Goal: Task Accomplishment & Management: Use online tool/utility

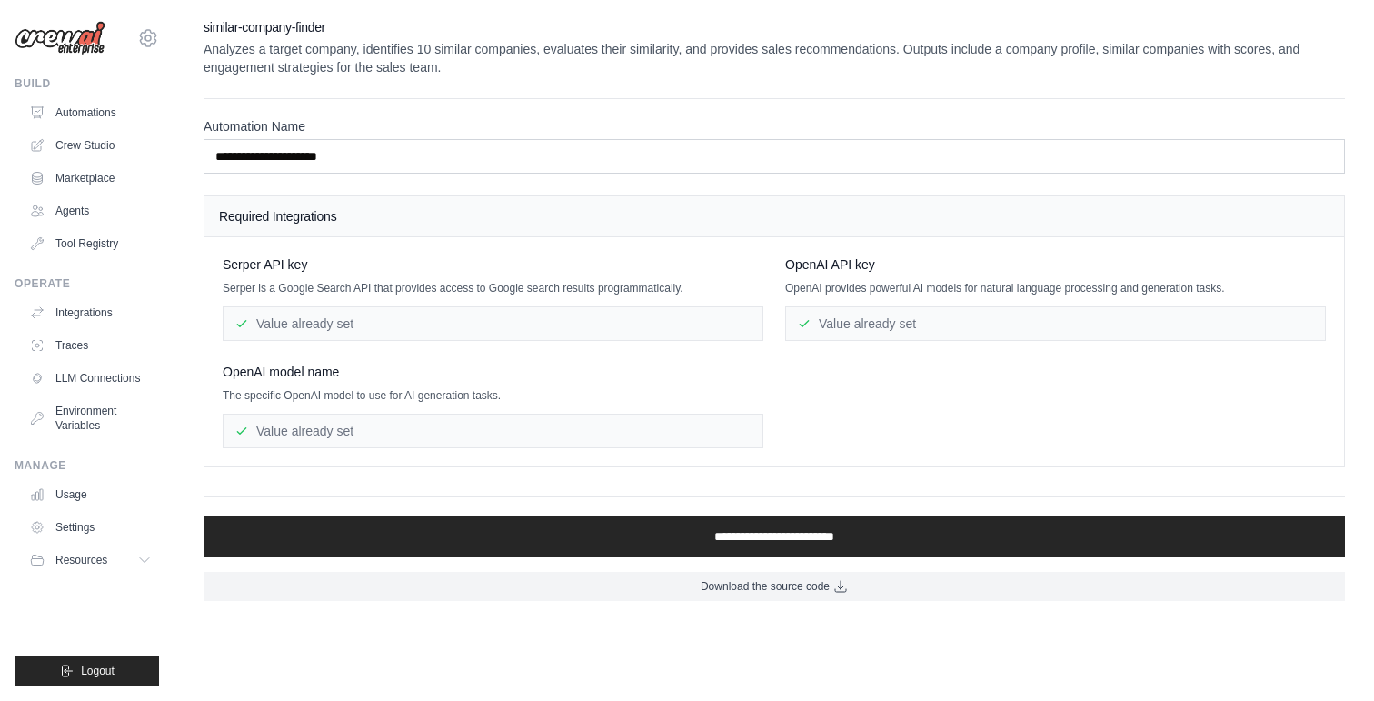
click at [450, 312] on div "Value already set" at bounding box center [493, 323] width 541 height 35
click at [425, 209] on h4 "Required Integrations" at bounding box center [774, 216] width 1111 height 18
click at [462, 134] on label "Automation Name" at bounding box center [775, 126] width 1142 height 18
click at [462, 139] on input "**********" at bounding box center [775, 156] width 1142 height 35
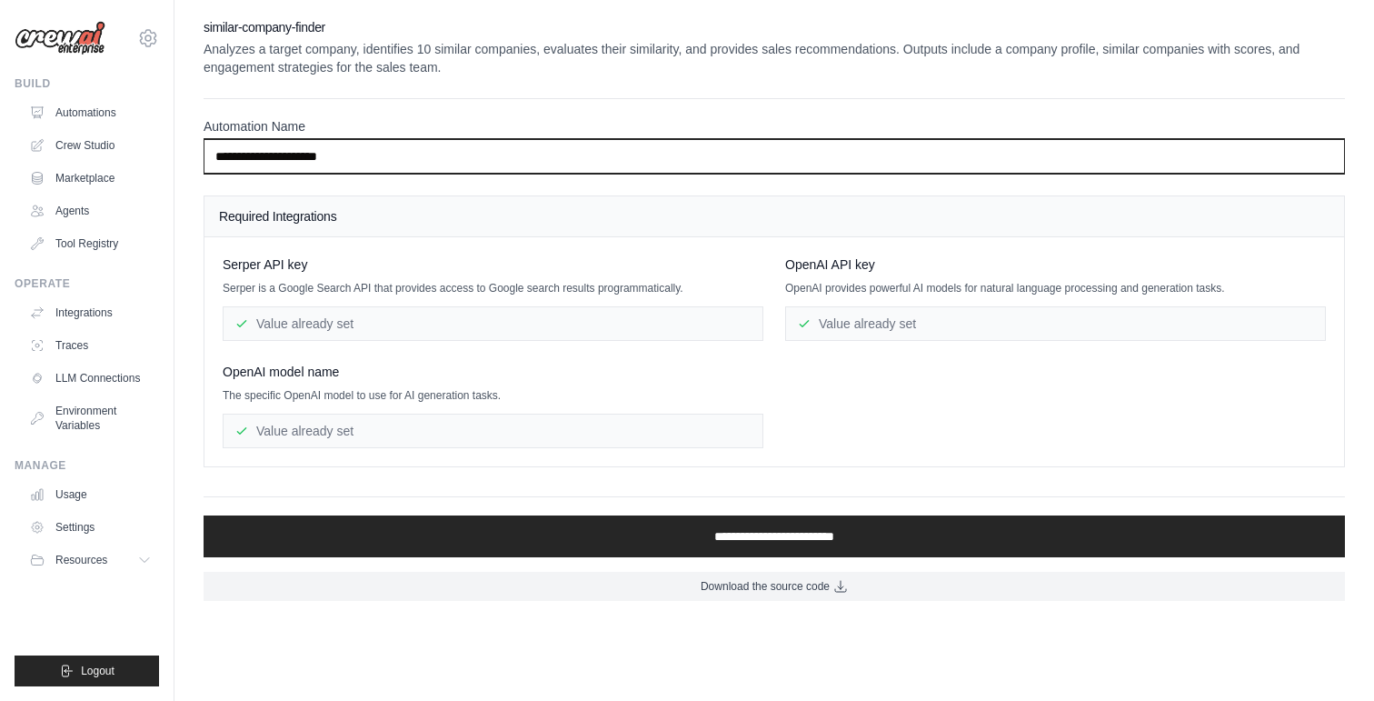
click at [449, 154] on input "**********" at bounding box center [775, 156] width 1142 height 35
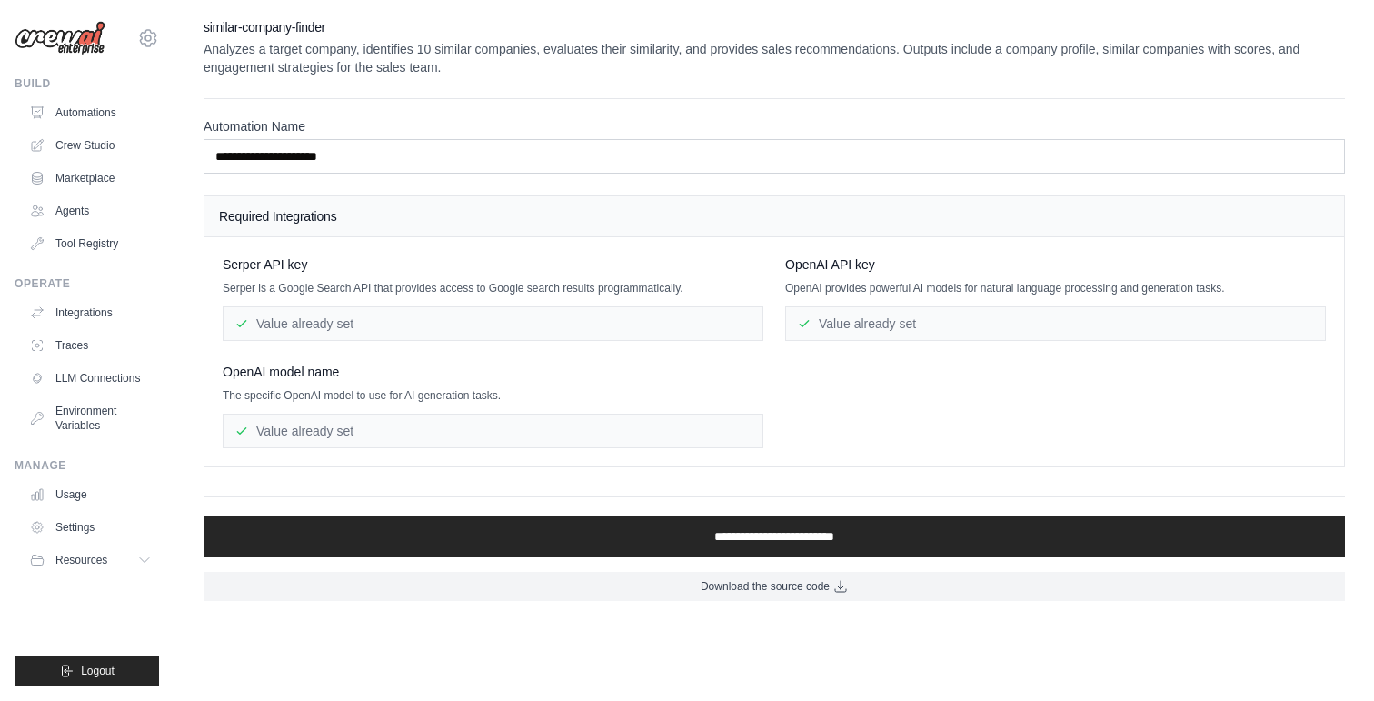
click at [622, 336] on div "Value already set" at bounding box center [493, 323] width 541 height 35
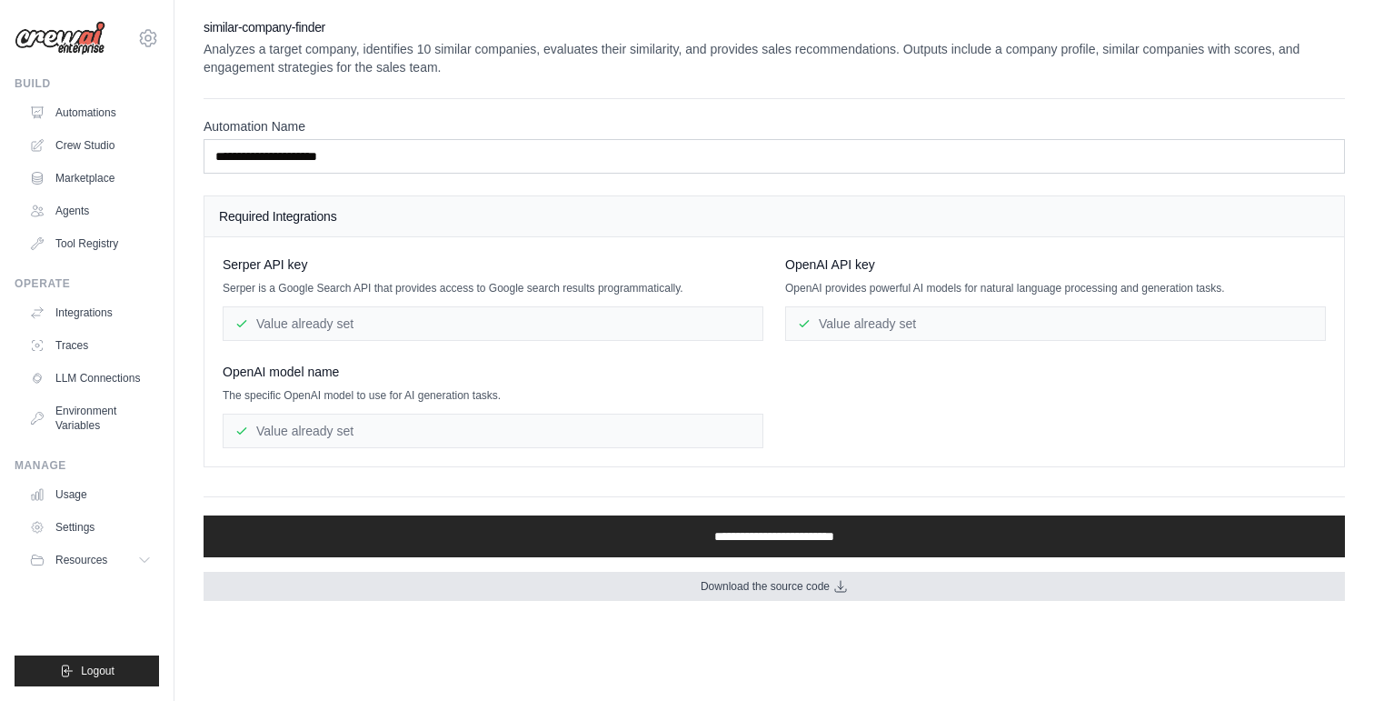
click at [814, 583] on span "Download the source code" at bounding box center [765, 586] width 129 height 15
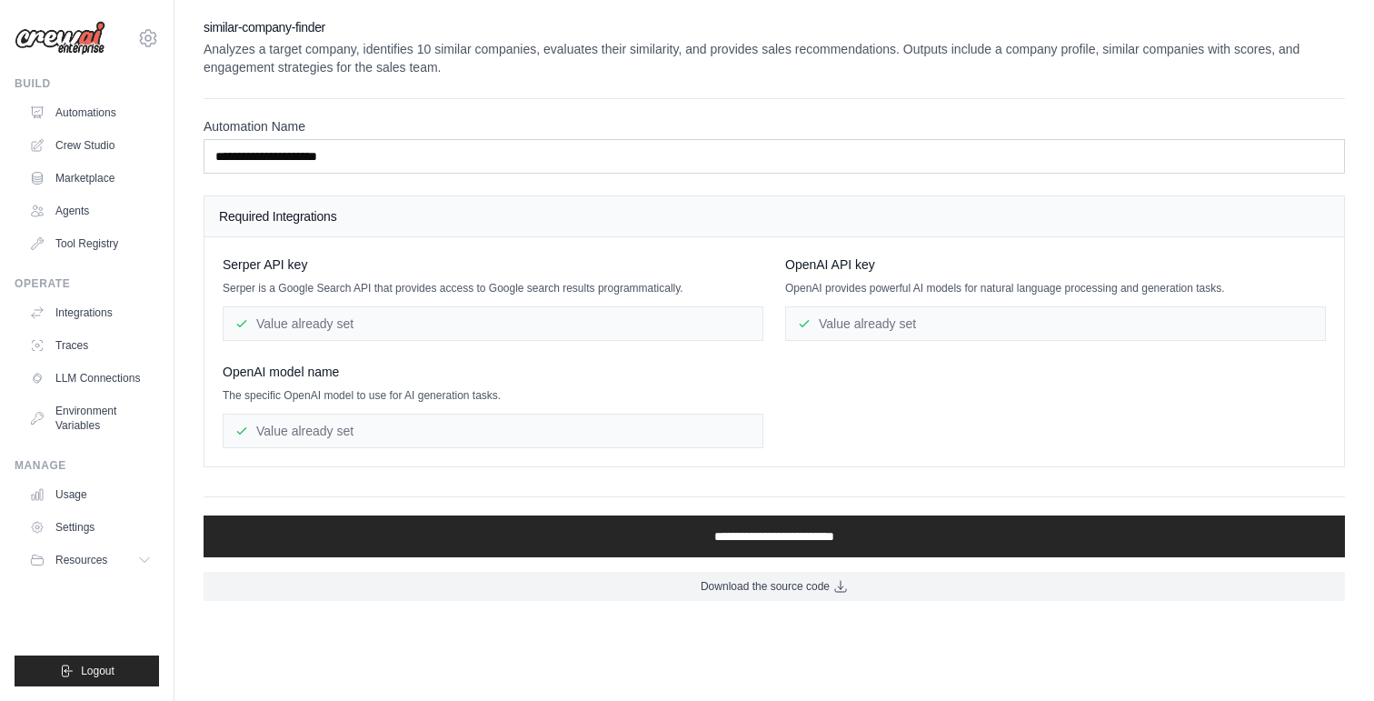
click at [673, 296] on div "Serper API key Serper is a Google Search API that provides access to Google sea…" at bounding box center [493, 297] width 541 height 85
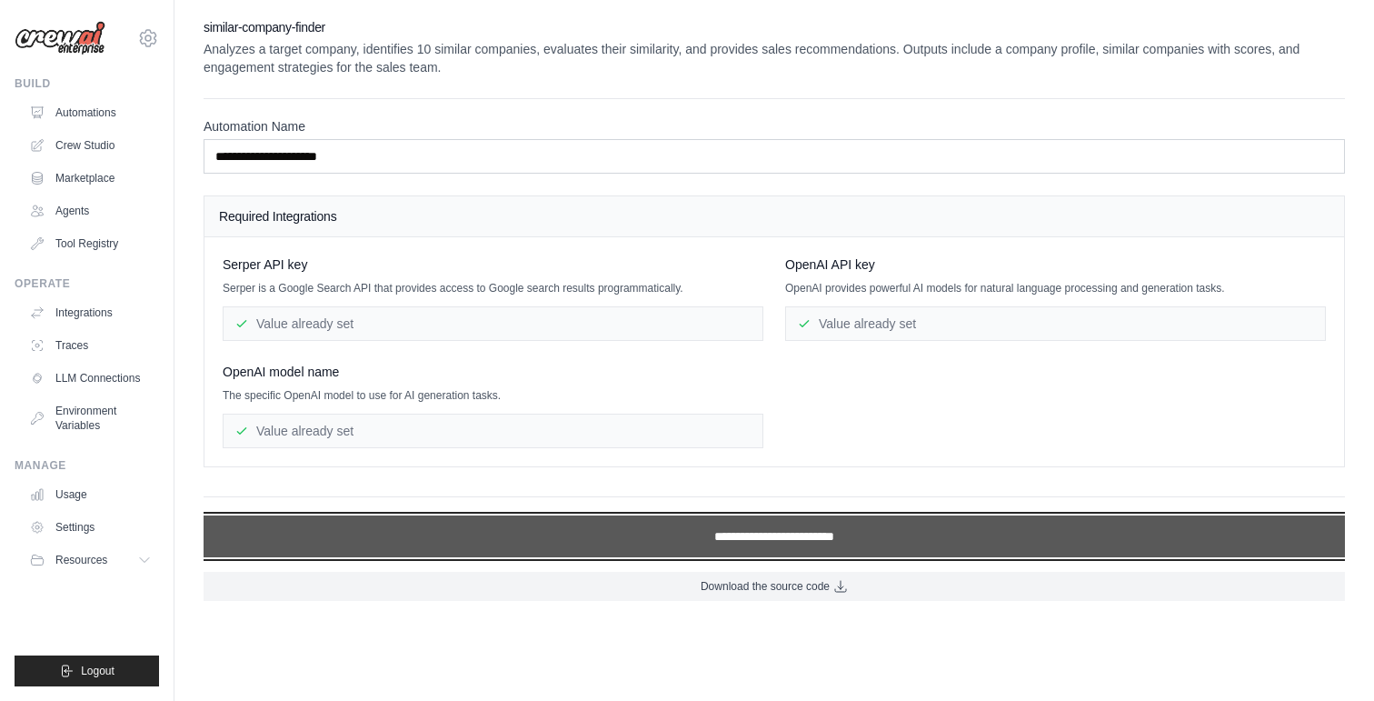
click at [736, 538] on input "**********" at bounding box center [775, 536] width 1142 height 42
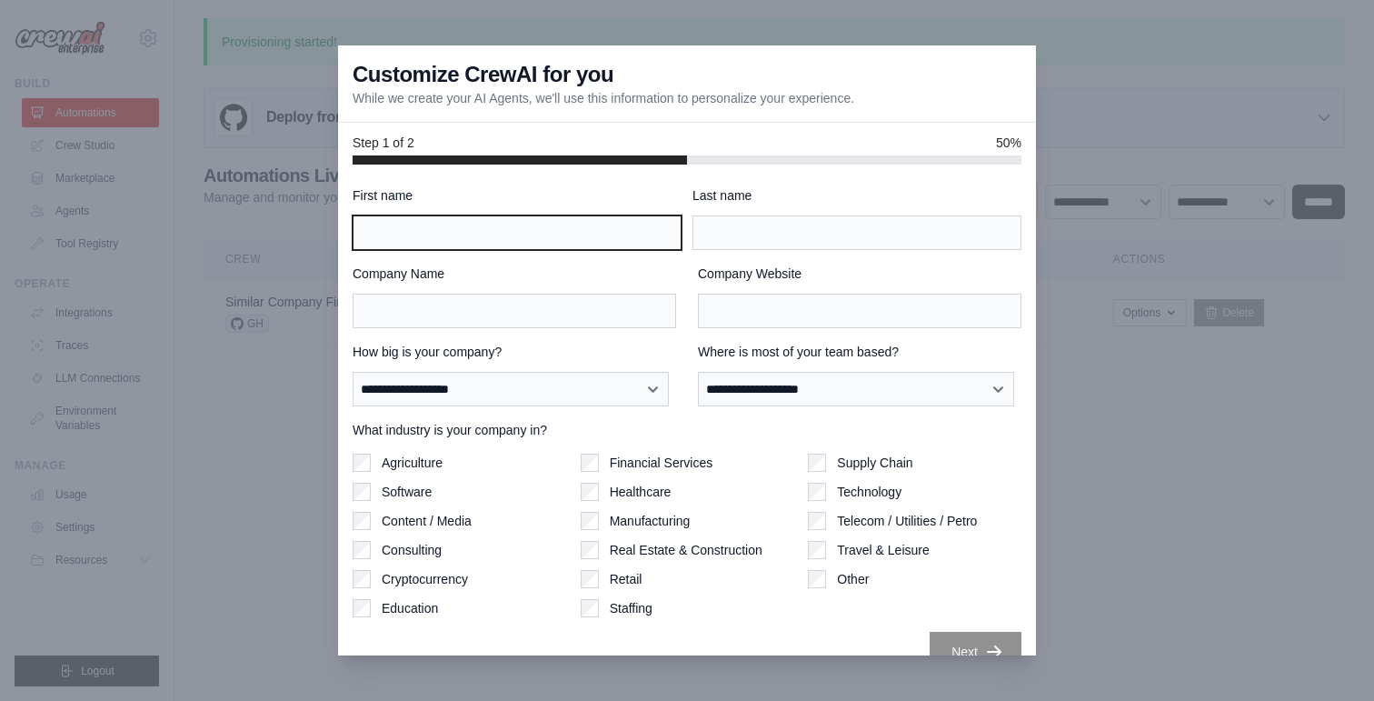
click at [521, 236] on input "First name" at bounding box center [517, 232] width 329 height 35
type input "******"
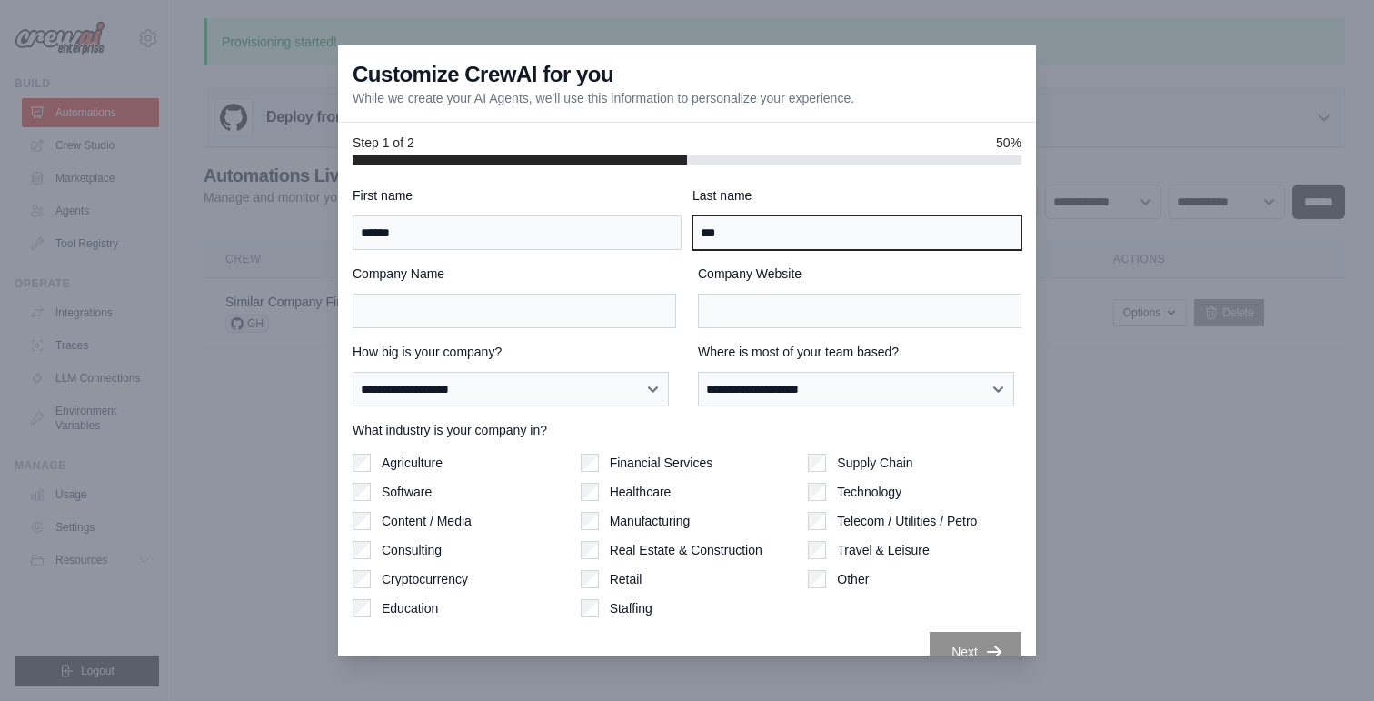
type input "***"
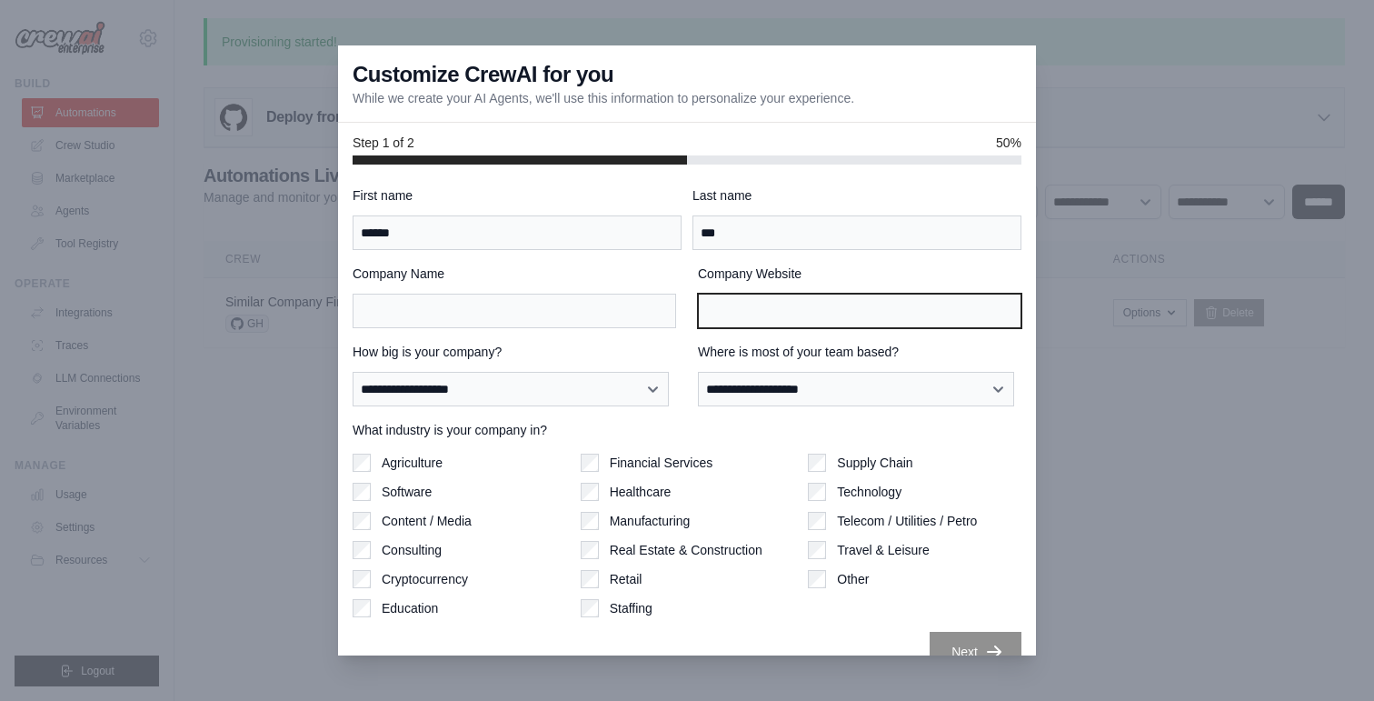
click at [849, 305] on input "Company Website" at bounding box center [860, 311] width 324 height 35
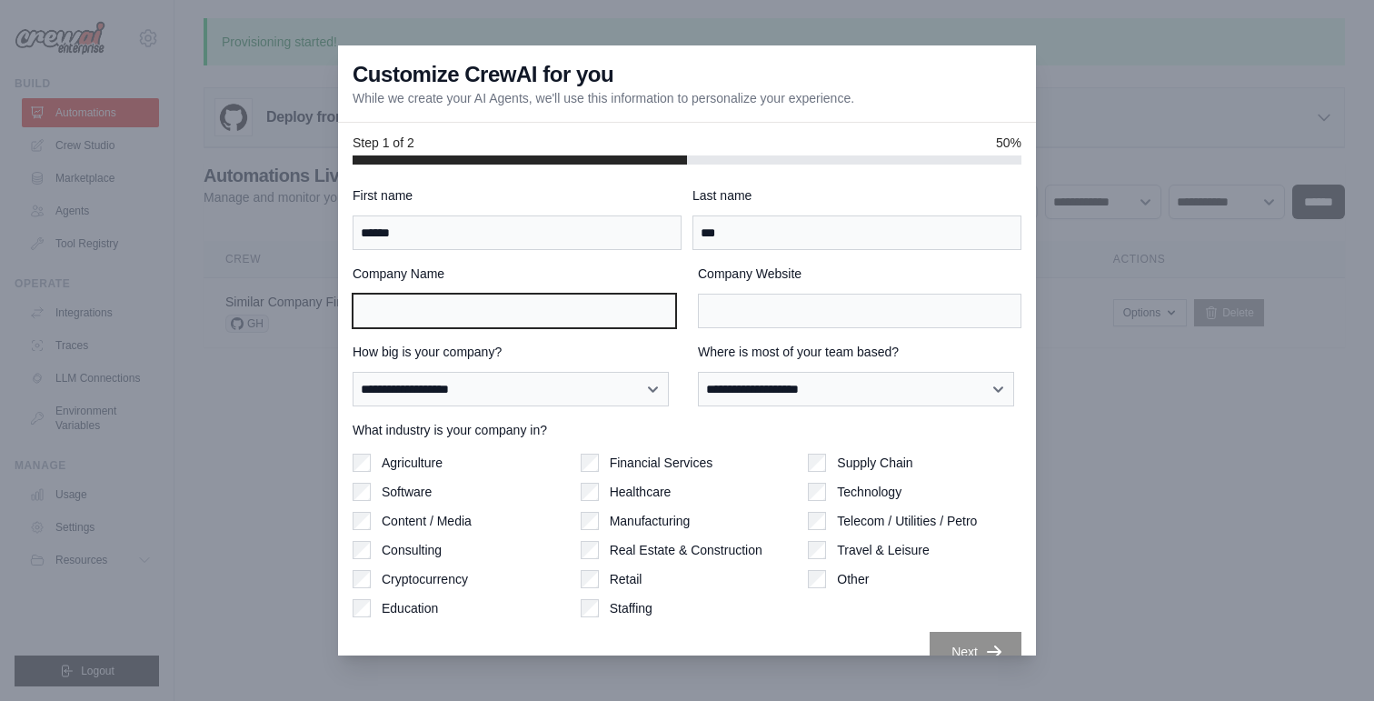
click at [585, 312] on input "Company Name" at bounding box center [515, 311] width 324 height 35
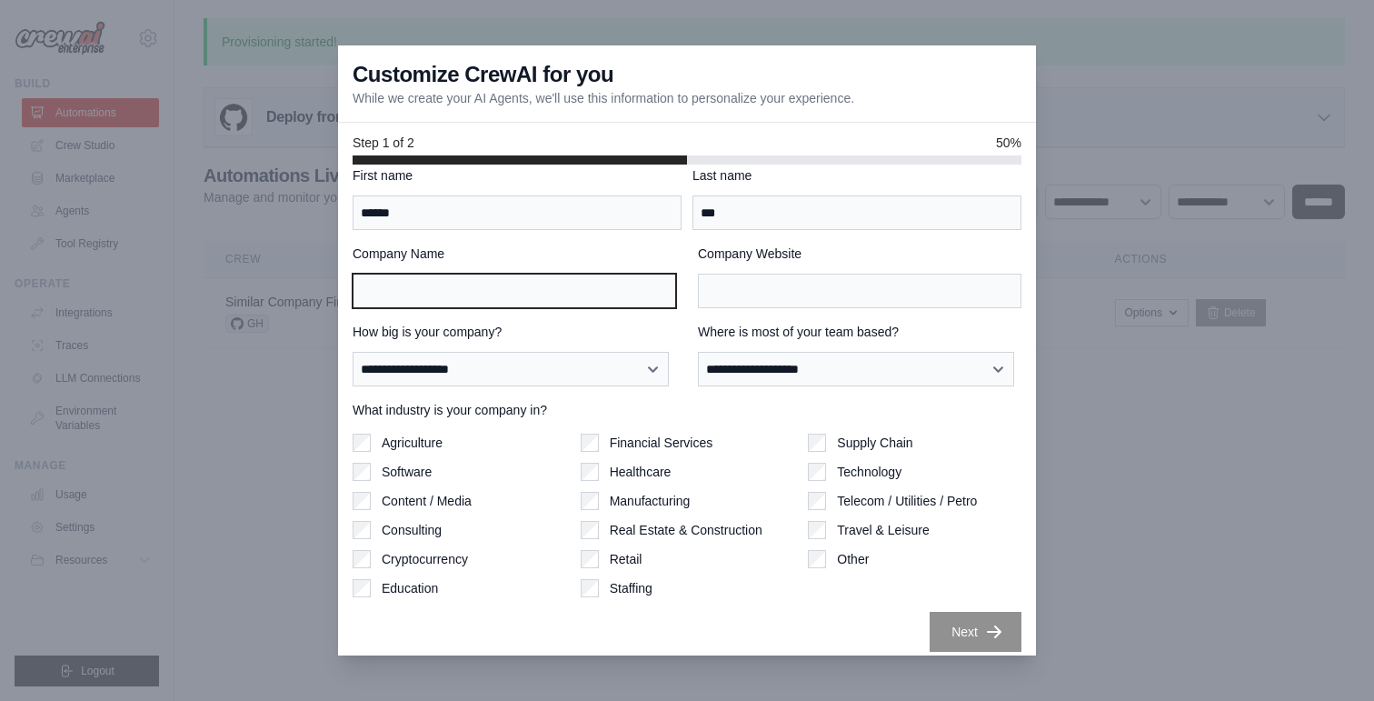
scroll to position [29, 0]
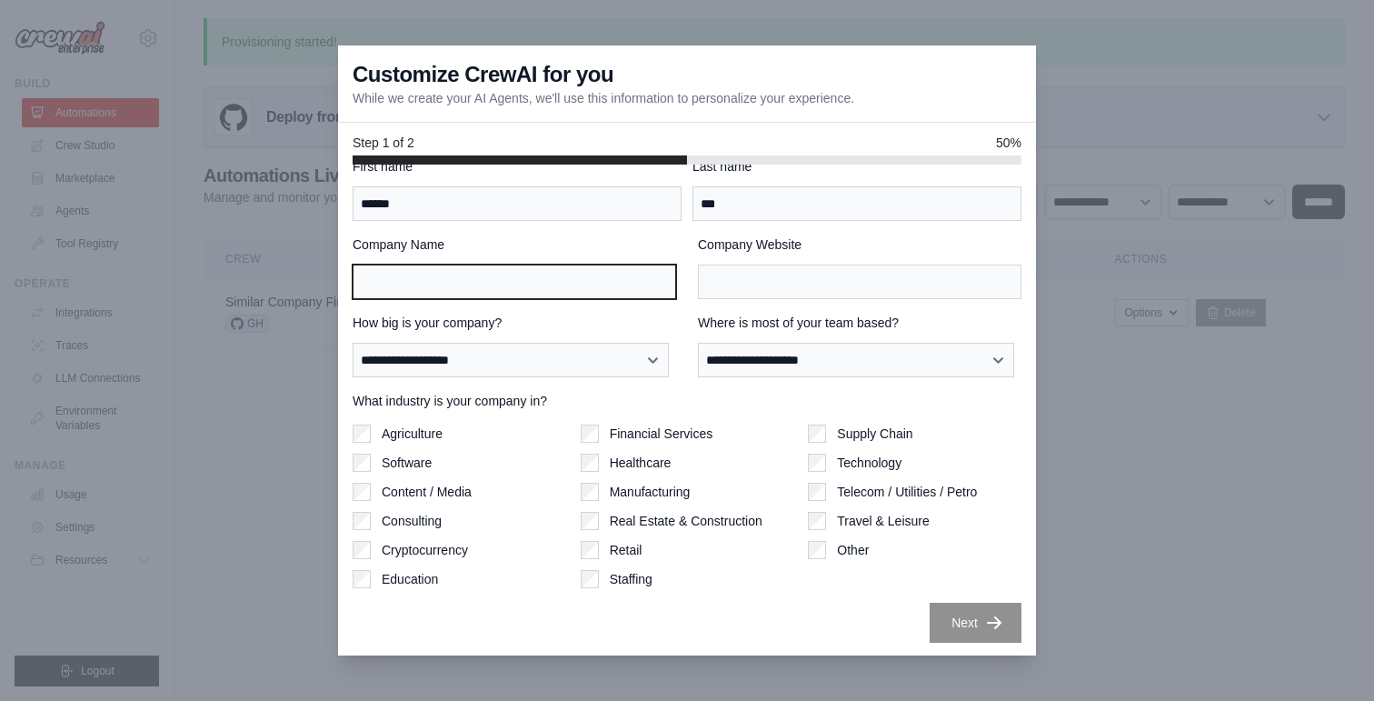
click at [596, 277] on input "Company Name" at bounding box center [515, 281] width 324 height 35
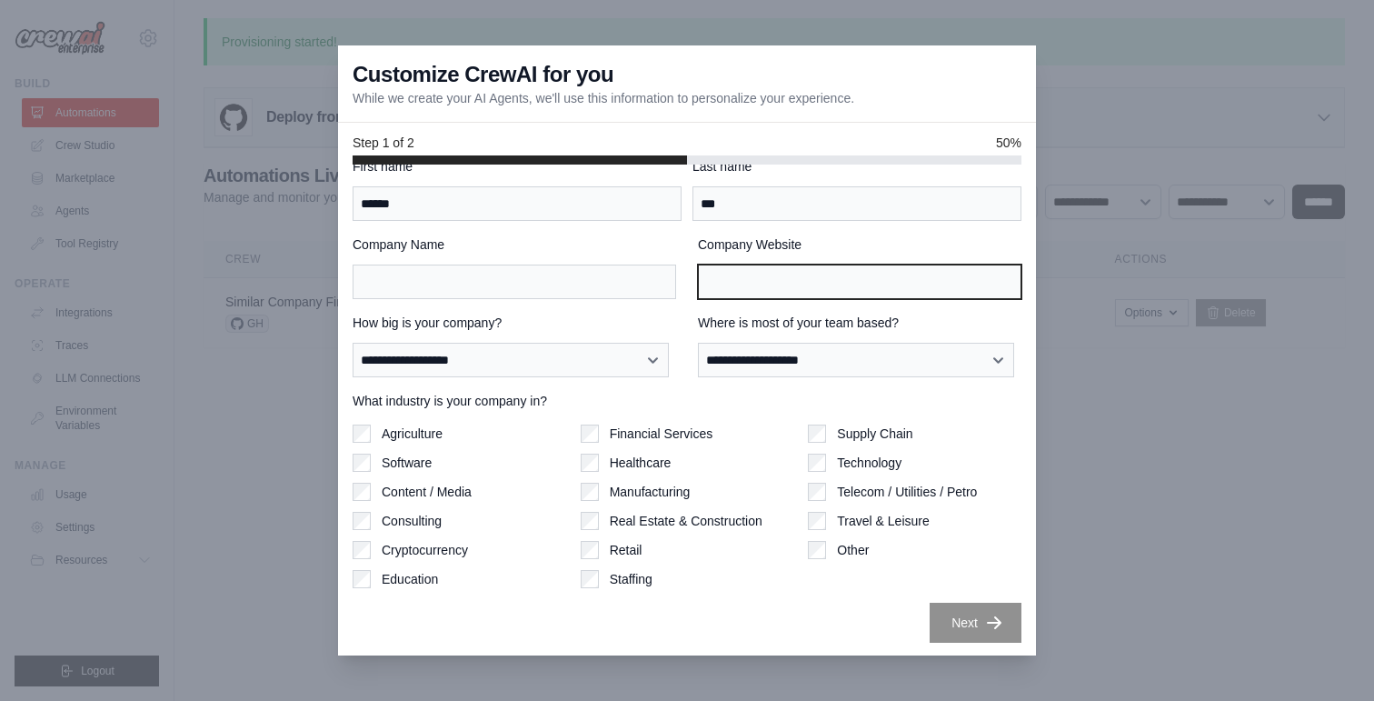
click at [793, 294] on input "Company Website" at bounding box center [860, 281] width 324 height 35
paste input "**********"
type input "**********"
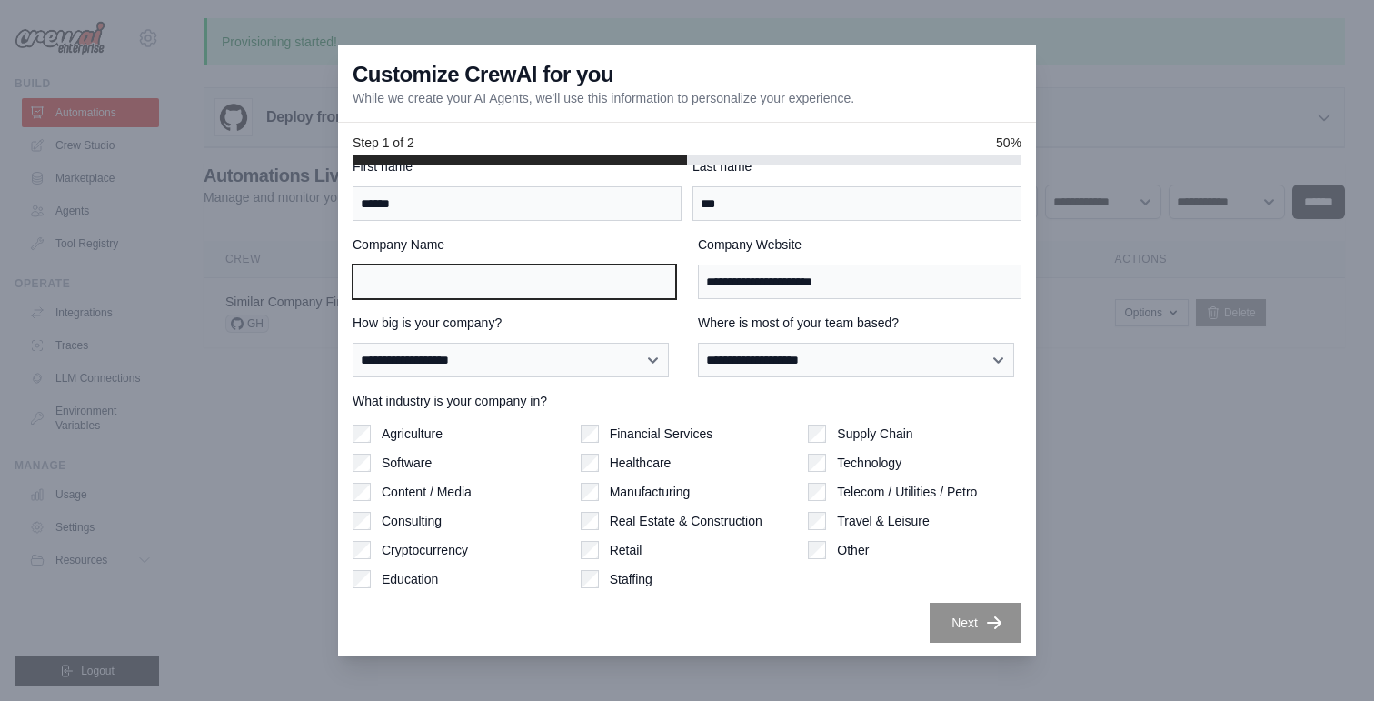
click at [416, 265] on input "Company Name" at bounding box center [515, 281] width 324 height 35
type input "**********"
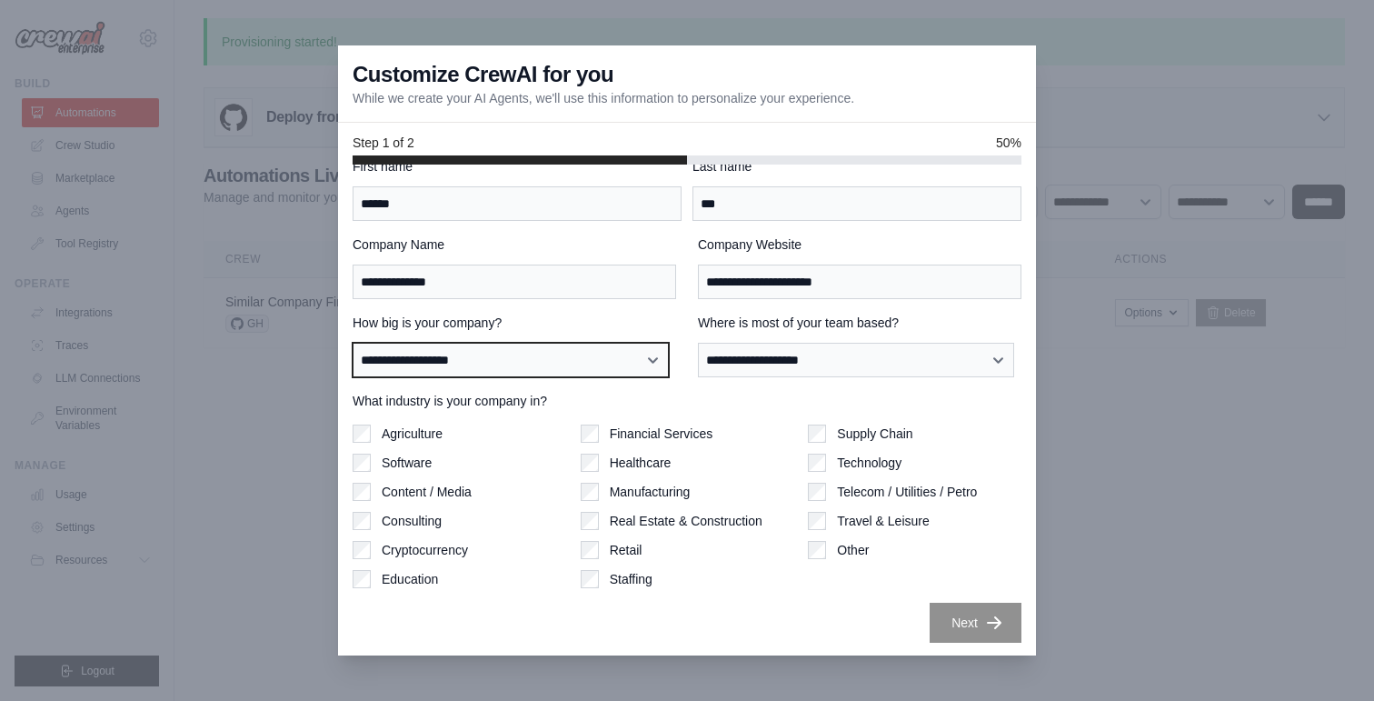
click at [539, 351] on select "**********" at bounding box center [511, 360] width 316 height 35
select select "**********"
click at [353, 343] on select "**********" at bounding box center [511, 360] width 316 height 35
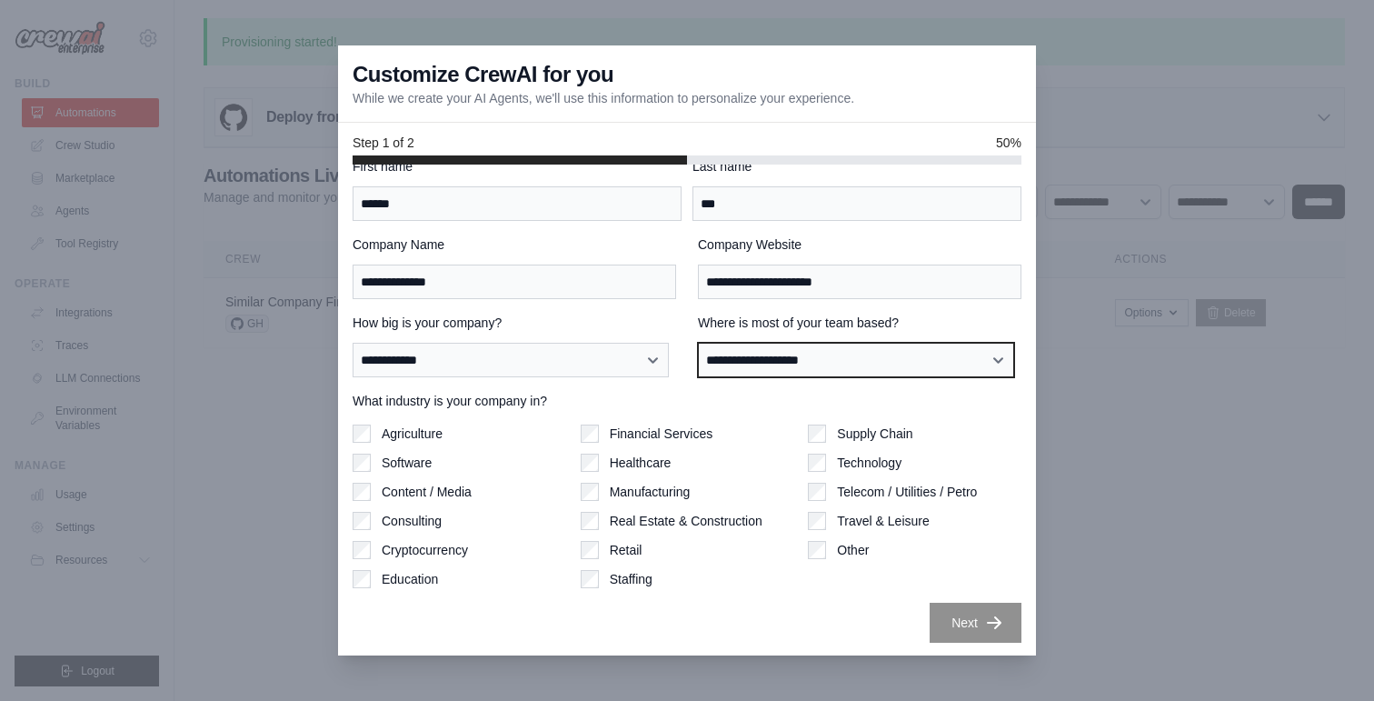
click at [844, 366] on select "**********" at bounding box center [856, 360] width 316 height 35
select select "**********"
click at [698, 343] on select "**********" at bounding box center [856, 360] width 316 height 35
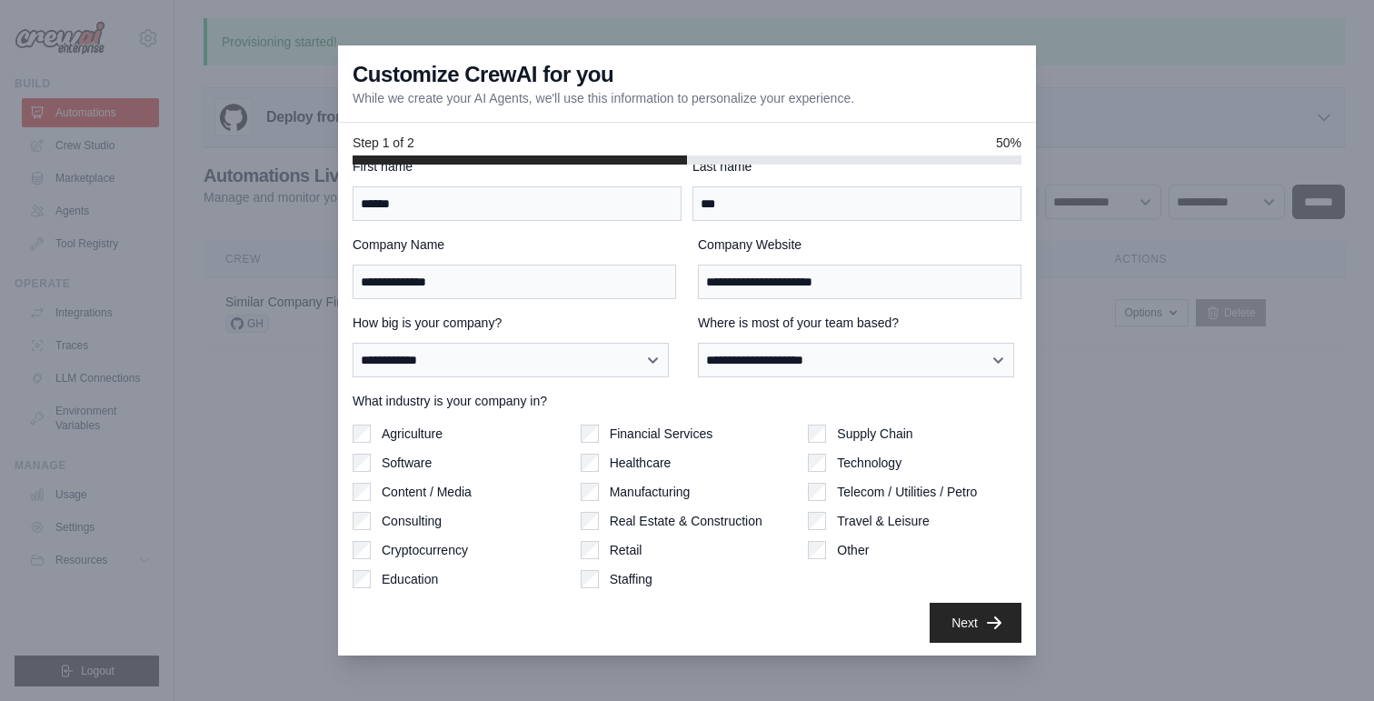
click at [388, 476] on div "Agriculture Software Content / Media Consulting Cryptocurrency Education" at bounding box center [460, 506] width 214 height 164
click at [653, 490] on label "Manufacturing" at bounding box center [650, 492] width 81 height 18
click at [880, 462] on label "Technology" at bounding box center [869, 463] width 65 height 18
click at [837, 546] on label "Other" at bounding box center [853, 550] width 32 height 18
click at [953, 621] on button "Next" at bounding box center [976, 622] width 92 height 40
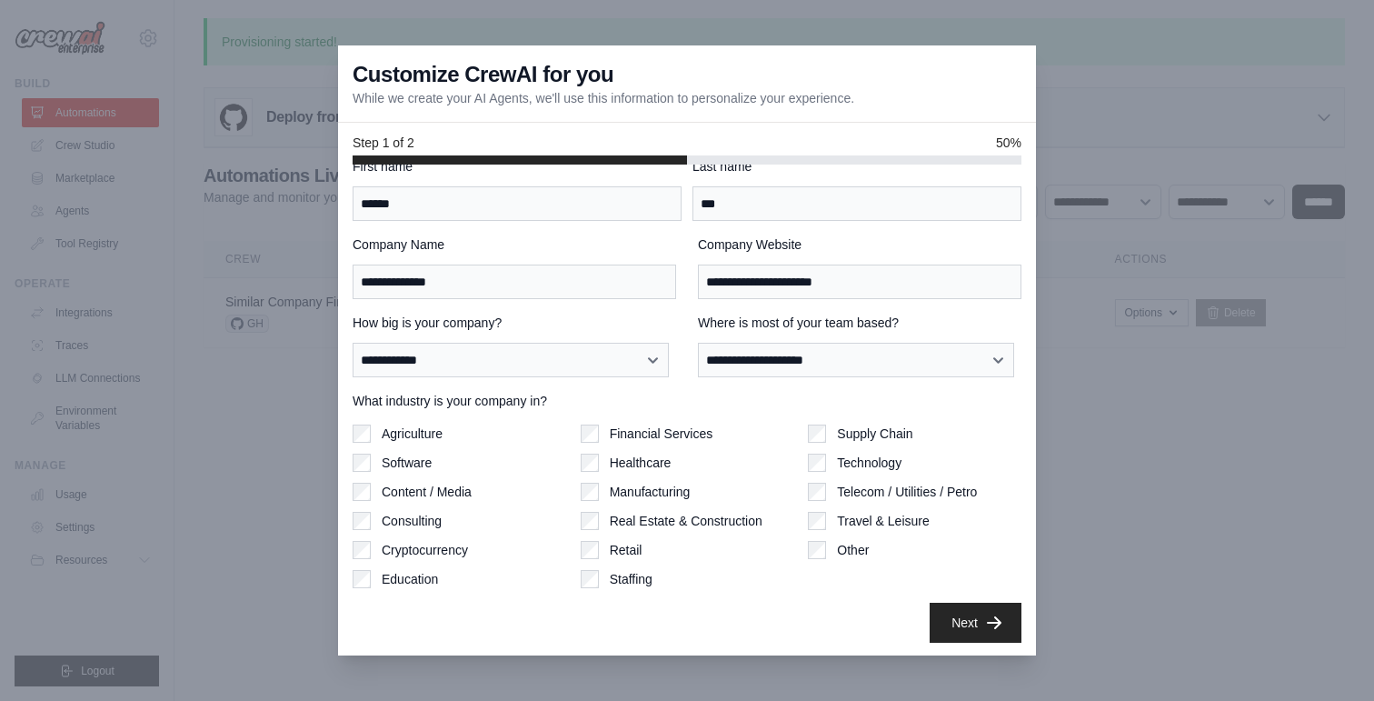
scroll to position [0, 0]
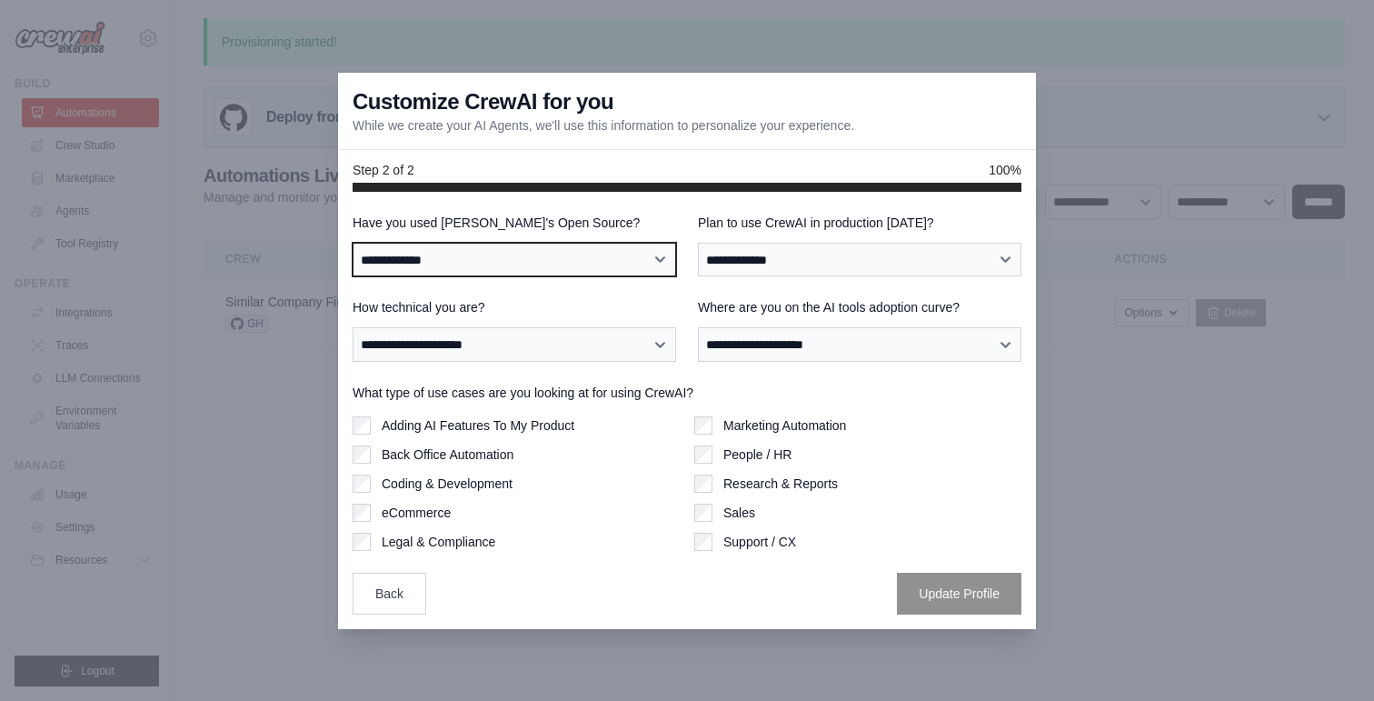
click at [529, 264] on select "**********" at bounding box center [515, 260] width 324 height 35
select select "**"
click at [353, 243] on select "**********" at bounding box center [515, 260] width 324 height 35
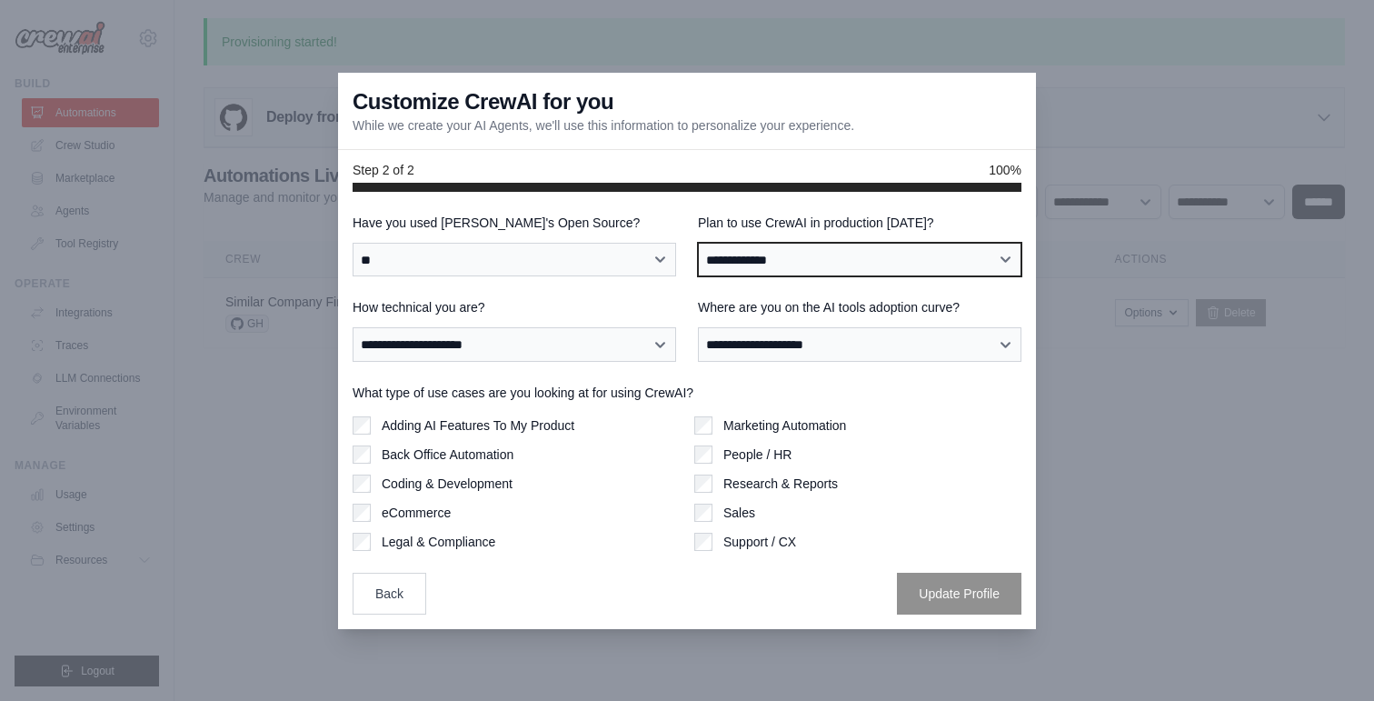
click at [931, 275] on select "**********" at bounding box center [860, 260] width 324 height 35
select select "****"
click at [698, 243] on select "**********" at bounding box center [860, 260] width 324 height 35
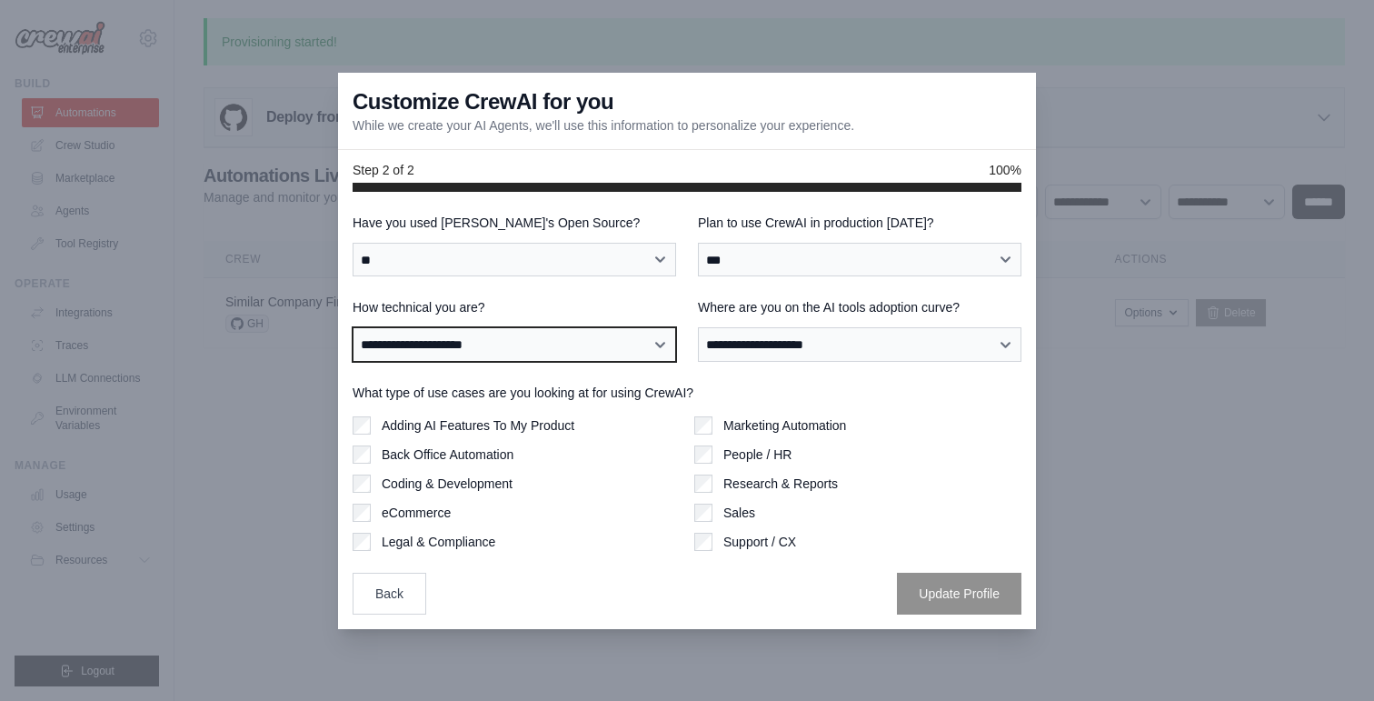
click at [556, 345] on select "**********" at bounding box center [515, 344] width 324 height 35
select select "**********"
click at [353, 327] on select "**********" at bounding box center [515, 344] width 324 height 35
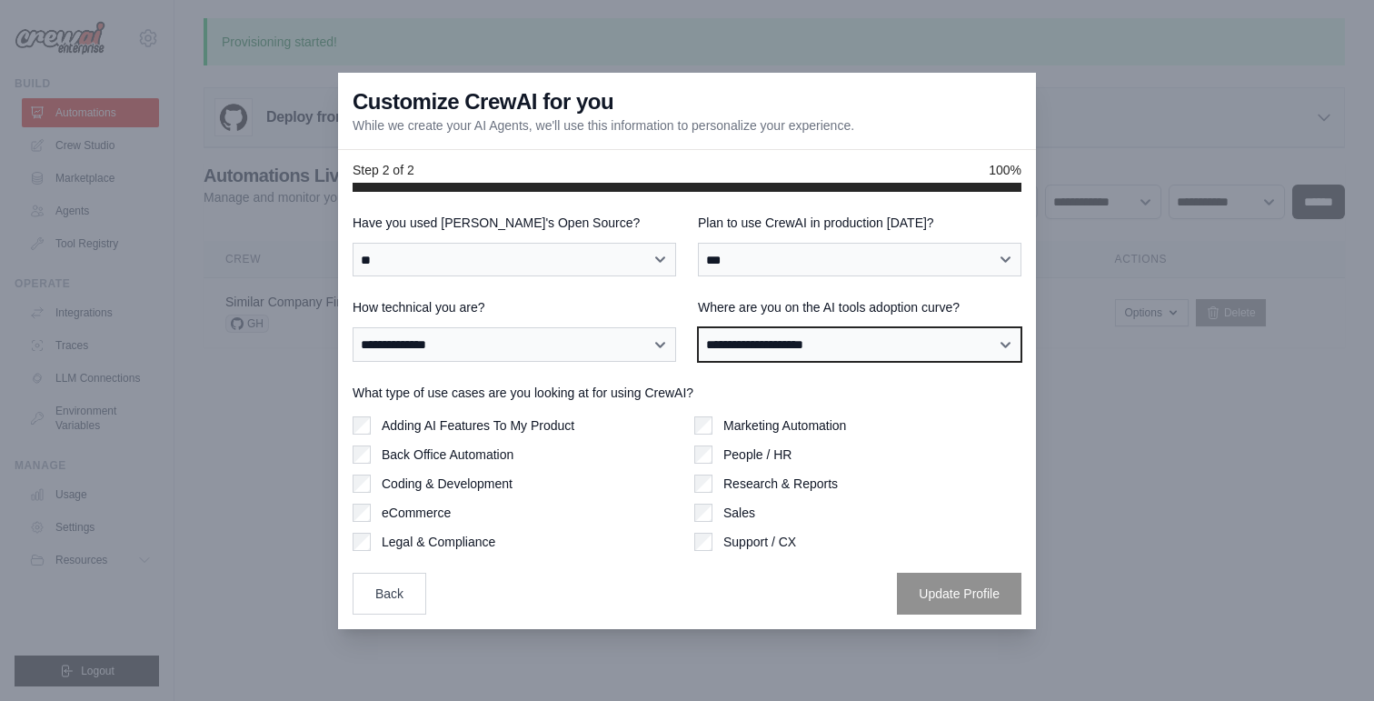
click at [865, 346] on select "**********" at bounding box center [860, 344] width 324 height 35
select select "**********"
click at [698, 327] on select "**********" at bounding box center [860, 344] width 324 height 35
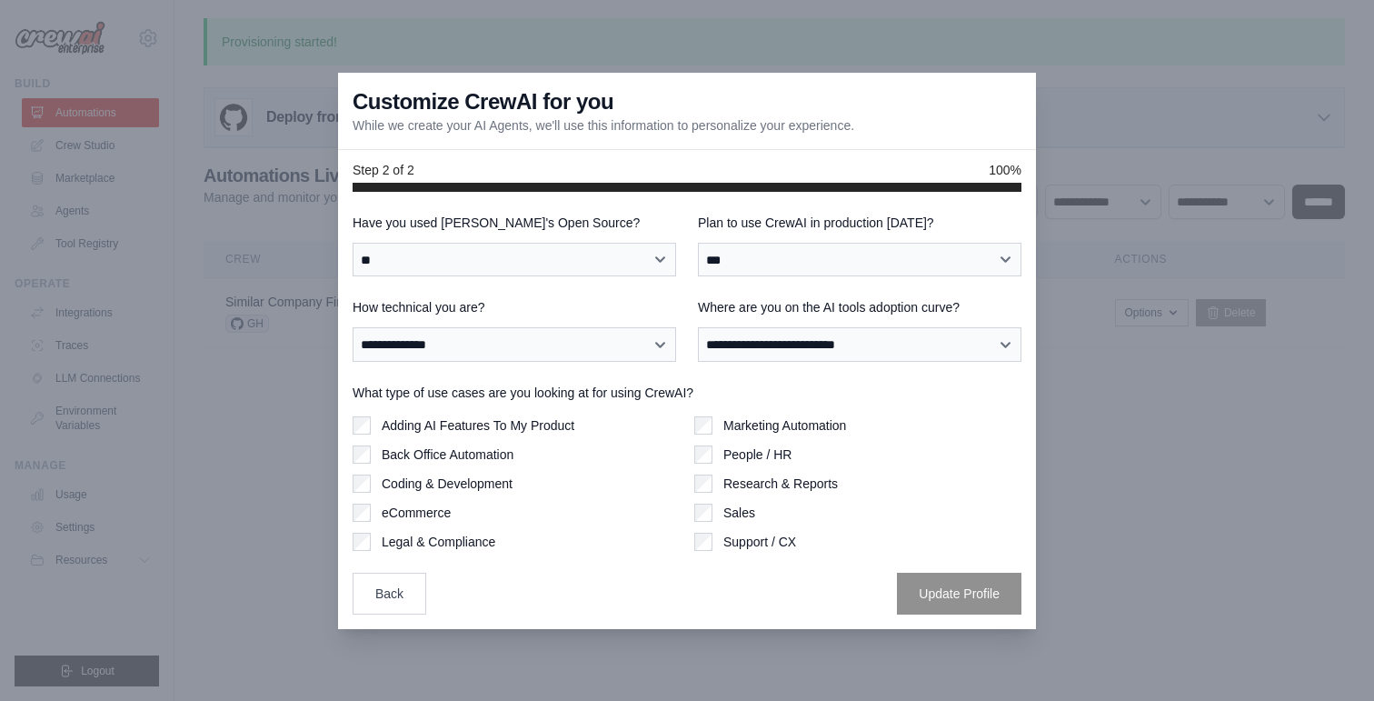
click at [487, 424] on label "Adding AI Features To My Product" at bounding box center [478, 425] width 193 height 18
drag, startPoint x: 942, startPoint y: 589, endPoint x: 696, endPoint y: 583, distance: 245.5
click at [696, 583] on div "Back Update Profile" at bounding box center [687, 594] width 669 height 42
click at [700, 595] on div "Back Update Profile" at bounding box center [687, 594] width 669 height 42
click at [467, 449] on label "Back Office Automation" at bounding box center [448, 454] width 132 height 18
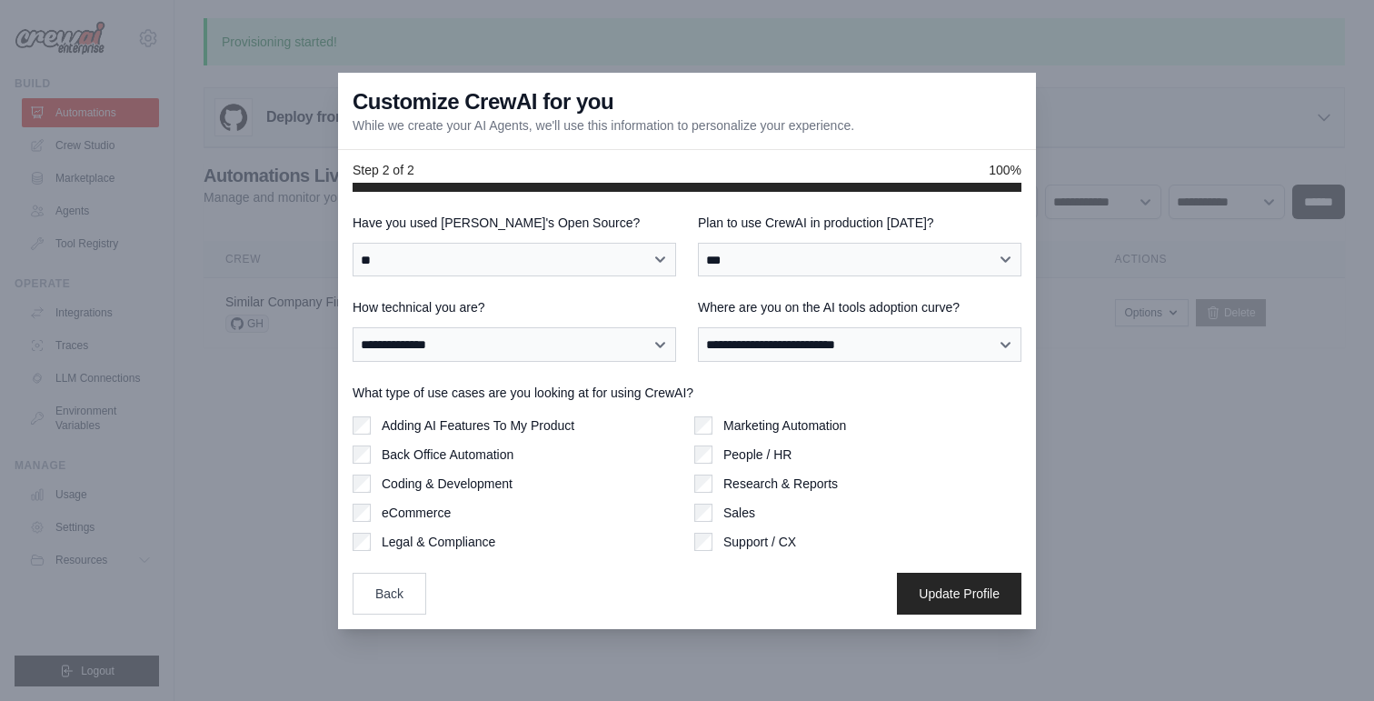
click at [437, 513] on label "eCommerce" at bounding box center [416, 513] width 69 height 18
click at [966, 597] on button "Update Profile" at bounding box center [959, 593] width 125 height 42
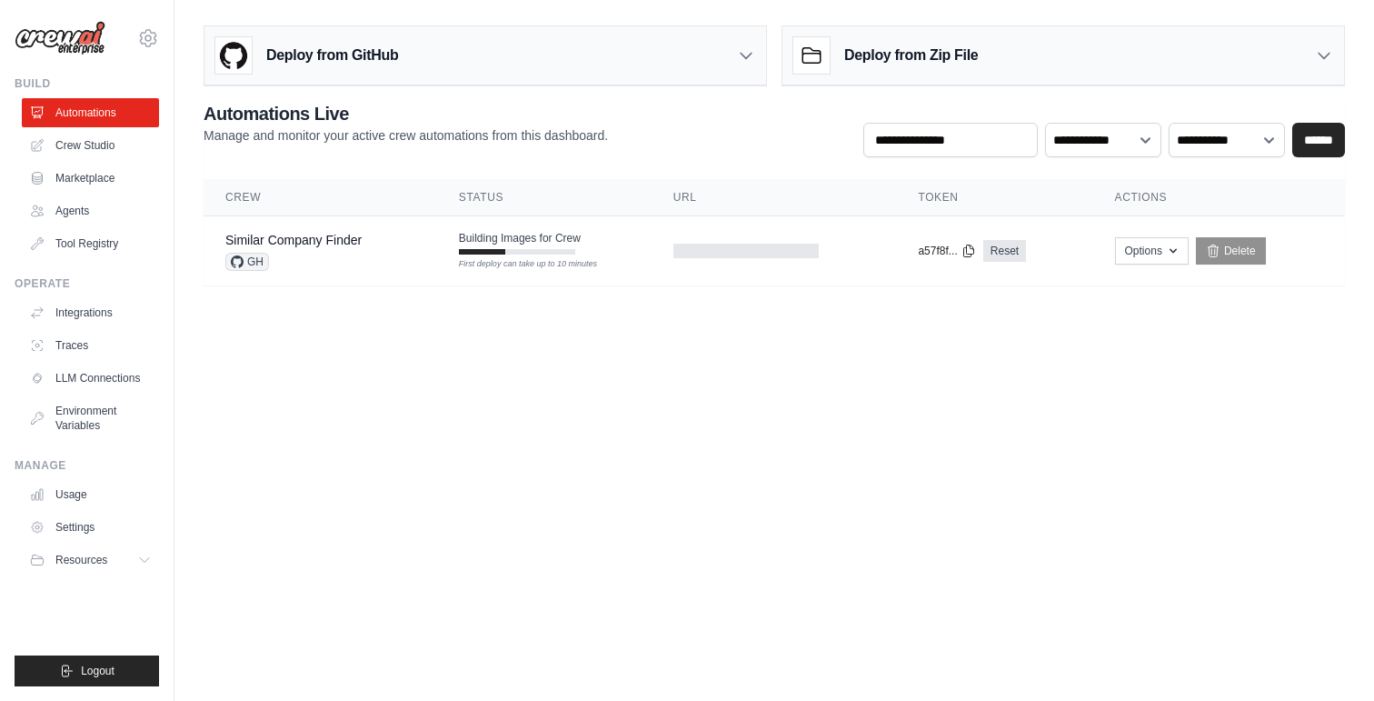
click at [700, 545] on body "chekeong82@gmail.com Settings Build Automations Crew Studio" at bounding box center [687, 350] width 1374 height 701
click at [696, 524] on body "chekeong82@gmail.com Settings Build Automations Crew Studio" at bounding box center [687, 350] width 1374 height 701
click at [836, 551] on body "chekeong82@gmail.com Settings Build Automations Crew Studio" at bounding box center [687, 350] width 1374 height 701
click at [836, 526] on body "chekeong82@gmail.com Settings Build Automations Crew Studio" at bounding box center [687, 350] width 1374 height 701
click at [835, 503] on body "chekeong82@gmail.com Settings Build Automations Crew Studio" at bounding box center [687, 350] width 1374 height 701
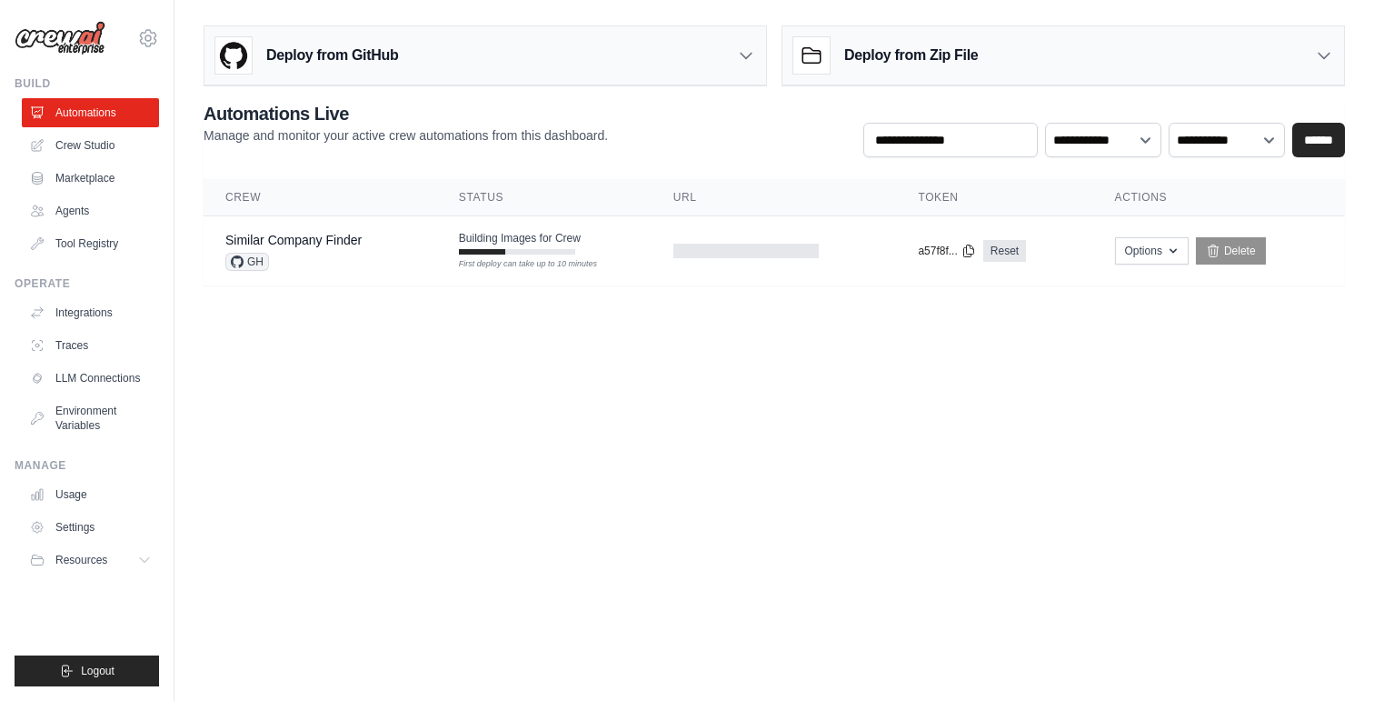
click at [862, 476] on body "chekeong82@gmail.com Settings Build Automations Crew Studio" at bounding box center [687, 350] width 1374 height 701
click at [860, 477] on body "chekeong82@gmail.com Settings Build Automations Crew Studio" at bounding box center [687, 350] width 1374 height 701
click at [909, 435] on body "chekeong82@gmail.com Settings Build Automations Crew Studio" at bounding box center [687, 350] width 1374 height 701
click at [742, 343] on body "chekeong82@gmail.com Settings Build Automations Crew Studio" at bounding box center [687, 350] width 1374 height 701
click at [693, 406] on body "chekeong82@gmail.com Settings Build Automations Crew Studio" at bounding box center [687, 350] width 1374 height 701
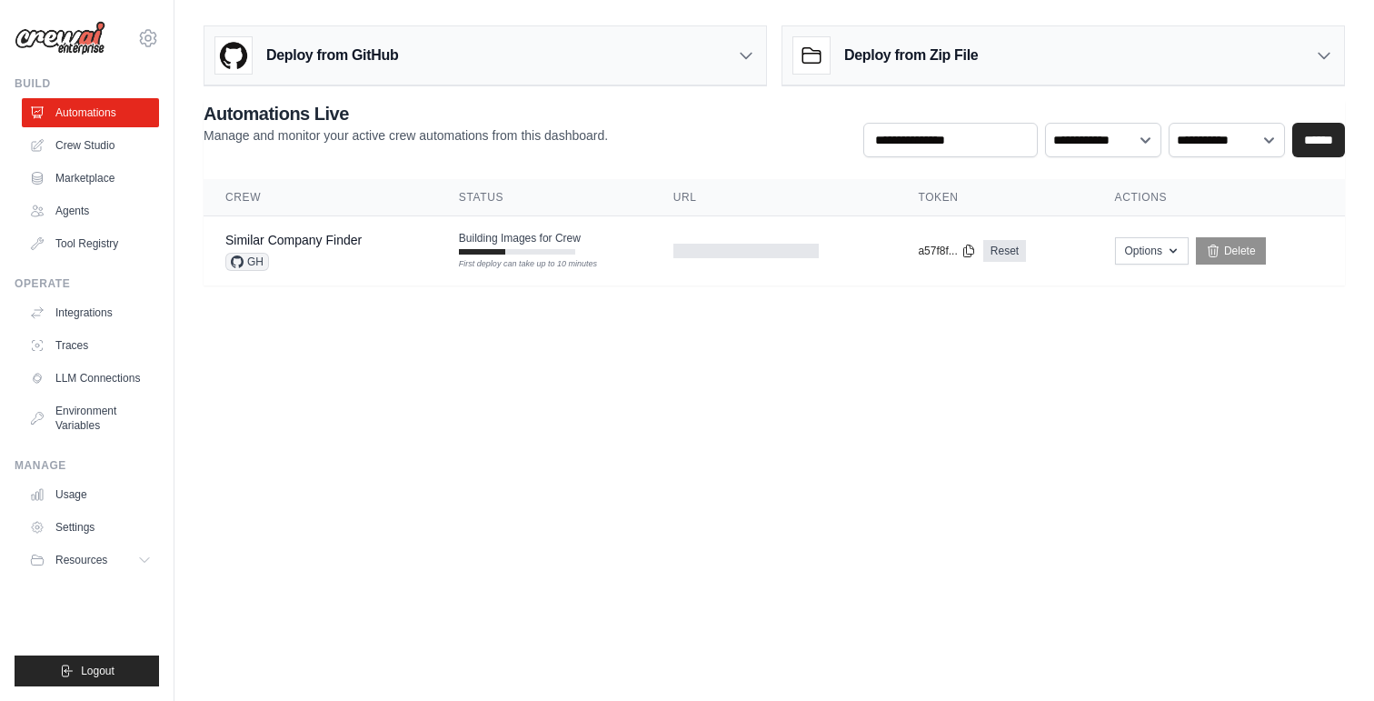
click at [1021, 570] on body "chekeong82@gmail.com Settings Build Automations Crew Studio" at bounding box center [687, 350] width 1374 height 701
drag, startPoint x: 752, startPoint y: 530, endPoint x: 721, endPoint y: 534, distance: 31.1
click at [752, 530] on body "chekeong82@gmail.com Settings Build Automations Crew Studio" at bounding box center [687, 350] width 1374 height 701
click at [902, 477] on body "chekeong82@gmail.com Settings Build Automations Crew Studio" at bounding box center [687, 350] width 1374 height 701
click at [815, 450] on body "chekeong82@gmail.com Settings Build Automations Crew Studio" at bounding box center [687, 350] width 1374 height 701
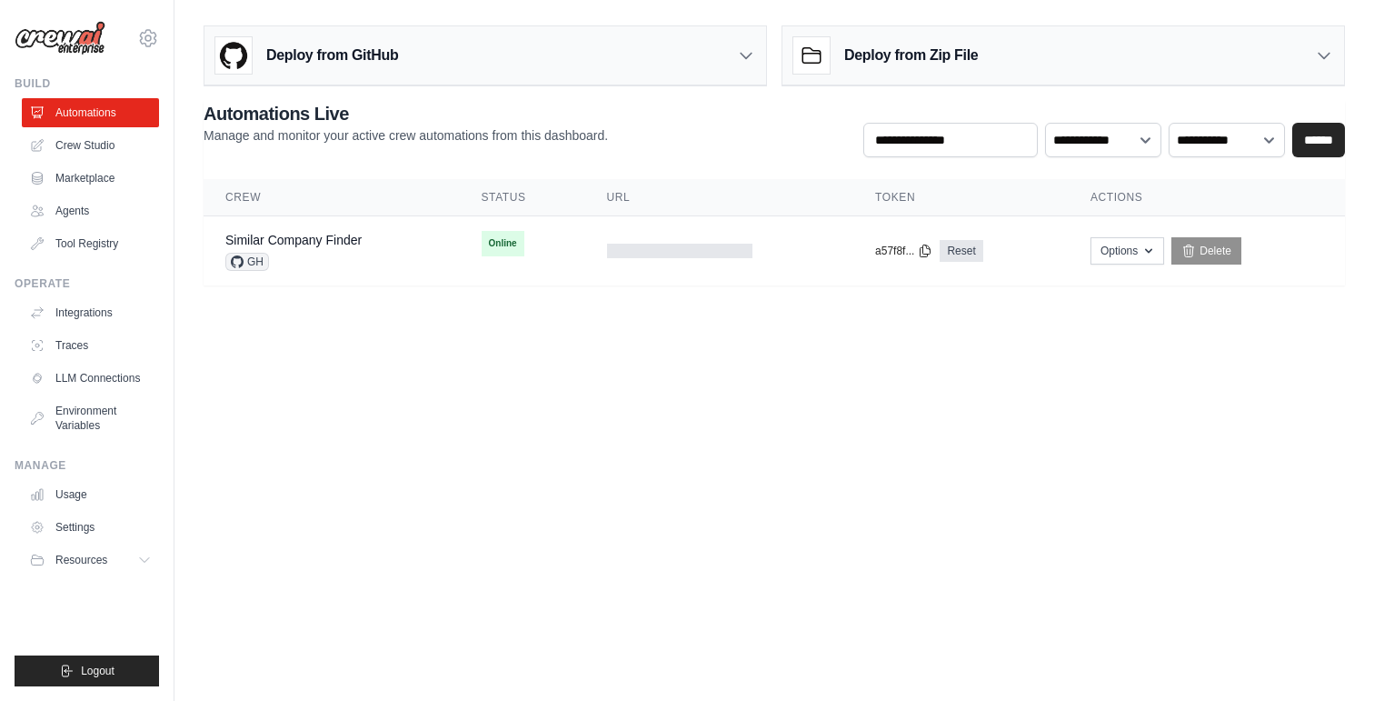
click at [669, 343] on body "chekeong82@gmail.com Settings Build Automations Crew Studio" at bounding box center [687, 350] width 1374 height 701
click at [511, 248] on span "Online" at bounding box center [503, 243] width 43 height 25
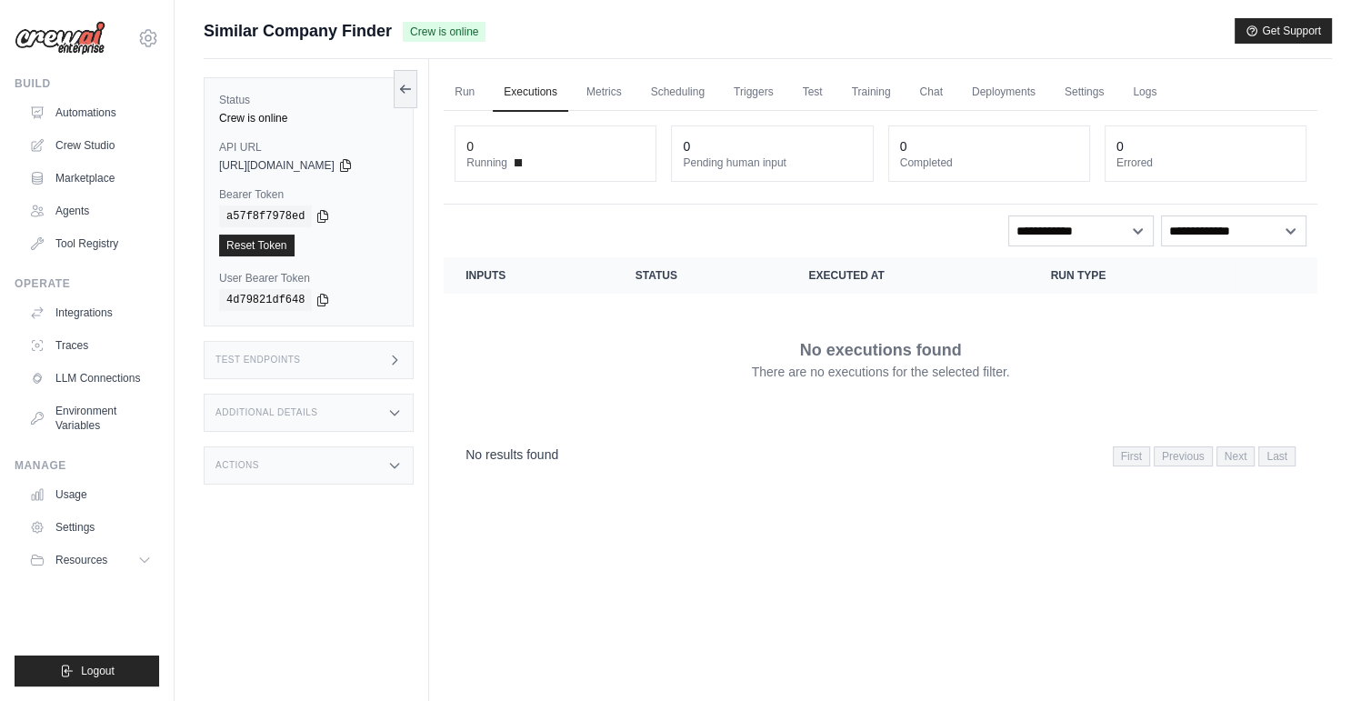
click at [384, 163] on div "[URL][DOMAIN_NAME]" at bounding box center [308, 165] width 179 height 15
click at [273, 218] on code "a57f8f7978ed" at bounding box center [265, 216] width 93 height 22
click at [414, 222] on div "Status Crew is online API URL copied https://similar-company-finder-72f15cc3-97…" at bounding box center [309, 201] width 210 height 249
click at [353, 161] on icon at bounding box center [345, 164] width 15 height 15
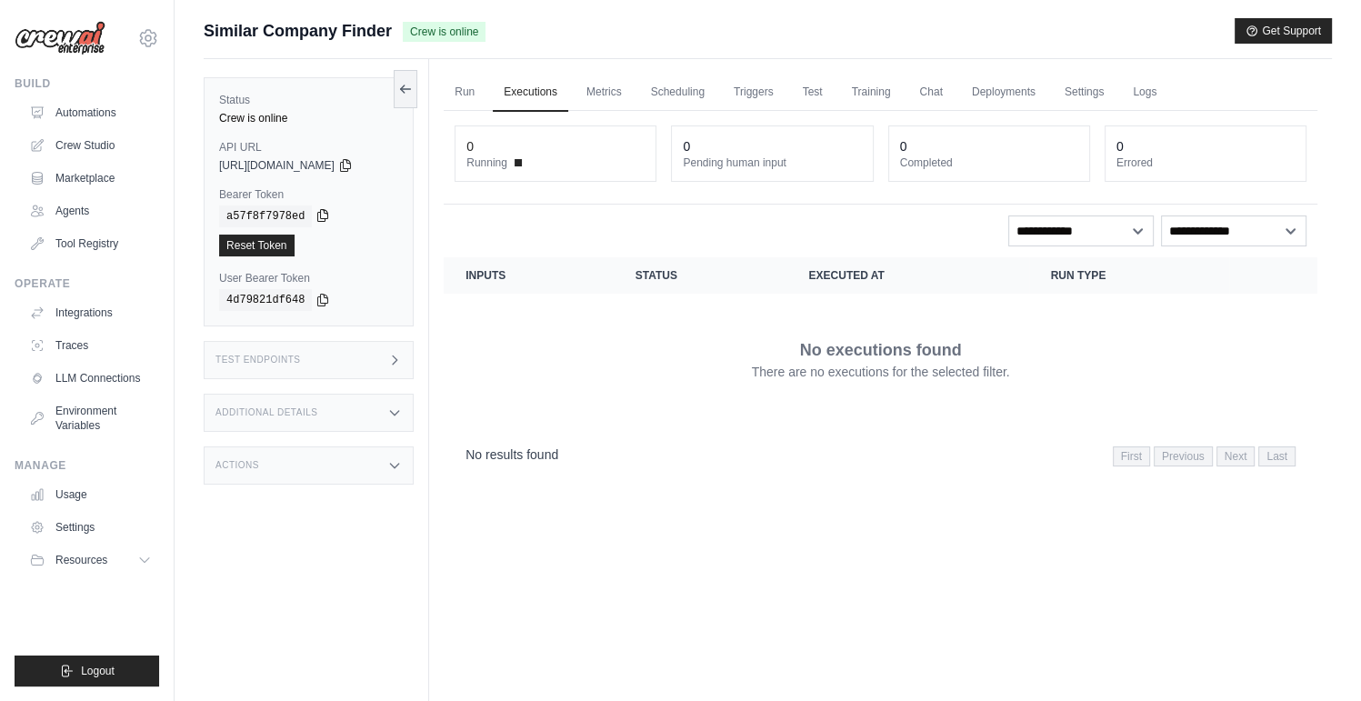
click at [318, 217] on icon at bounding box center [323, 216] width 10 height 12
click at [687, 528] on div "Run Executions Metrics Scheduling Triggers Test Training Chat Deployments Setti…" at bounding box center [880, 409] width 903 height 701
click at [523, 342] on div "No executions found There are no executions for the selected filter." at bounding box center [880, 359] width 830 height 102
click at [590, 379] on div "No executions found There are no executions for the selected filter." at bounding box center [880, 359] width 830 height 102
click at [585, 386] on div "No executions found There are no executions for the selected filter." at bounding box center [880, 359] width 830 height 102
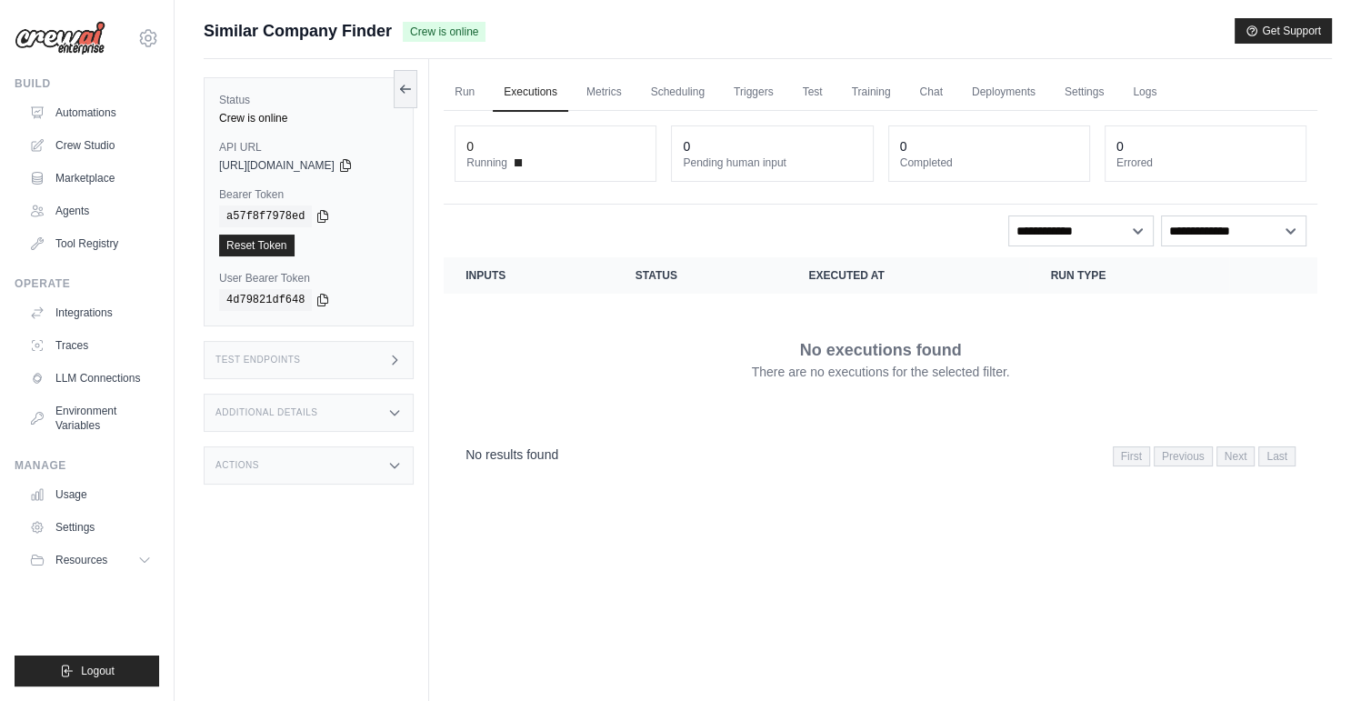
click at [321, 369] on div "Test Endpoints" at bounding box center [309, 360] width 210 height 38
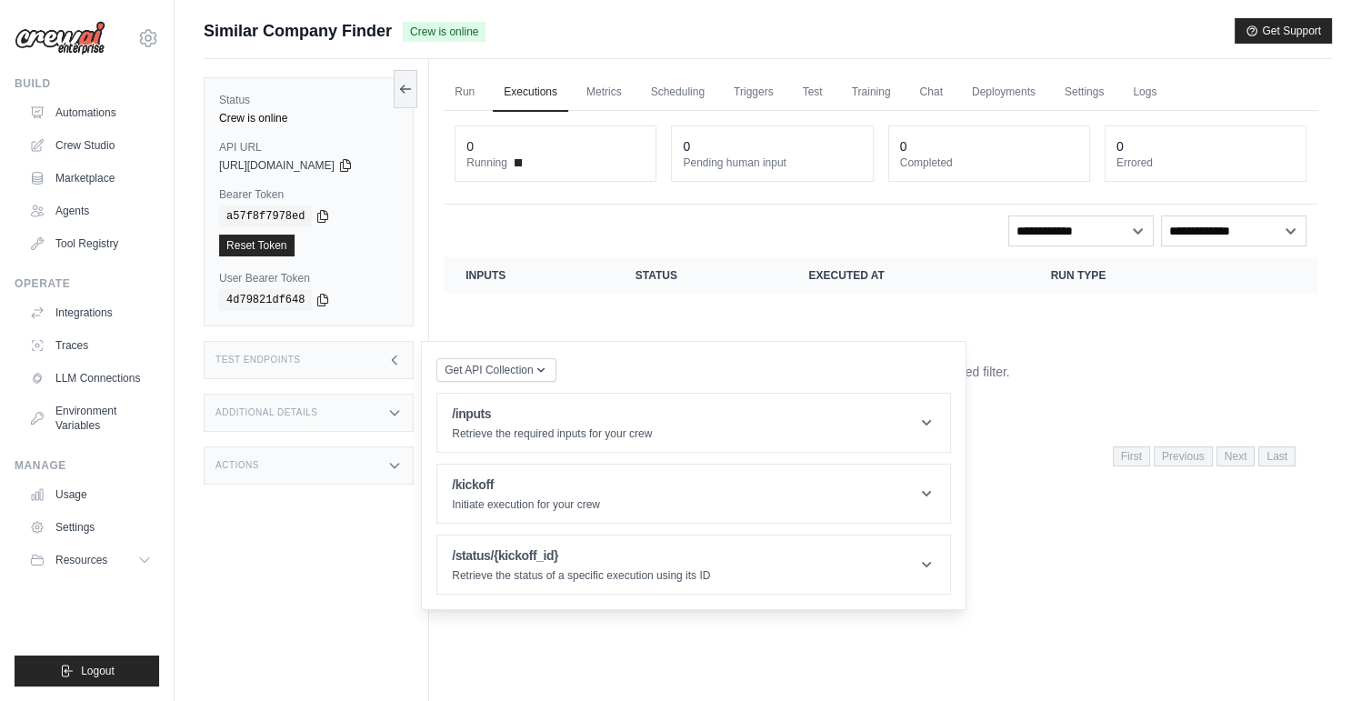
click at [670, 337] on div "No executions found There are no executions for the selected filter." at bounding box center [880, 359] width 830 height 102
click at [464, 95] on link "Run" at bounding box center [465, 93] width 42 height 38
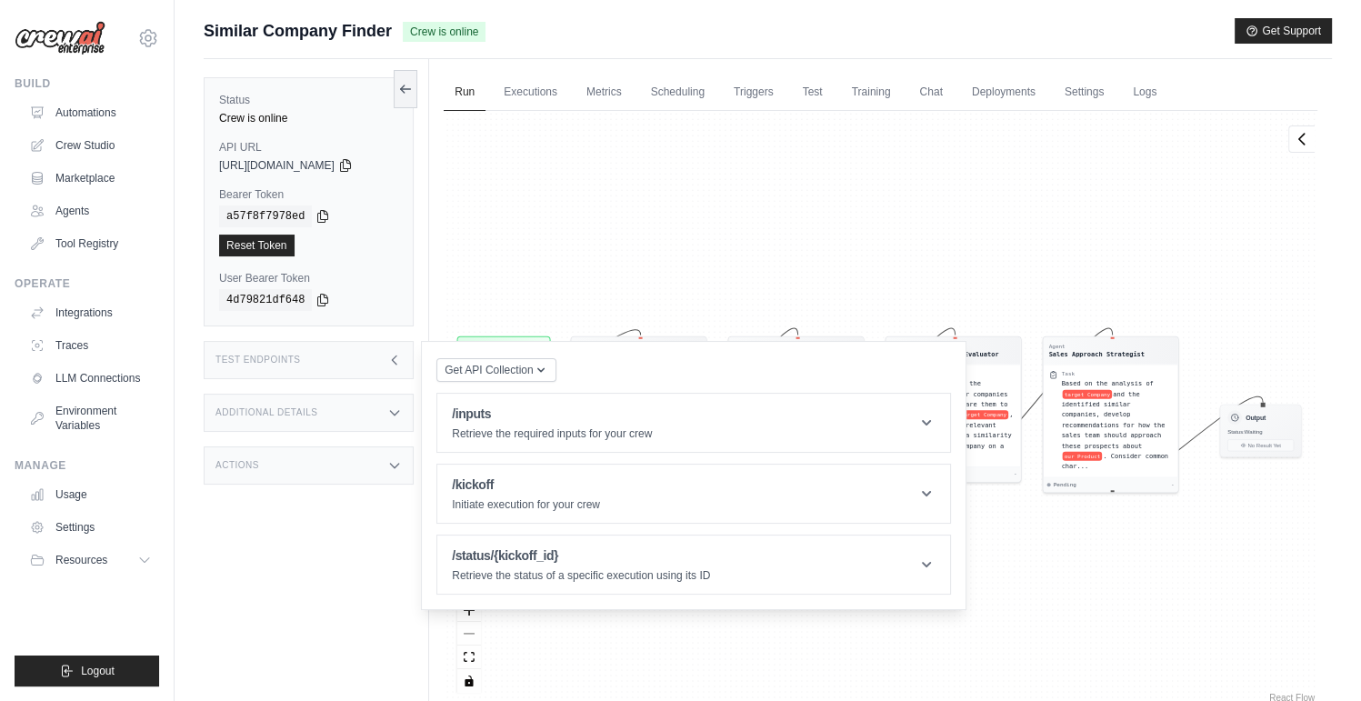
click at [1091, 524] on div "Agent Company Analysis Specialist Task Conduct a comprehensive analysis of targ…" at bounding box center [880, 408] width 873 height 595
click at [892, 641] on div "Agent Company Analysis Specialist Task Conduct a comprehensive analysis of targ…" at bounding box center [880, 408] width 873 height 595
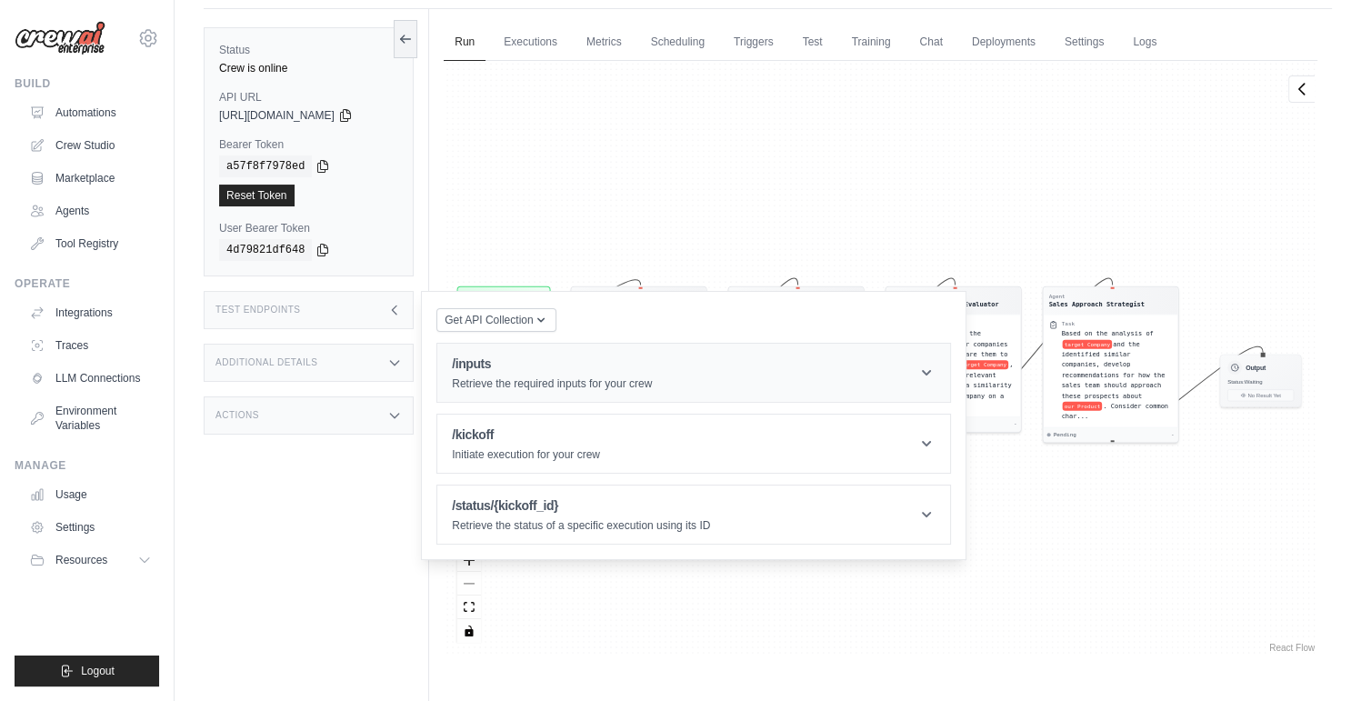
scroll to position [76, 0]
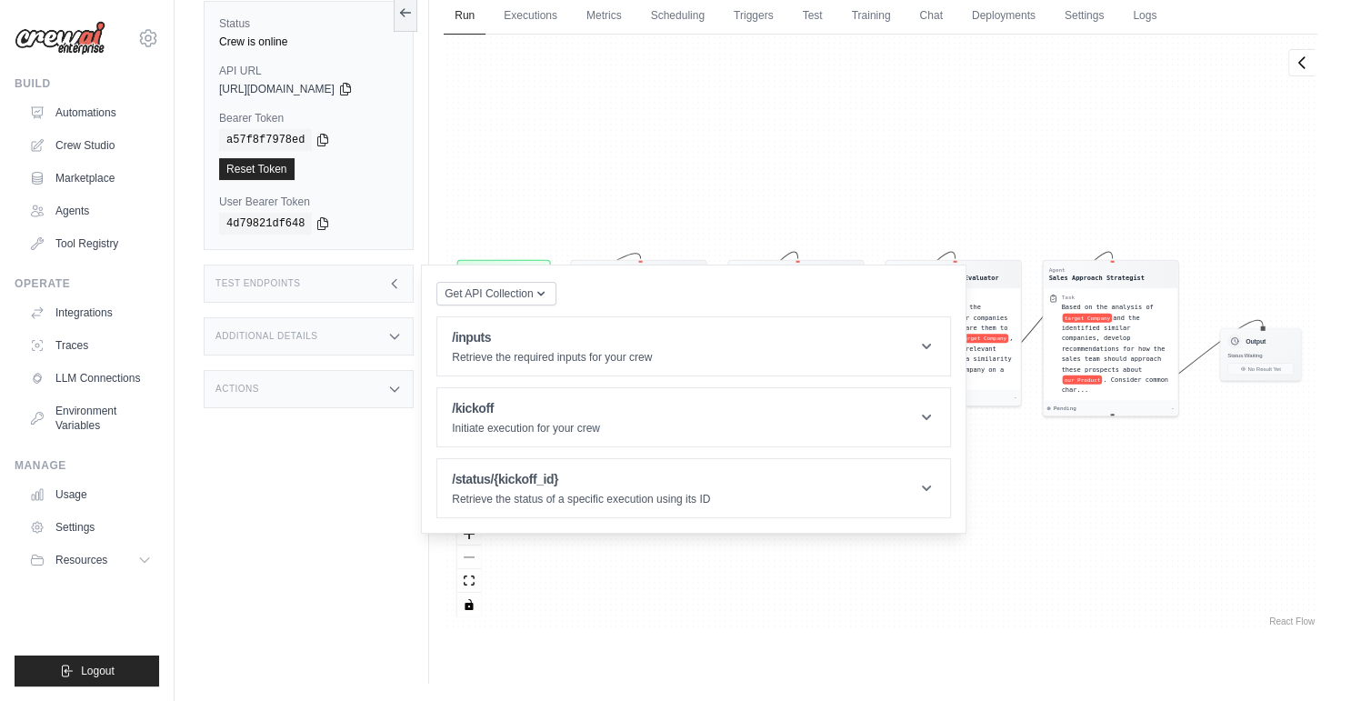
click at [394, 289] on icon at bounding box center [394, 283] width 15 height 15
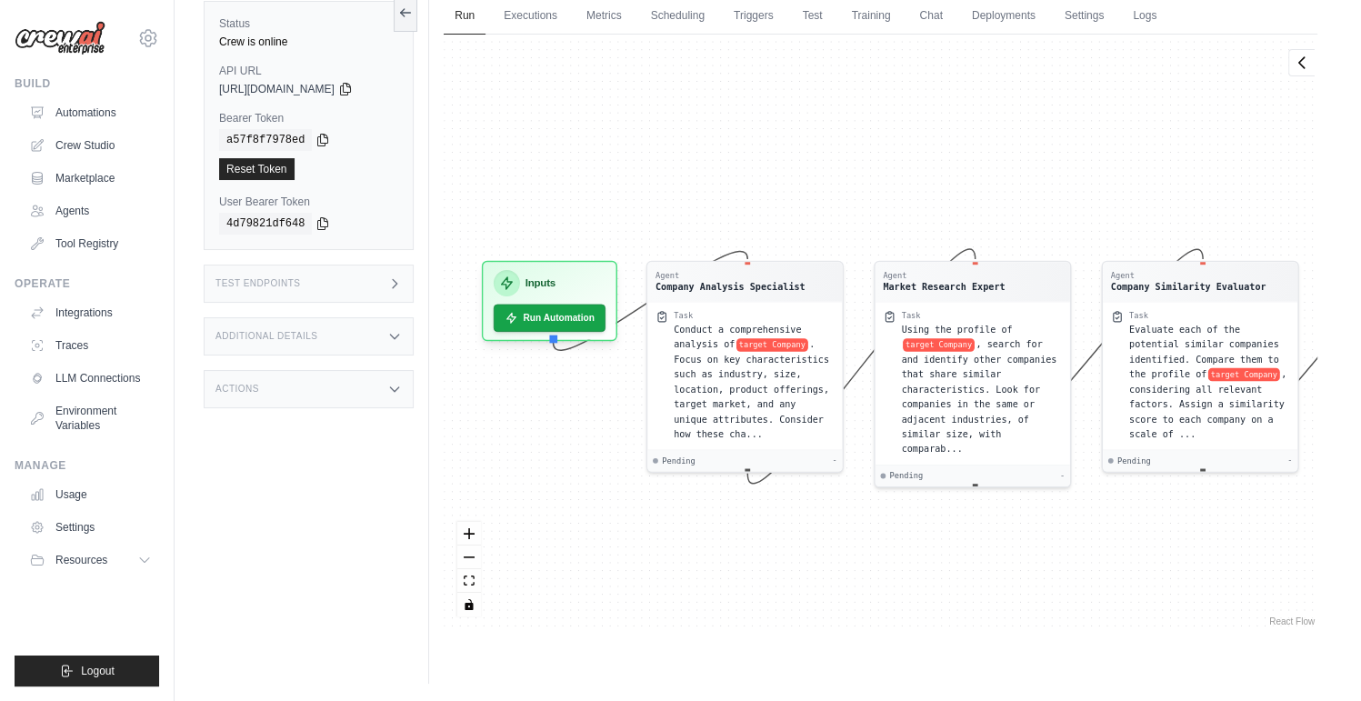
drag, startPoint x: 1161, startPoint y: 565, endPoint x: 1188, endPoint y: 551, distance: 30.9
click at [1208, 558] on div "Agent Company Analysis Specialist Task Conduct a comprehensive analysis of targ…" at bounding box center [880, 332] width 873 height 595
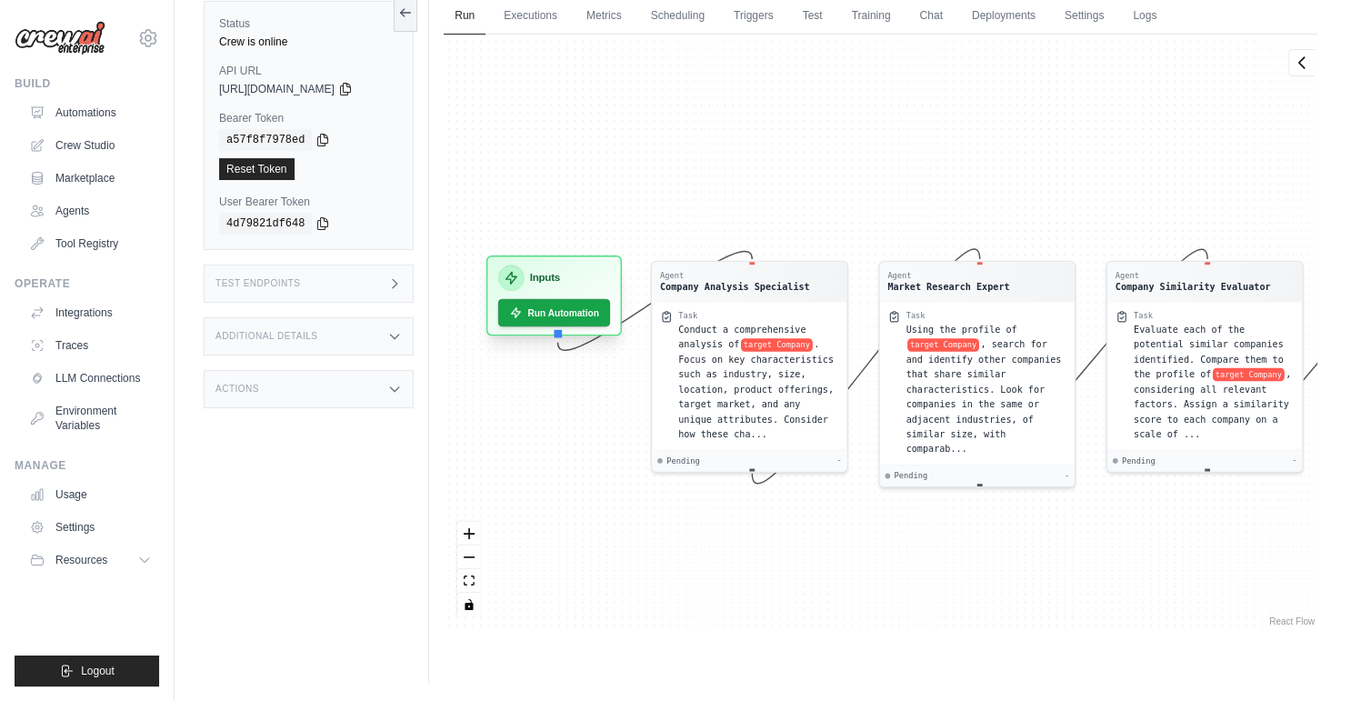
click at [584, 325] on div "Inputs Run Automation" at bounding box center [553, 295] width 135 height 80
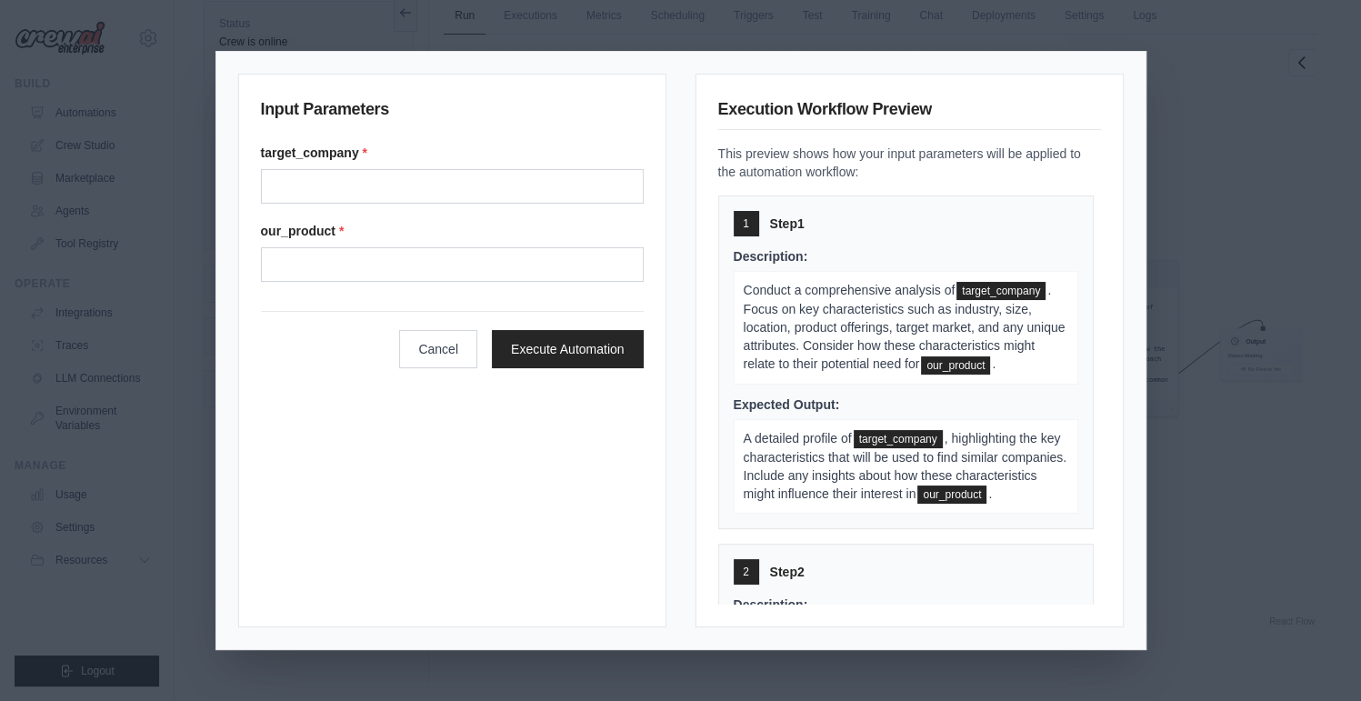
click at [420, 208] on div "target_company * our_product *" at bounding box center [452, 213] width 383 height 138
click at [431, 195] on input "Target company" at bounding box center [452, 186] width 383 height 35
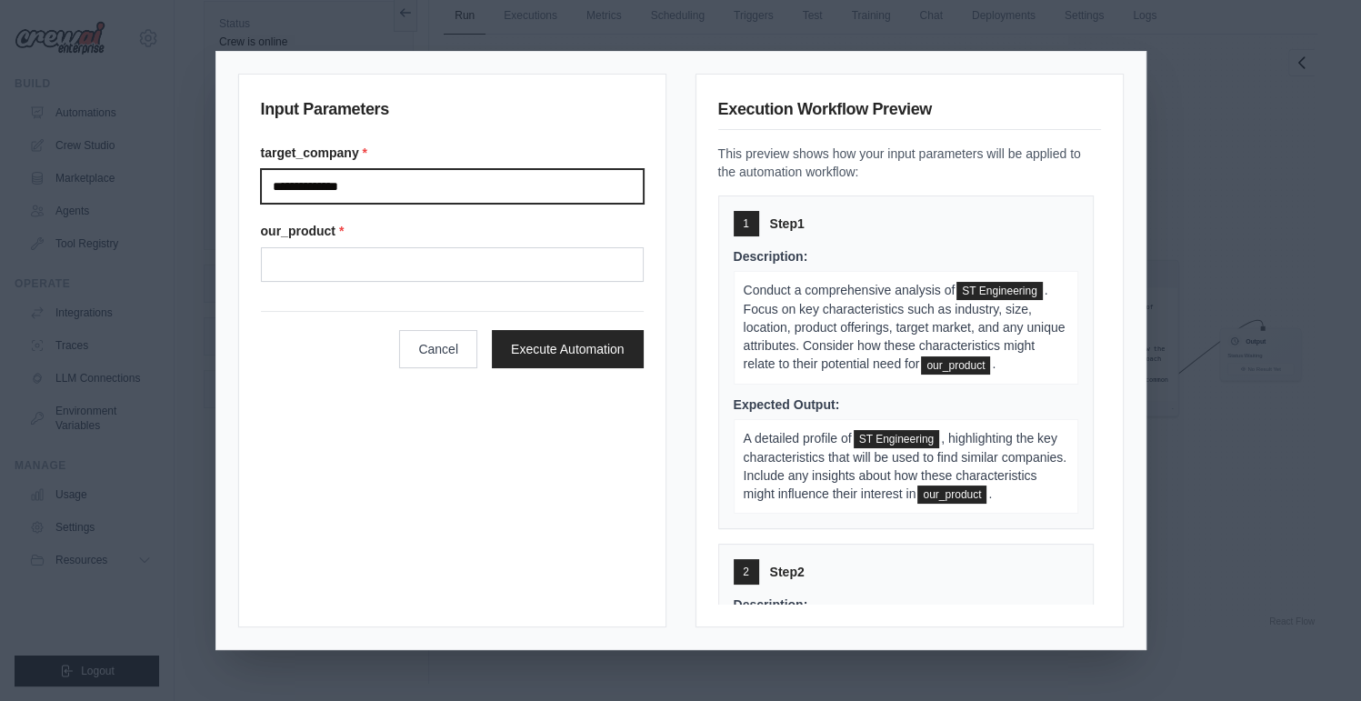
type input "**********"
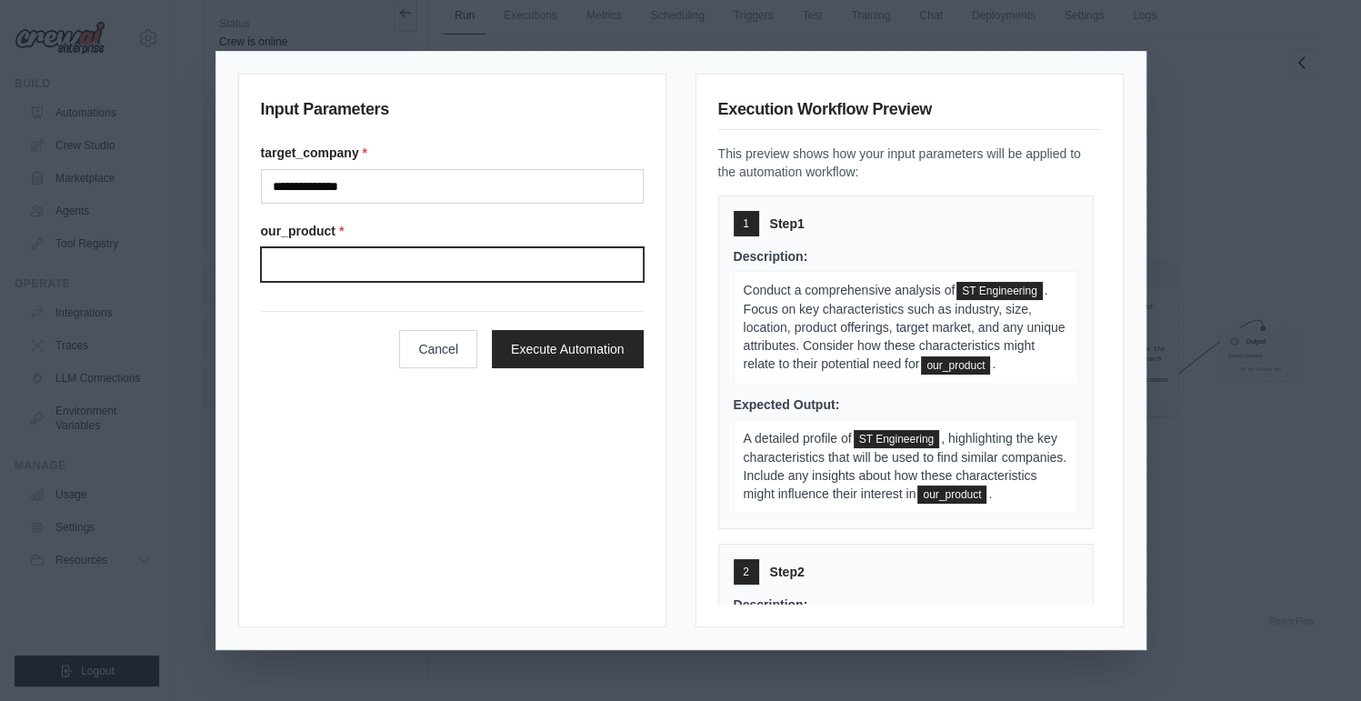
click at [527, 275] on input "Our product" at bounding box center [452, 264] width 383 height 35
type input "*"
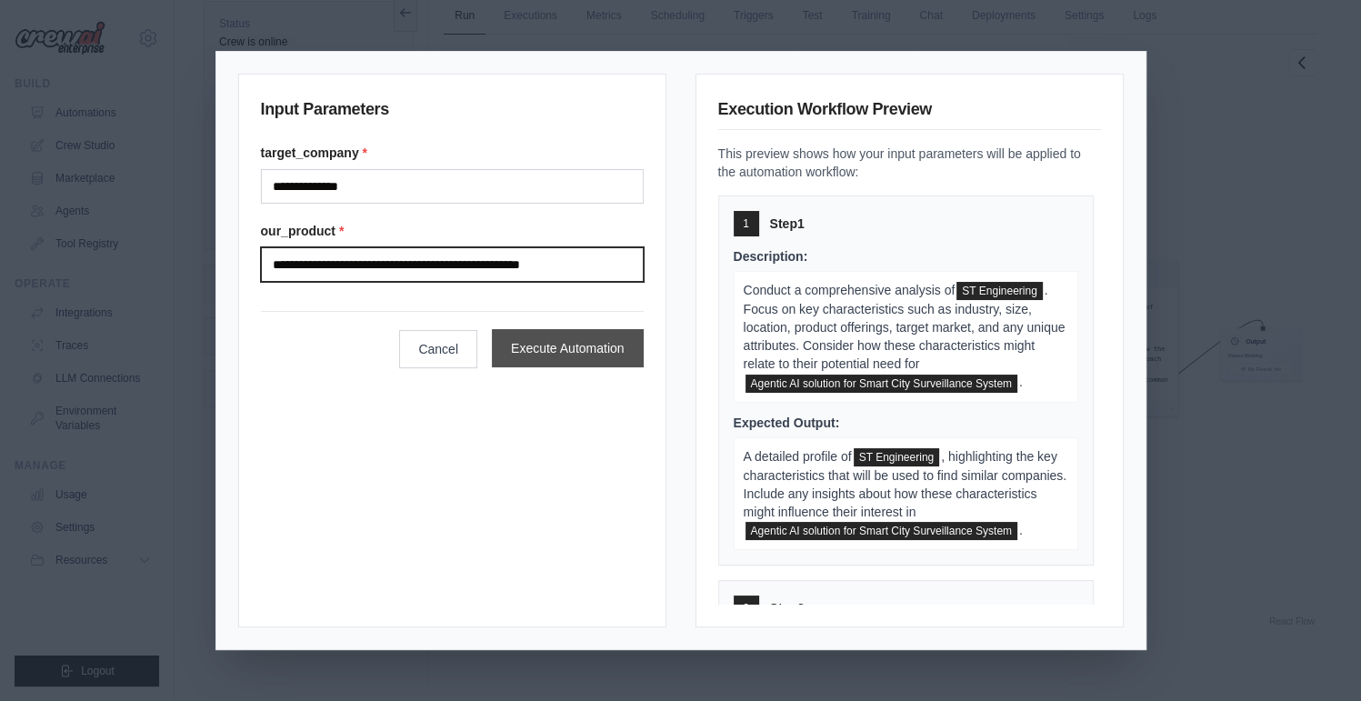
type input "**********"
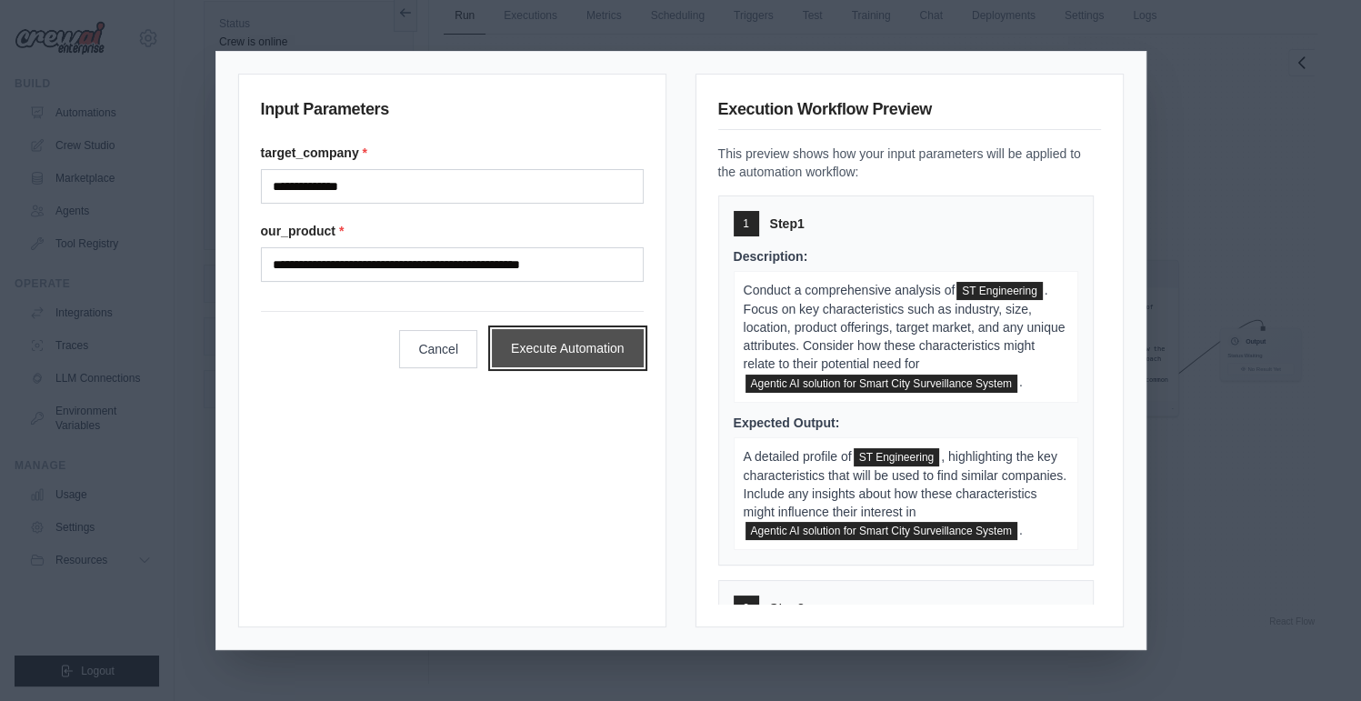
click at [564, 341] on button "Execute Automation" at bounding box center [568, 348] width 152 height 38
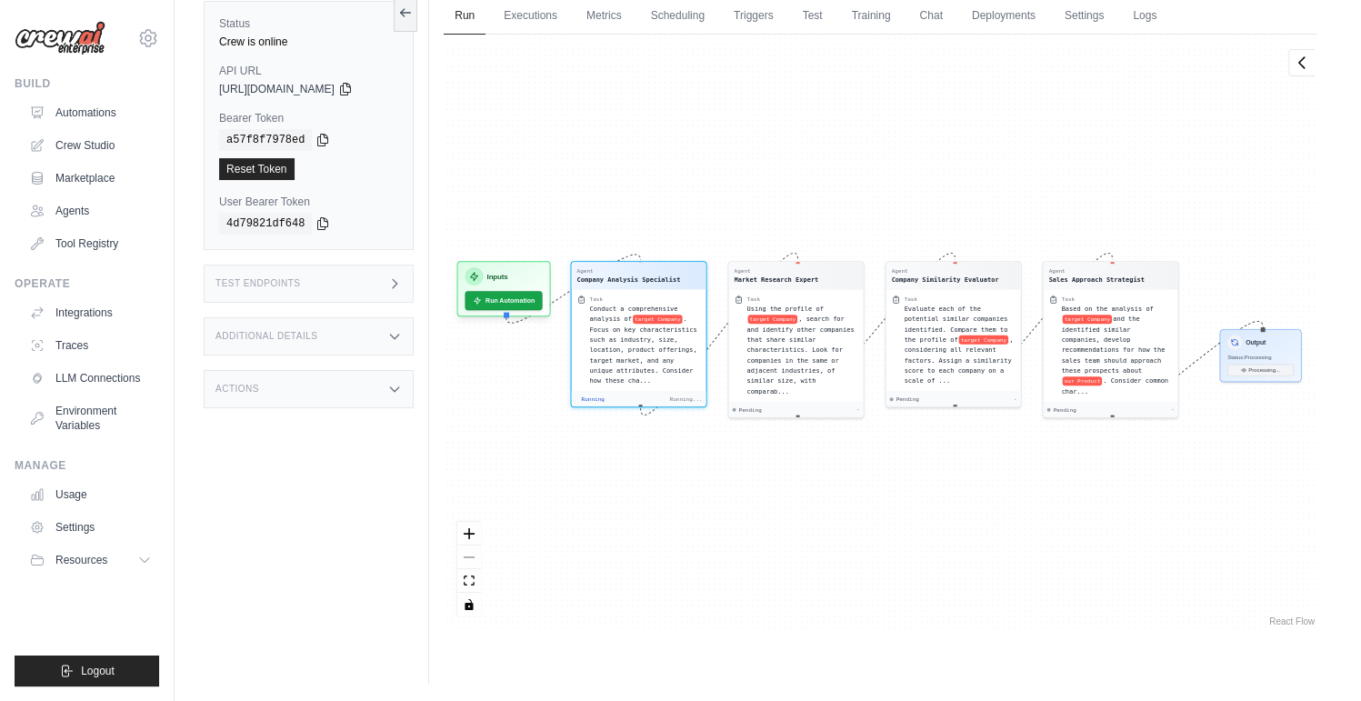
scroll to position [4, 0]
click at [339, 283] on div "Test Endpoints" at bounding box center [309, 283] width 210 height 38
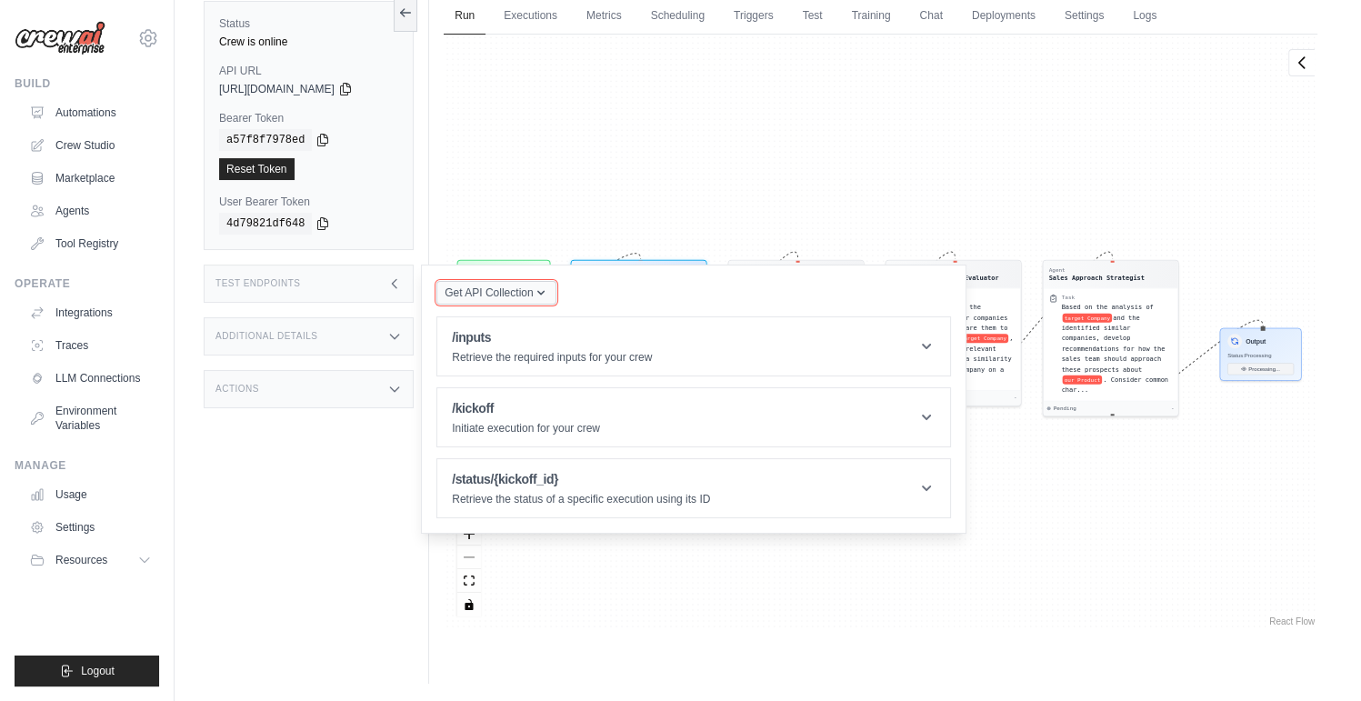
click at [515, 297] on span "Get API Collection" at bounding box center [488, 292] width 88 height 15
click at [263, 445] on div "Status Crew is online API URL copied https://similar-company-finder-72f15cc3-97…" at bounding box center [316, 333] width 225 height 701
click at [476, 299] on button "Get API Collection" at bounding box center [495, 293] width 119 height 24
click at [533, 337] on div "Postman API Collection" at bounding box center [538, 341] width 175 height 29
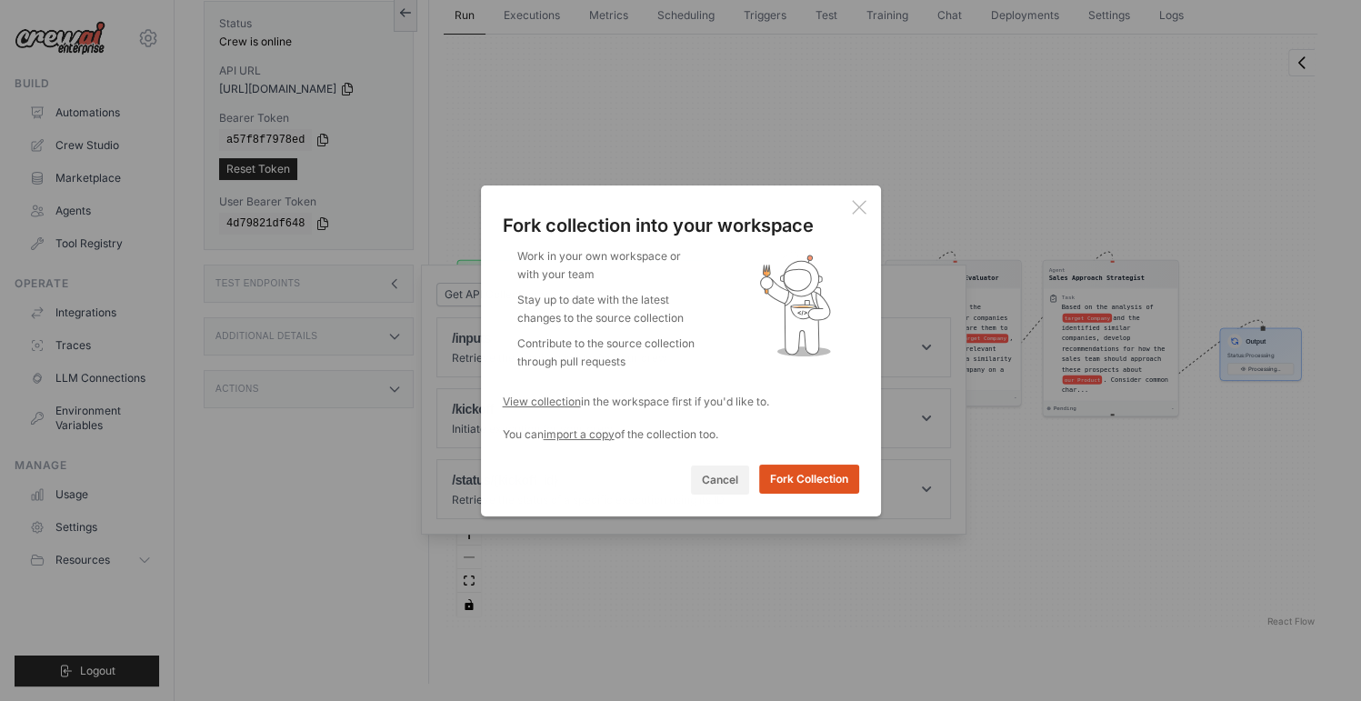
click at [817, 478] on button "Fork Collection" at bounding box center [809, 478] width 100 height 29
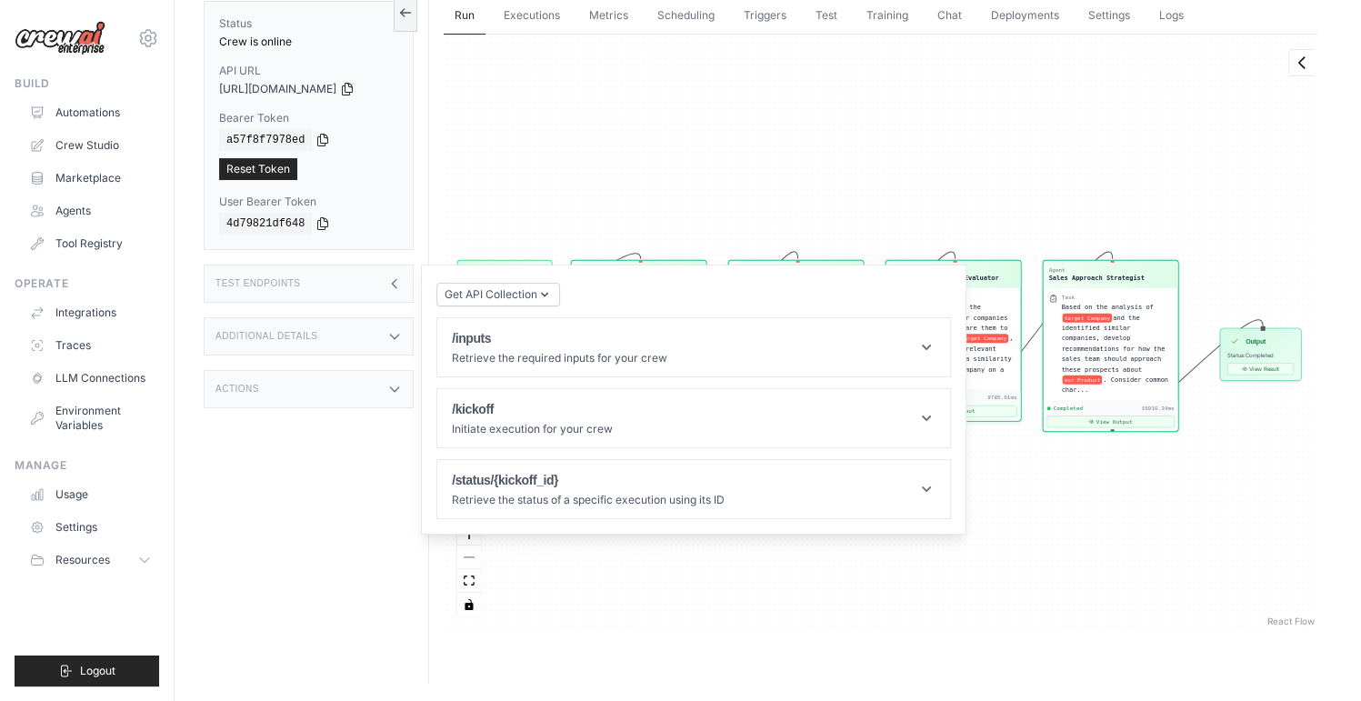
scroll to position [13225, 0]
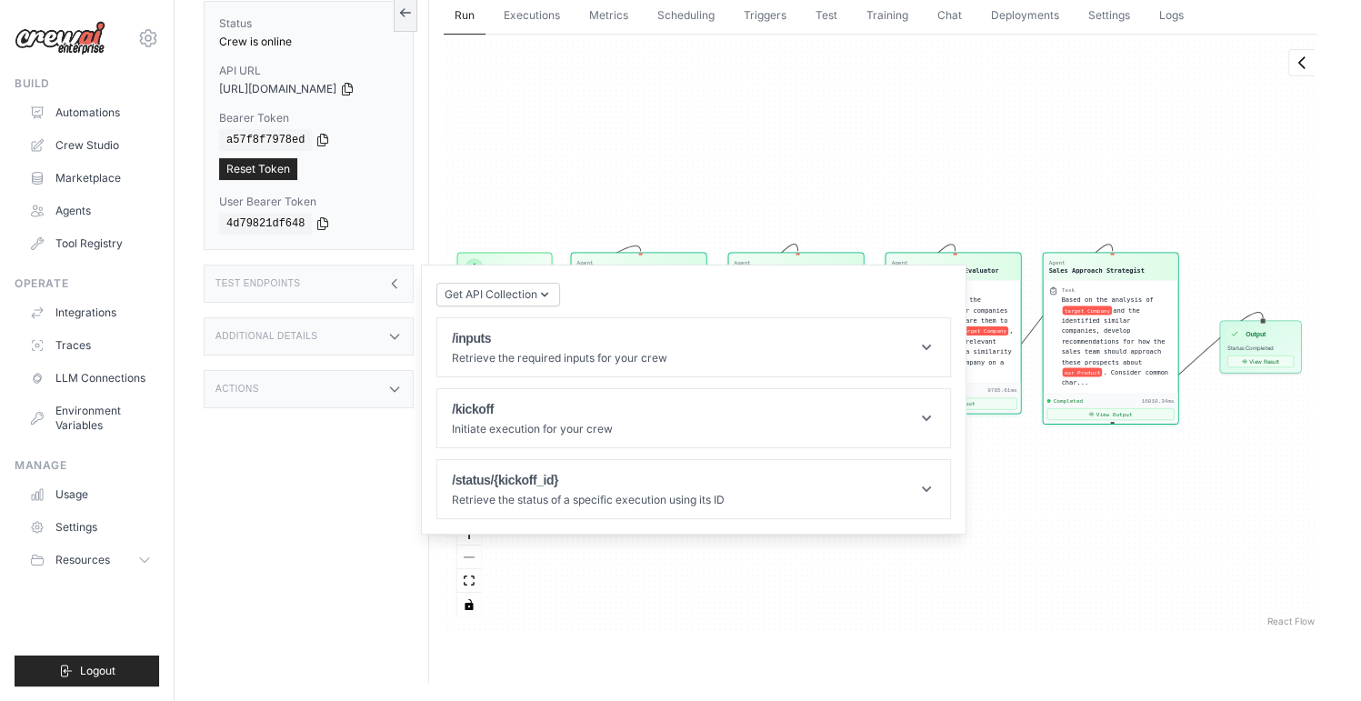
click at [793, 114] on div "Agent Company Analysis Specialist Task Conduct a comprehensive analysis of targ…" at bounding box center [880, 332] width 873 height 595
drag, startPoint x: 341, startPoint y: 505, endPoint x: 534, endPoint y: 456, distance: 199.7
click at [341, 507] on div "Status Crew is online API URL copied https://similar-company-finder-72f15cc3-97…" at bounding box center [316, 333] width 225 height 701
click at [334, 293] on div "Test Endpoints" at bounding box center [309, 283] width 210 height 38
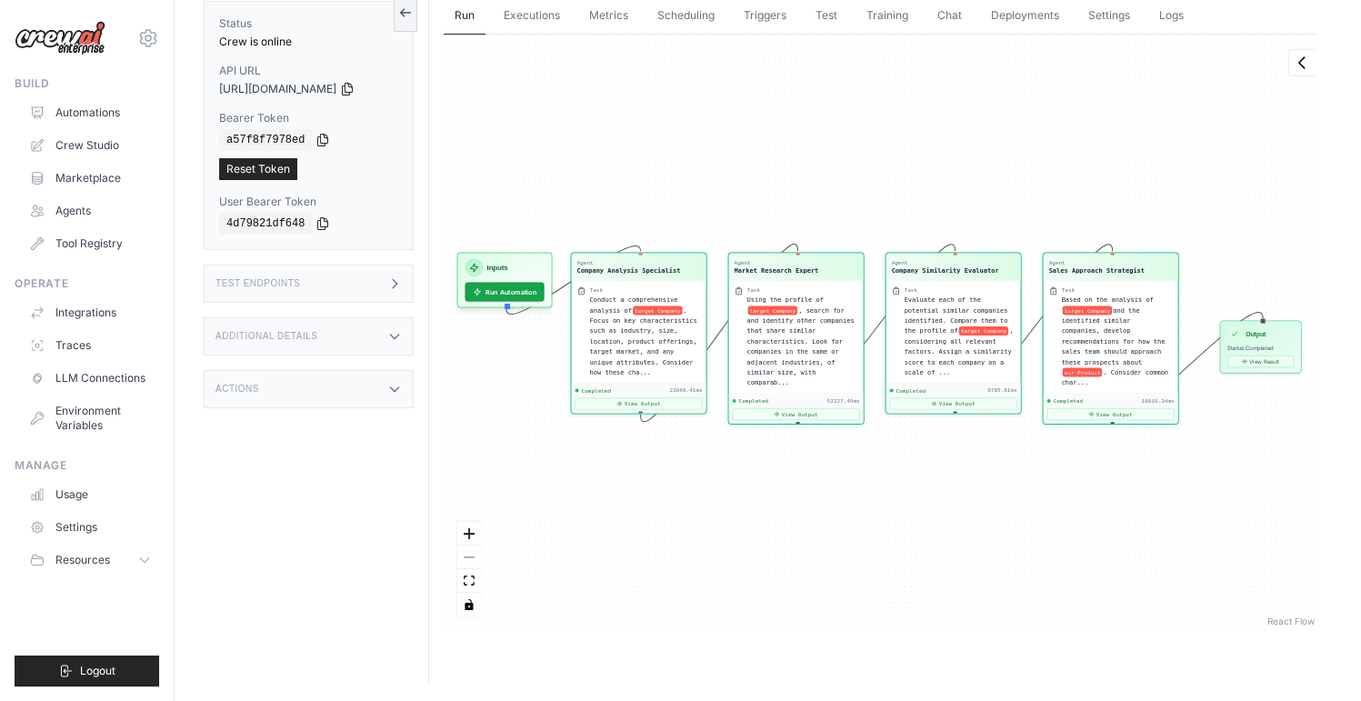
click at [854, 537] on div "Agent Company Analysis Specialist Task Conduct a comprehensive analysis of targ…" at bounding box center [880, 332] width 873 height 595
click at [1270, 358] on button "View Result" at bounding box center [1260, 360] width 66 height 12
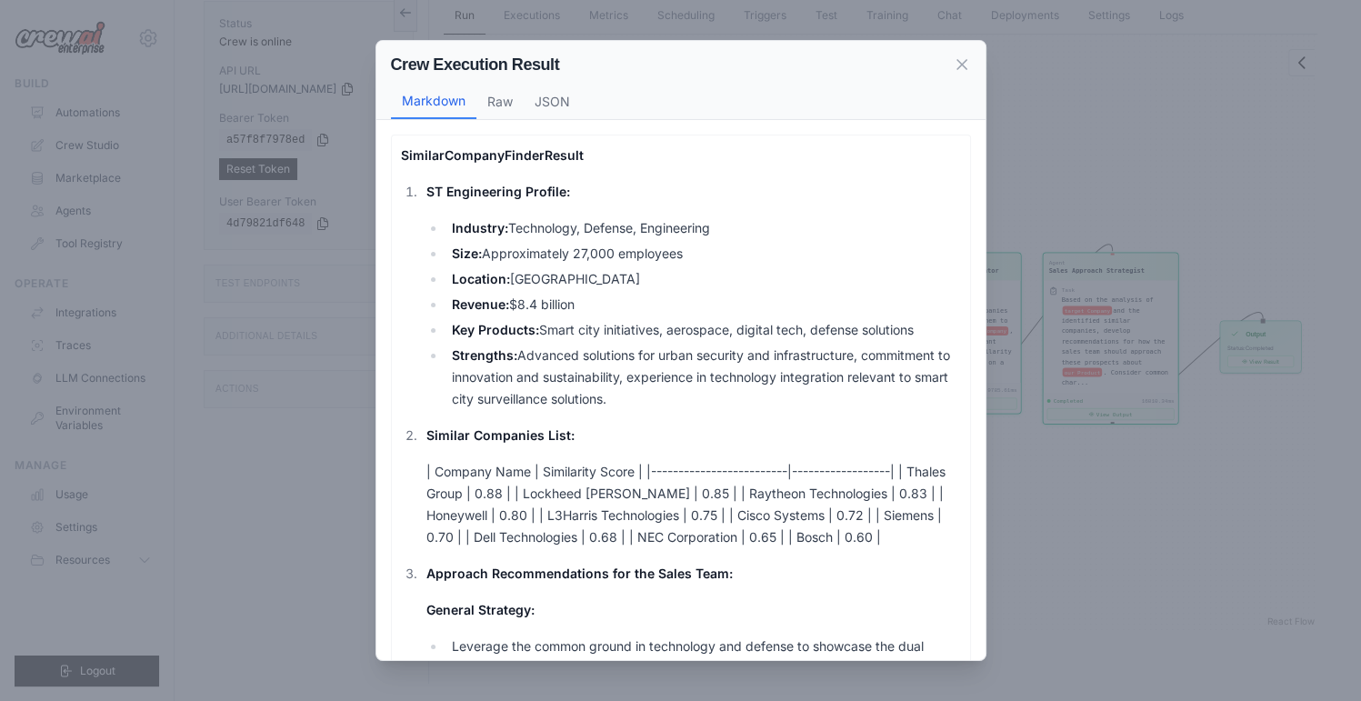
click at [727, 424] on p "Similar Companies List:" at bounding box center [692, 435] width 534 height 22
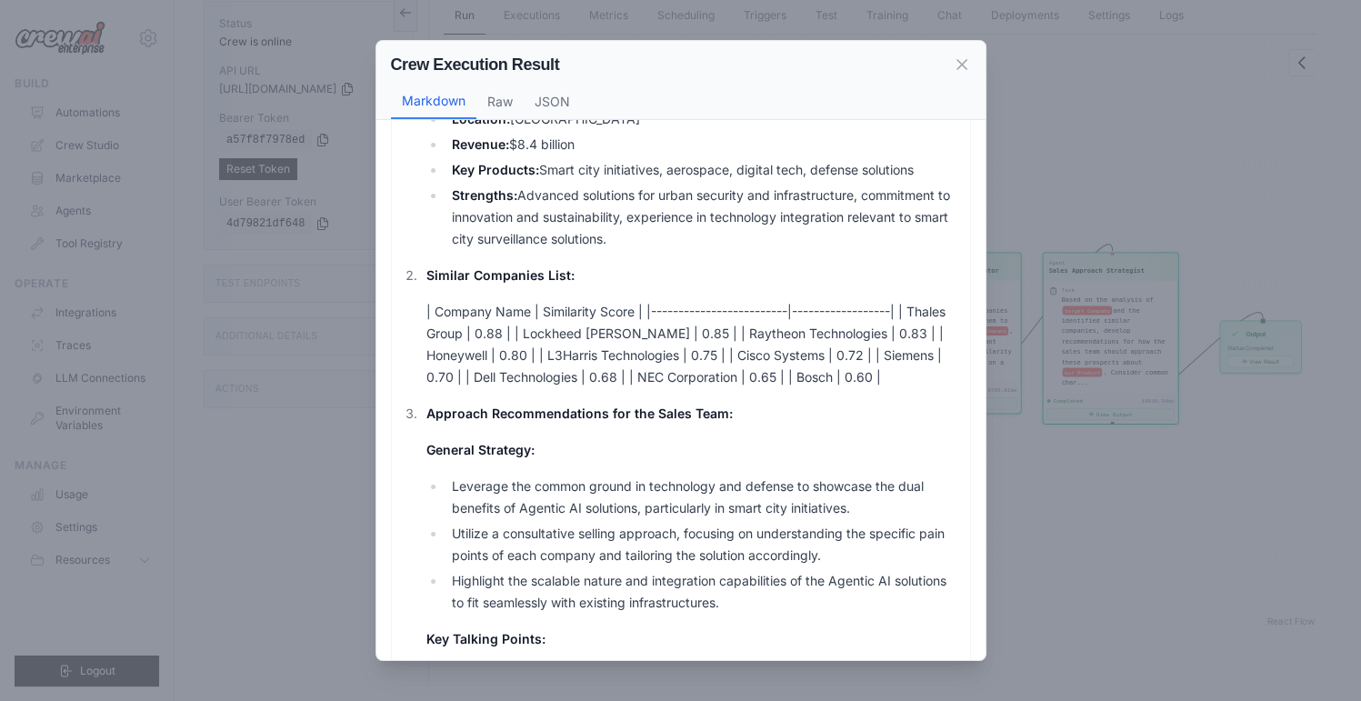
scroll to position [364, 0]
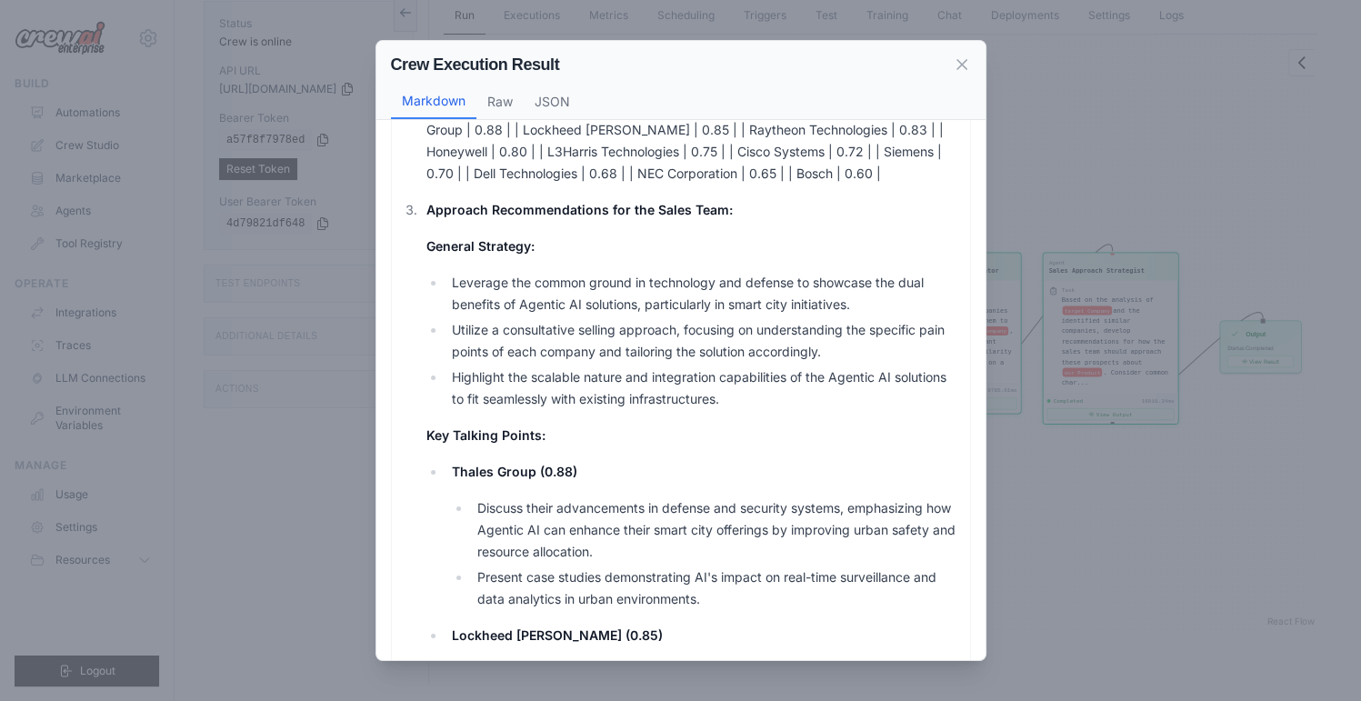
click at [856, 159] on p "| Company Name | Similarity Score | |-------------------------|----------------…" at bounding box center [692, 140] width 534 height 87
click at [816, 242] on p "General Strategy:" at bounding box center [692, 246] width 534 height 22
click at [813, 250] on p "General Strategy:" at bounding box center [692, 246] width 534 height 22
click at [782, 405] on li "Highlight the scalable nature and integration capabilities of the Agentic AI so…" at bounding box center [702, 388] width 514 height 44
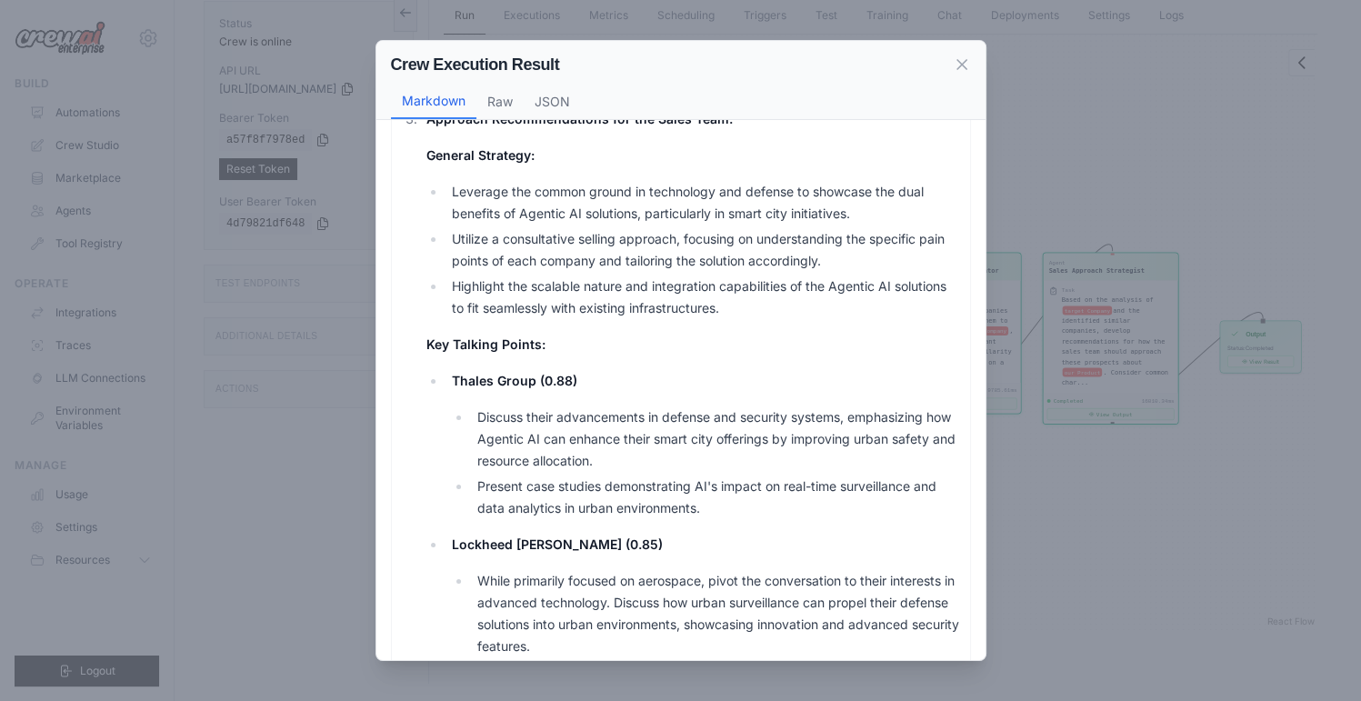
scroll to position [484, 0]
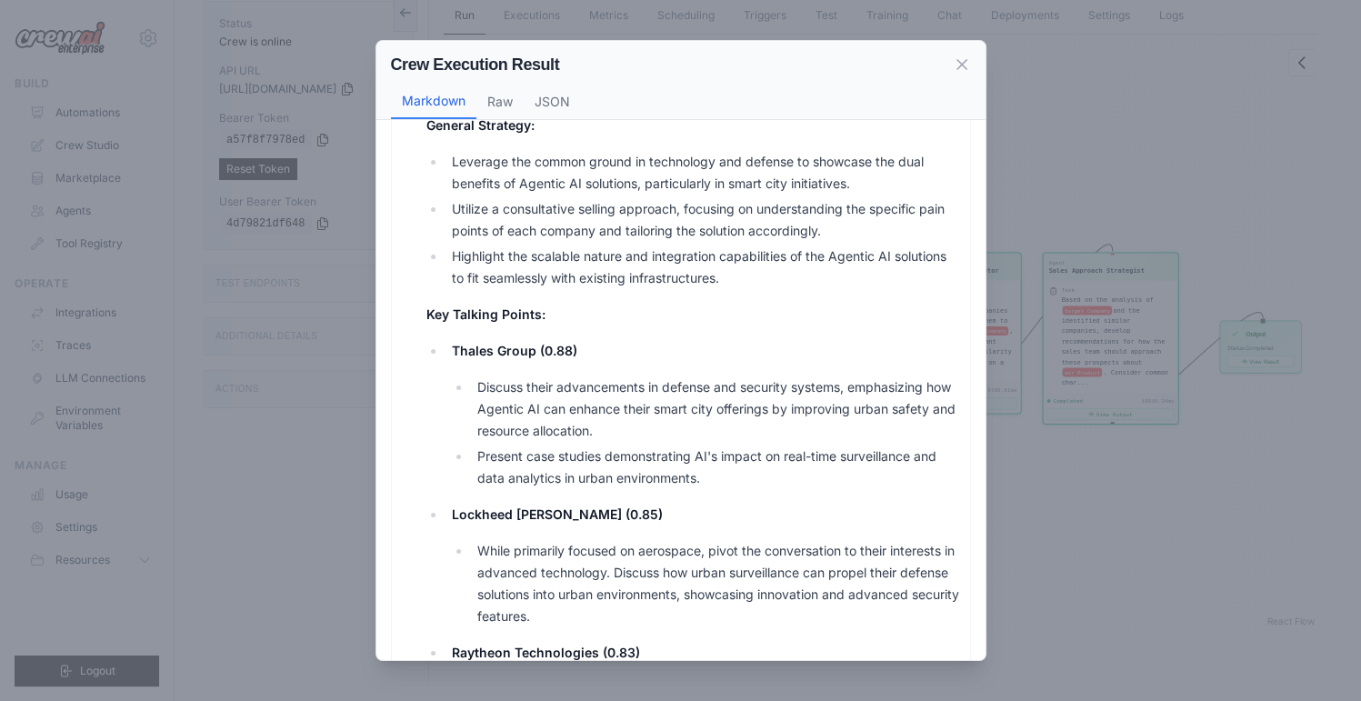
click at [716, 379] on li "Discuss their advancements in defense and security systems, emphasizing how Age…" at bounding box center [715, 408] width 489 height 65
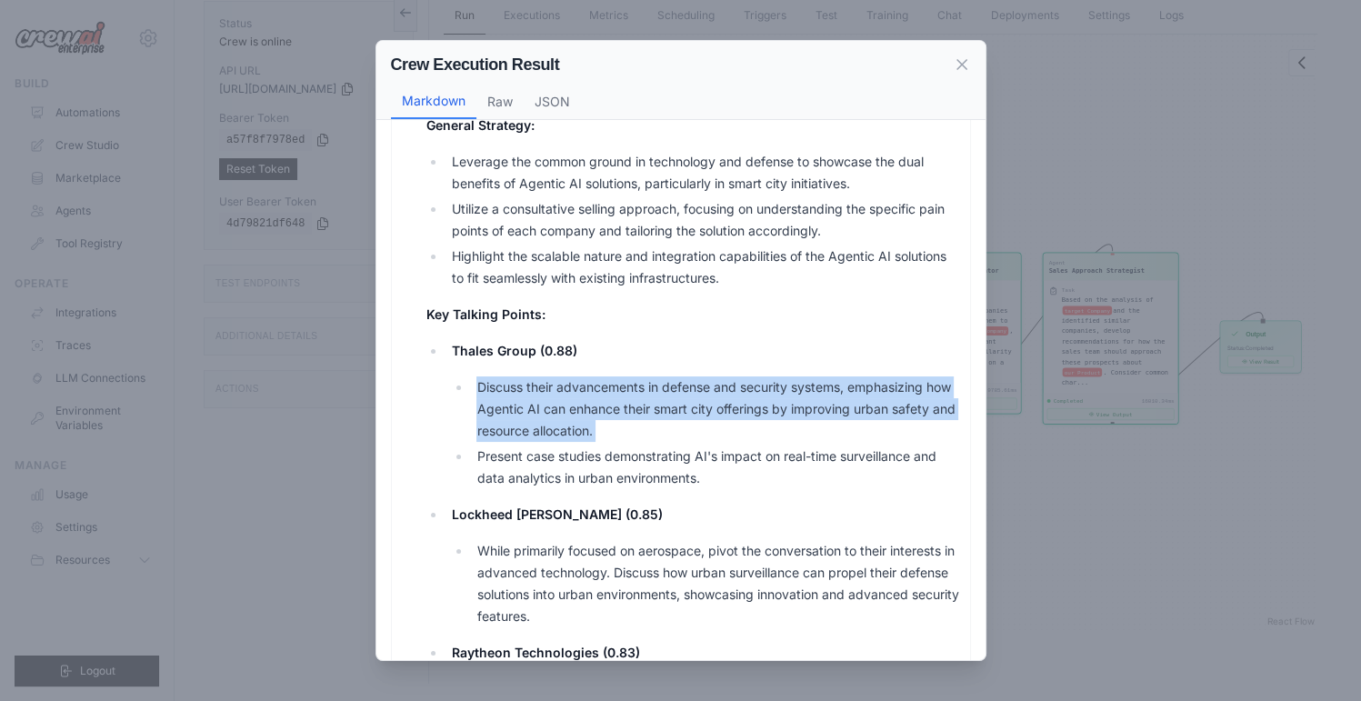
drag, startPoint x: 716, startPoint y: 379, endPoint x: 734, endPoint y: 439, distance: 62.7
click at [716, 381] on li "Discuss their advancements in defense and security systems, emphasizing how Age…" at bounding box center [715, 408] width 489 height 65
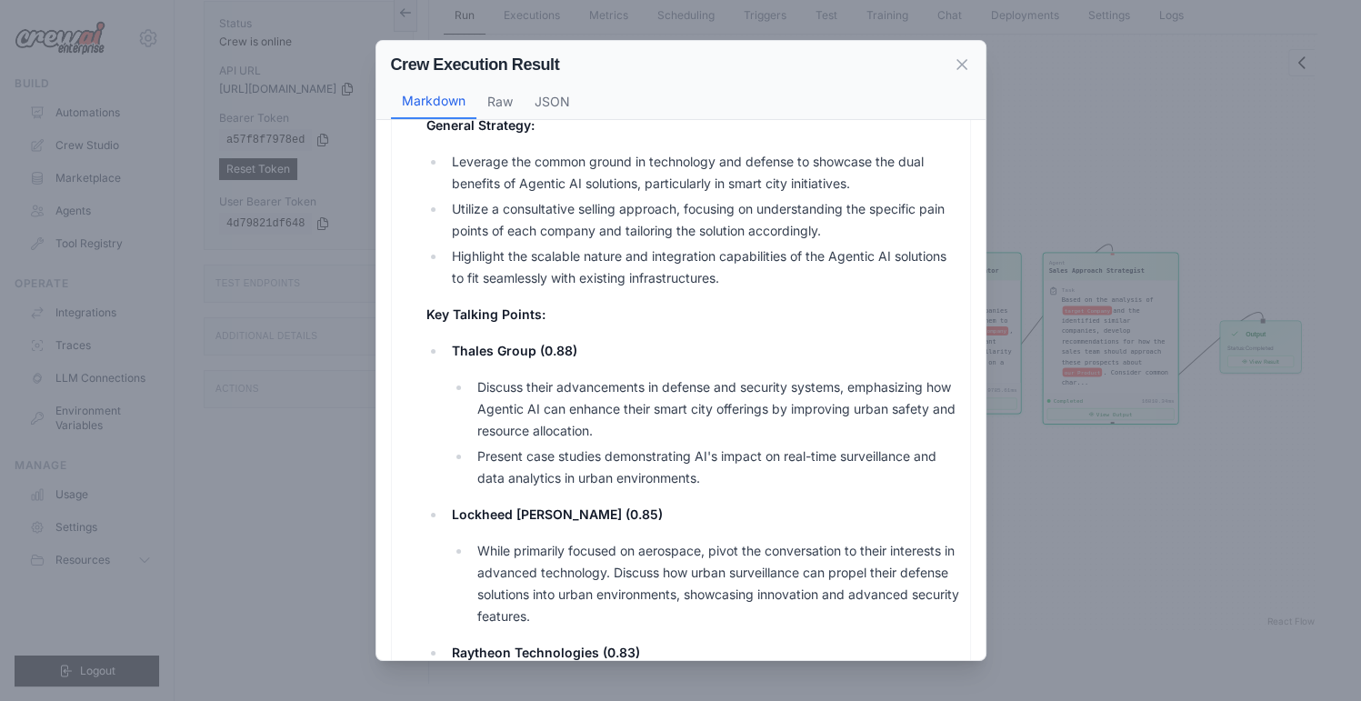
click at [763, 506] on p "Lockheed Martin (0.85)" at bounding box center [705, 515] width 509 height 22
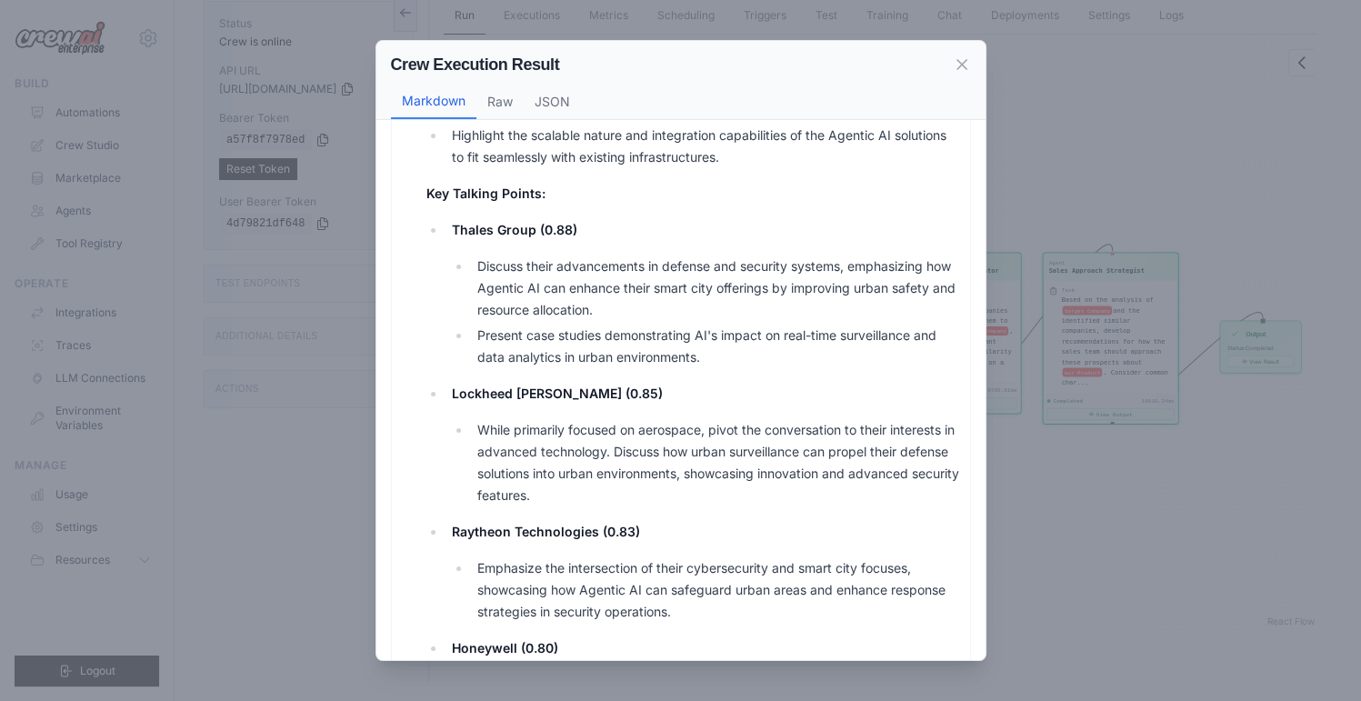
click at [759, 445] on li "While primarily focused on aerospace, pivot the conversation to their interests…" at bounding box center [715, 462] width 489 height 87
click at [723, 568] on li "Emphasize the intersection of their cybersecurity and smart city focuses, showc…" at bounding box center [715, 589] width 489 height 65
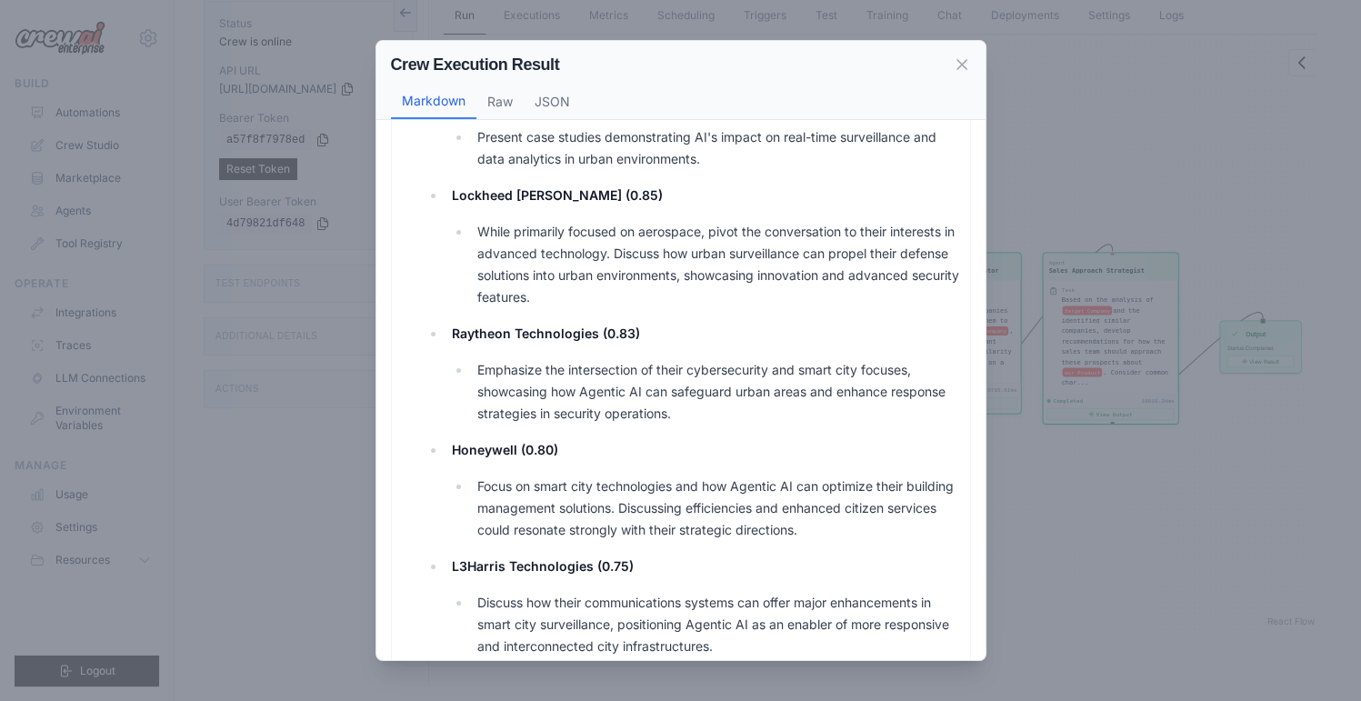
scroll to position [969, 0]
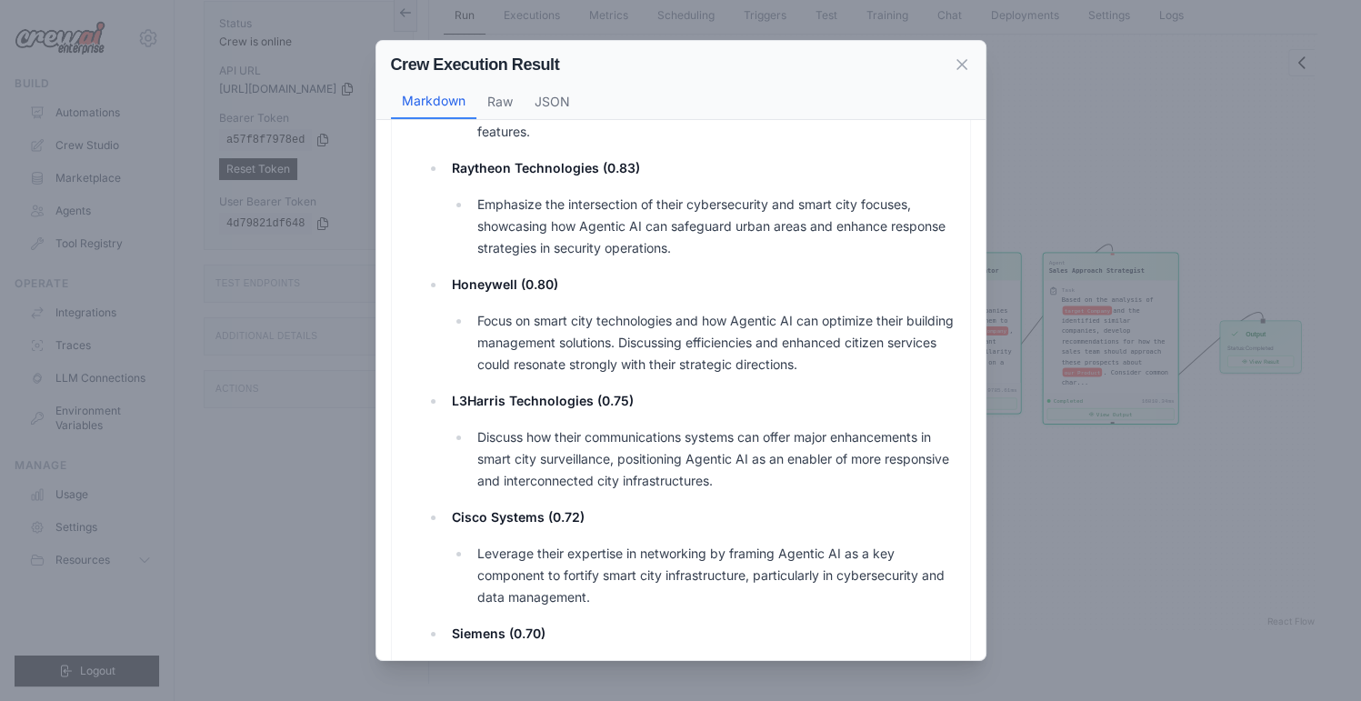
click at [751, 424] on li "L3Harris Technologies (0.75) Discuss how their communications systems can offer…" at bounding box center [702, 441] width 514 height 102
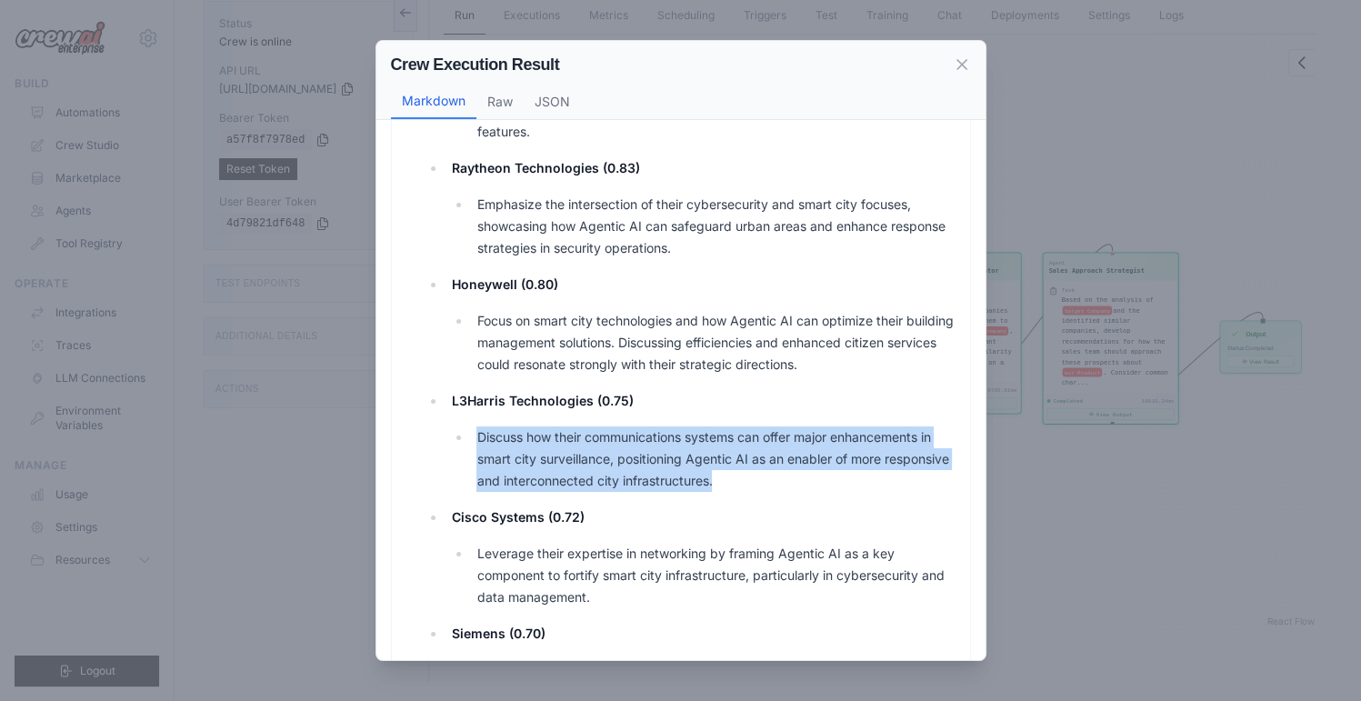
click at [751, 424] on li "L3Harris Technologies (0.75) Discuss how their communications systems can offer…" at bounding box center [702, 441] width 514 height 102
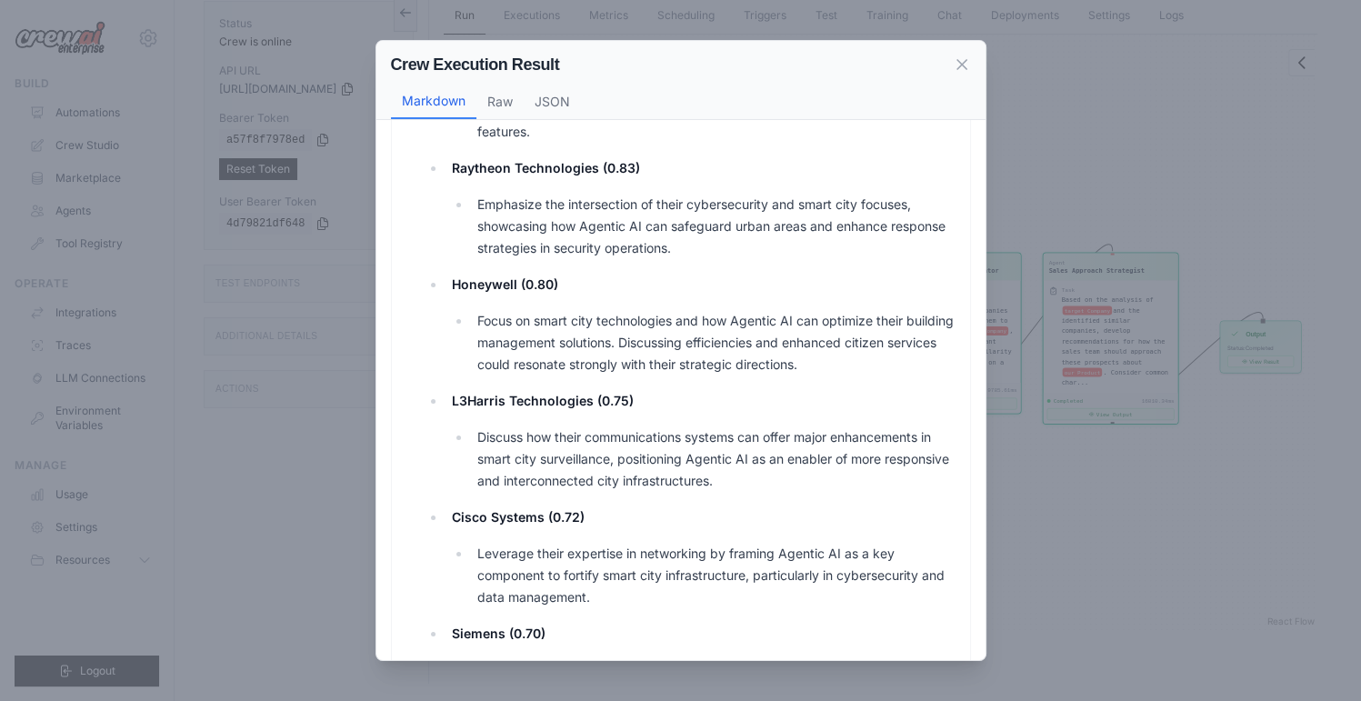
click at [705, 541] on li "Cisco Systems (0.72) Leverage their expertise in networking by framing Agentic …" at bounding box center [702, 557] width 514 height 102
click at [705, 543] on li "Leverage their expertise in networking by framing Agentic AI as a key component…" at bounding box center [715, 575] width 489 height 65
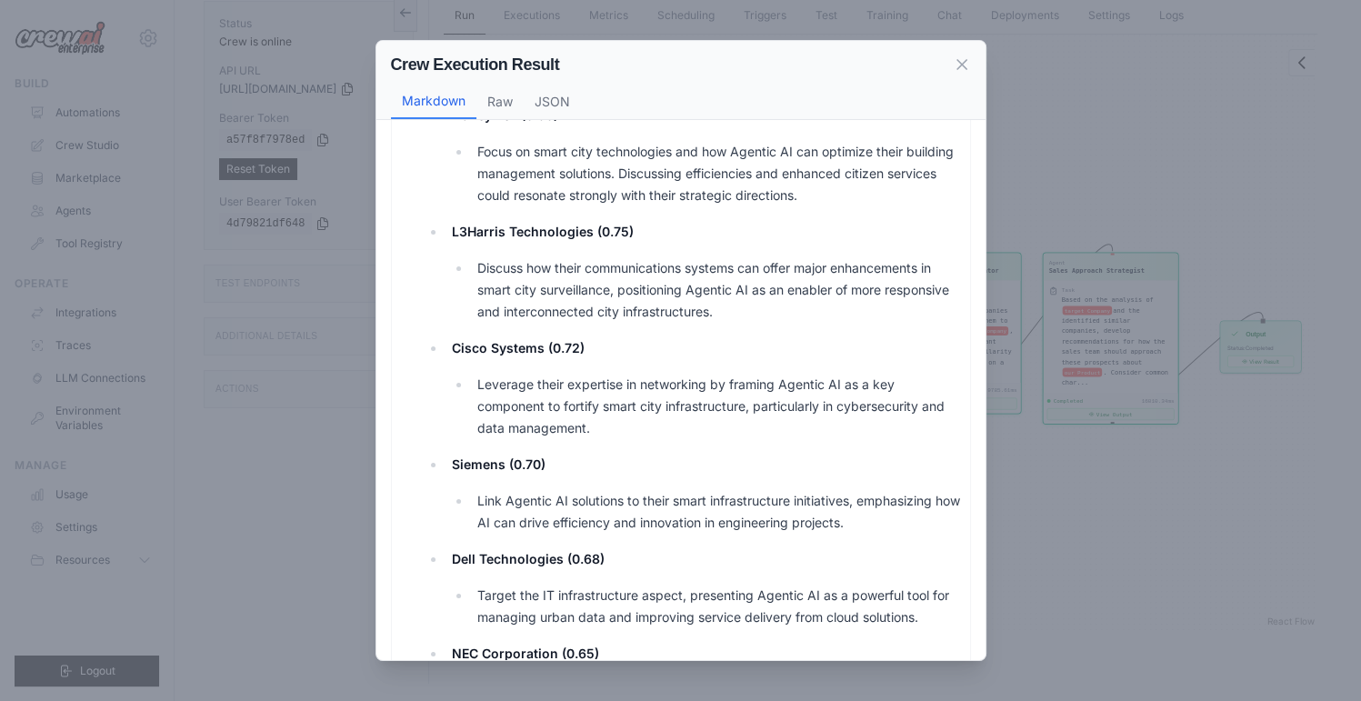
scroll to position [1212, 0]
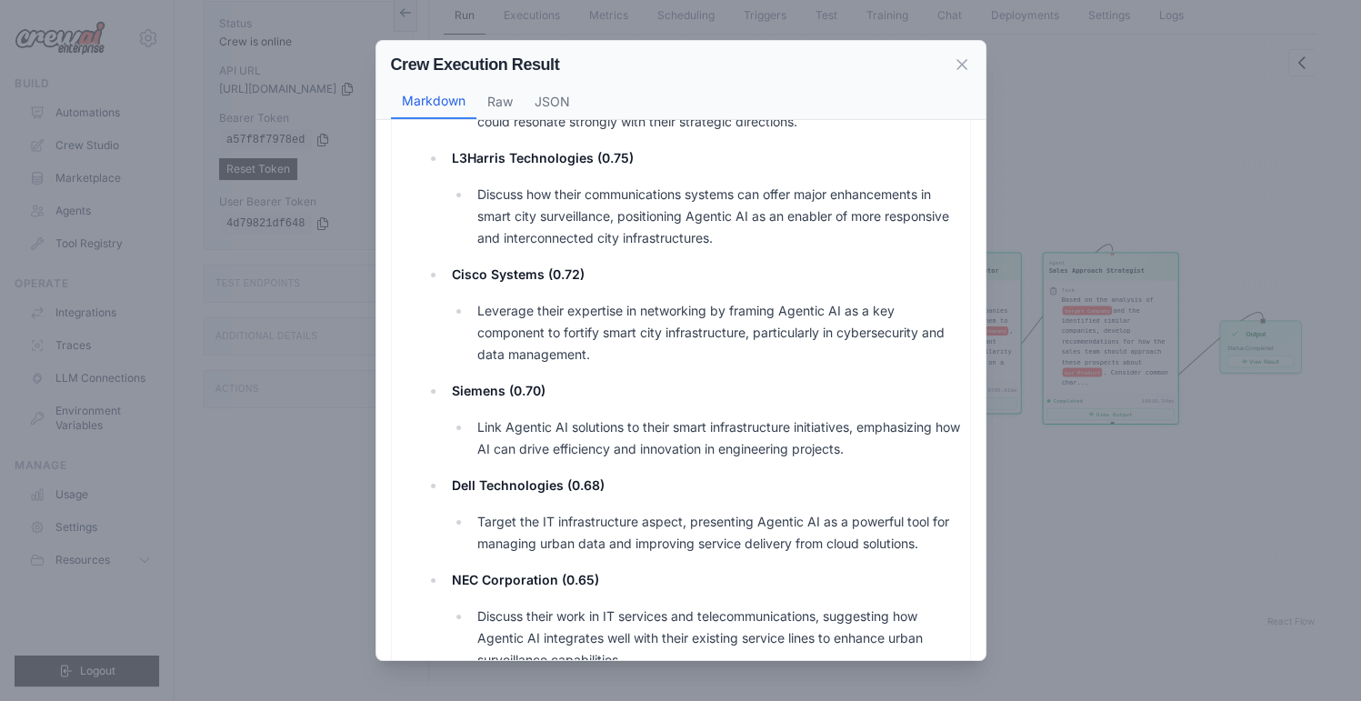
click at [789, 416] on li "Link Agentic AI solutions to their smart infrastructure initiatives, emphasizin…" at bounding box center [715, 438] width 489 height 44
click at [709, 540] on ul "Thales Group (0.88) Discuss their advancements in defense and security systems,…" at bounding box center [692, 200] width 534 height 1174
click at [710, 605] on li "Discuss their work in IT services and telecommunications, suggesting how Agenti…" at bounding box center [715, 637] width 489 height 65
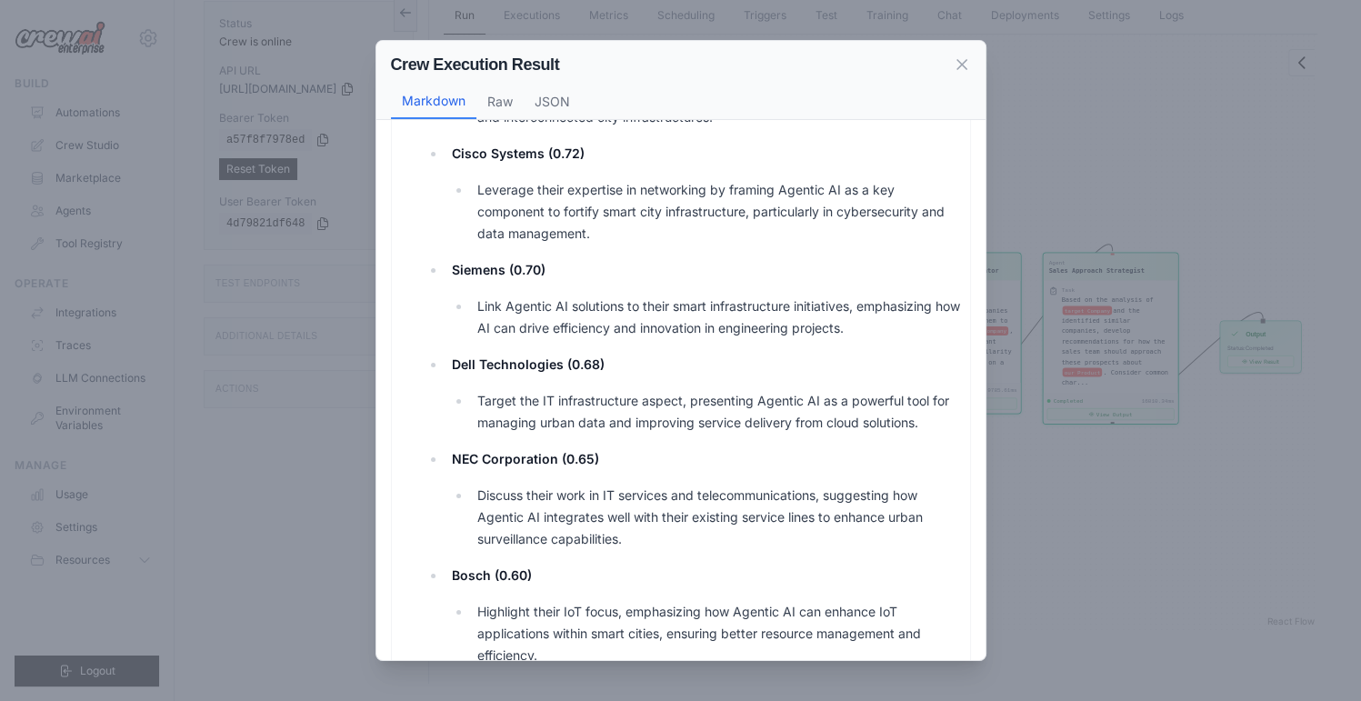
click at [763, 484] on li "Discuss their work in IT services and telecommunications, suggesting how Agenti…" at bounding box center [715, 516] width 489 height 65
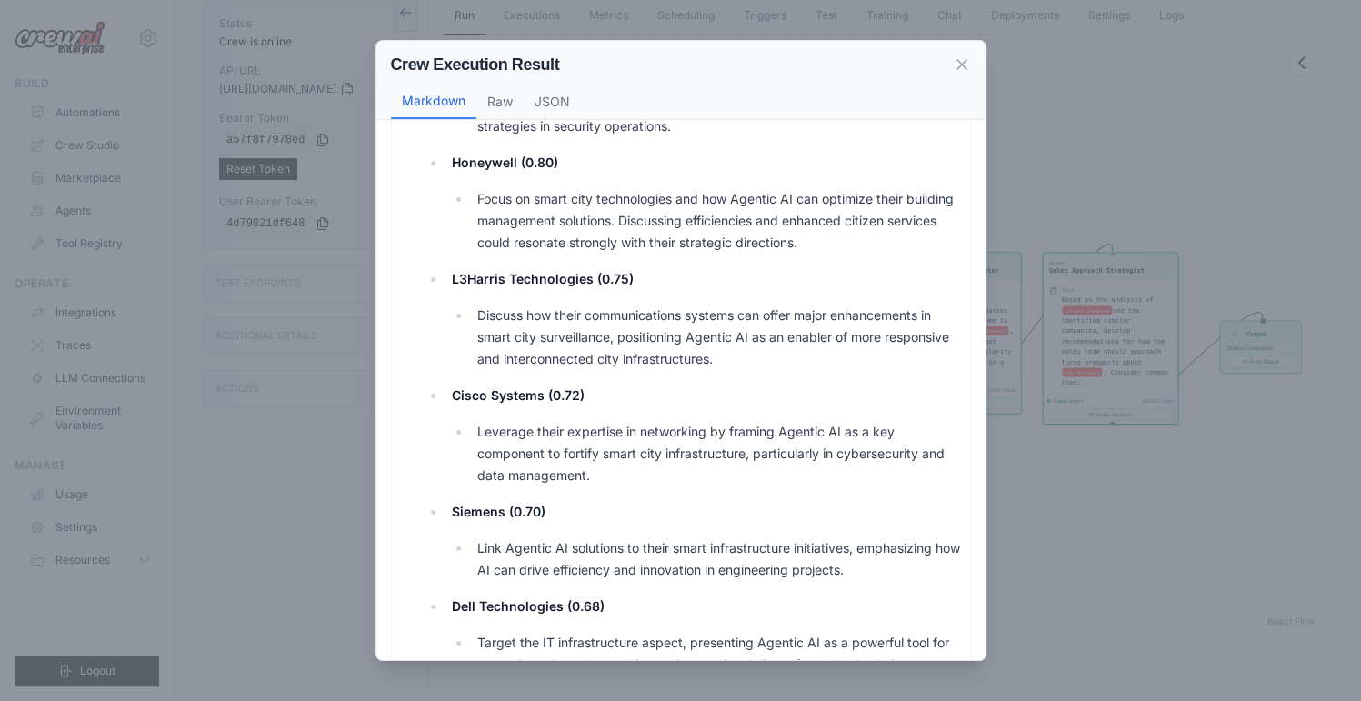
scroll to position [848, 0]
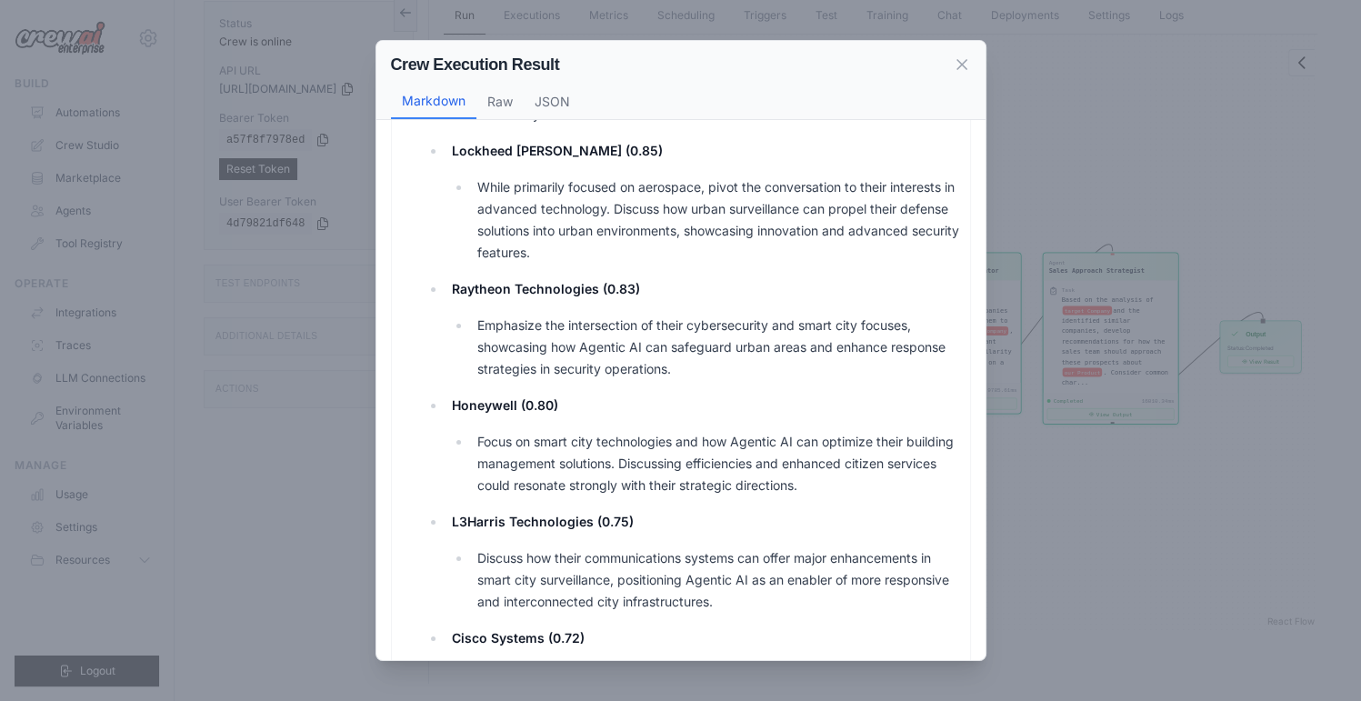
click at [647, 418] on li "Honeywell (0.80) Focus on smart city technologies and how Agentic AI can optimi…" at bounding box center [702, 445] width 514 height 102
click at [647, 478] on li "Focus on smart city technologies and how Agentic AI can optimize their building…" at bounding box center [715, 463] width 489 height 65
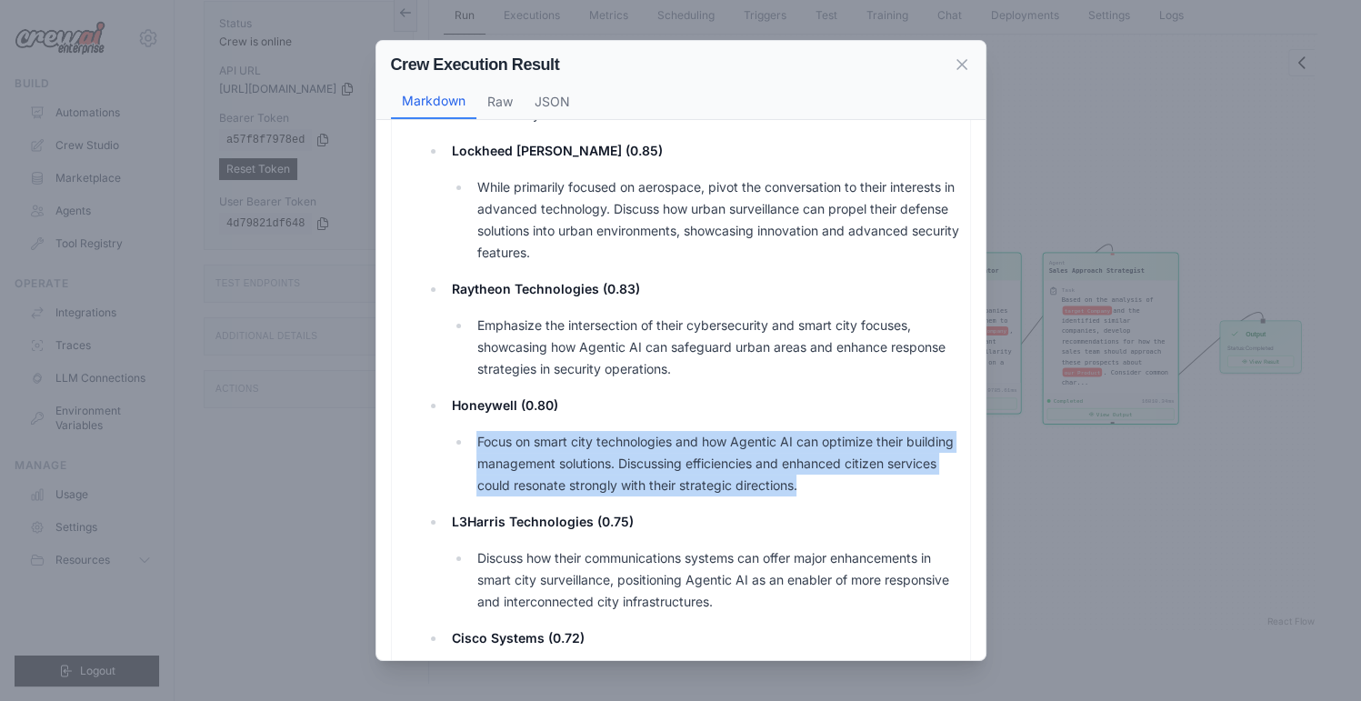
click at [647, 478] on li "Focus on smart city technologies and how Agentic AI can optimize their building…" at bounding box center [715, 463] width 489 height 65
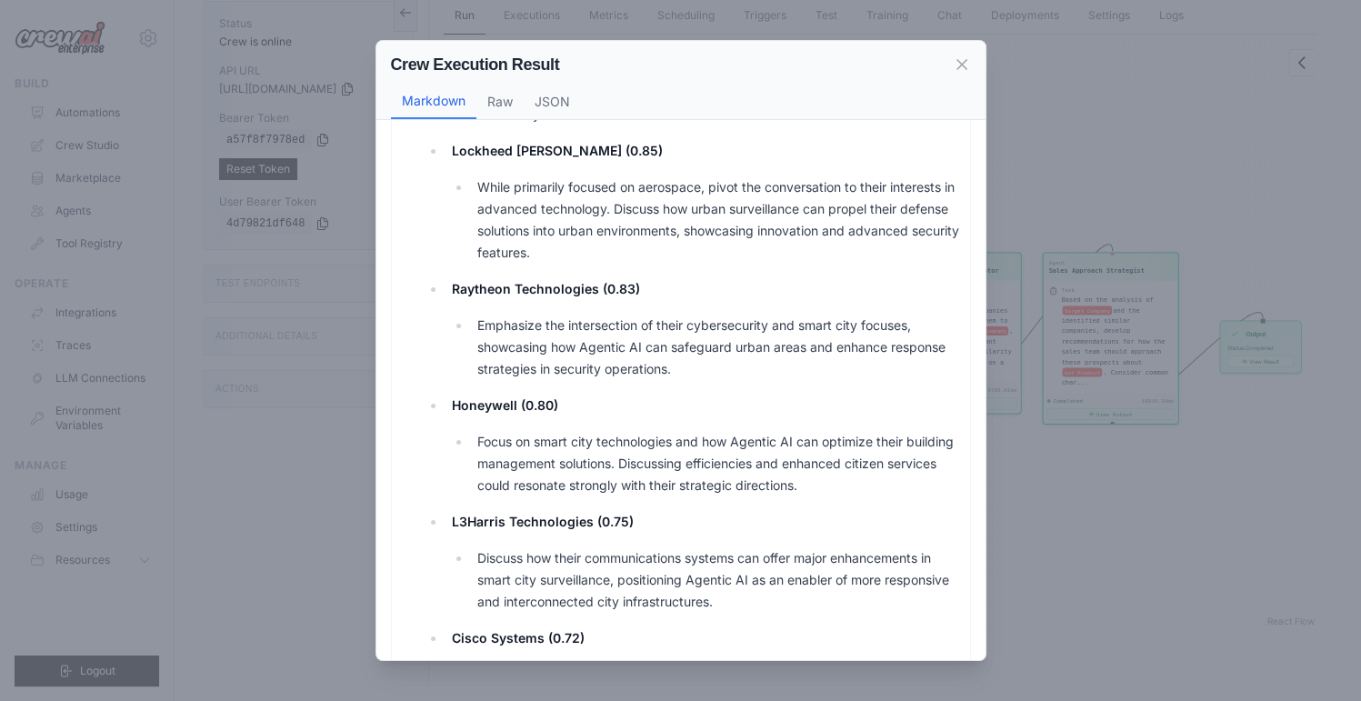
click at [774, 517] on p "L3Harris Technologies (0.75)" at bounding box center [705, 522] width 509 height 22
click at [792, 494] on li "Focus on smart city technologies and how Agentic AI can optimize their building…" at bounding box center [715, 463] width 489 height 65
click at [816, 464] on li "Focus on smart city technologies and how Agentic AI can optimize their building…" at bounding box center [715, 463] width 489 height 65
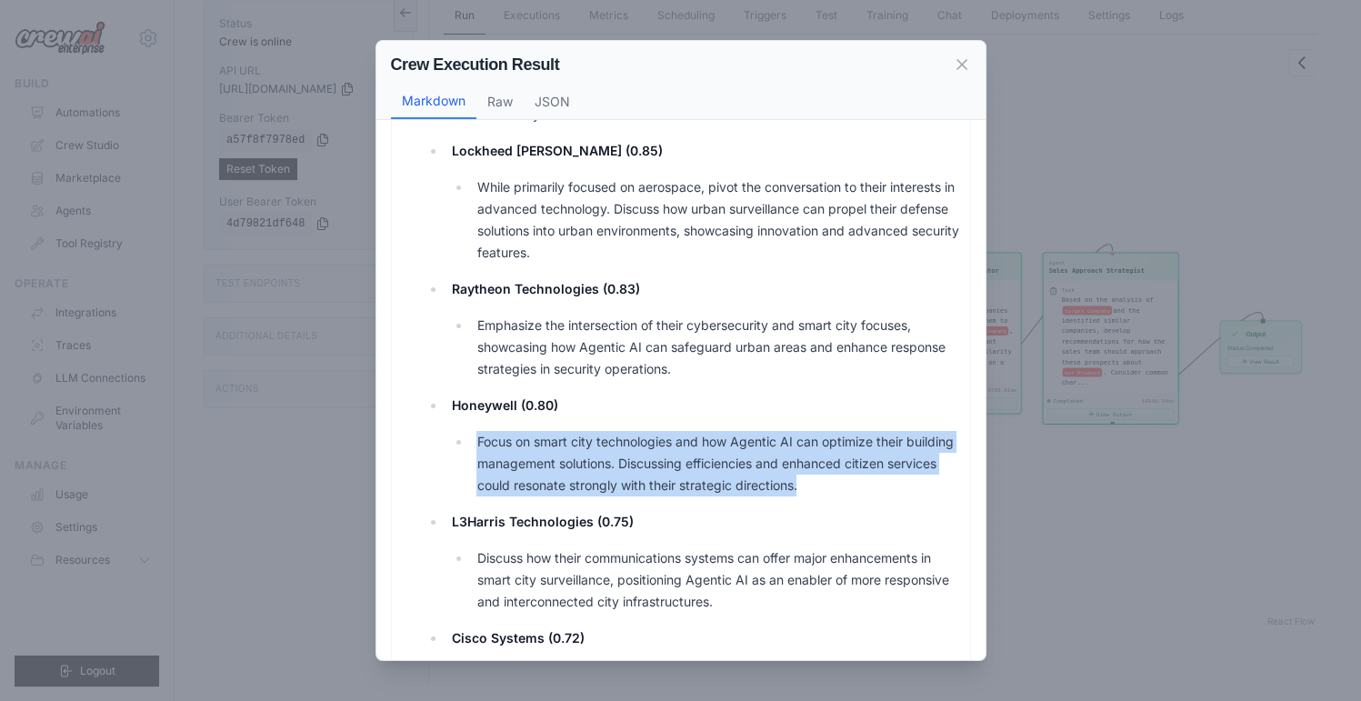
click at [816, 464] on li "Focus on smart city technologies and how Agentic AI can optimize their building…" at bounding box center [715, 463] width 489 height 65
click at [800, 473] on li "Focus on smart city technologies and how Agentic AI can optimize their building…" at bounding box center [715, 463] width 489 height 65
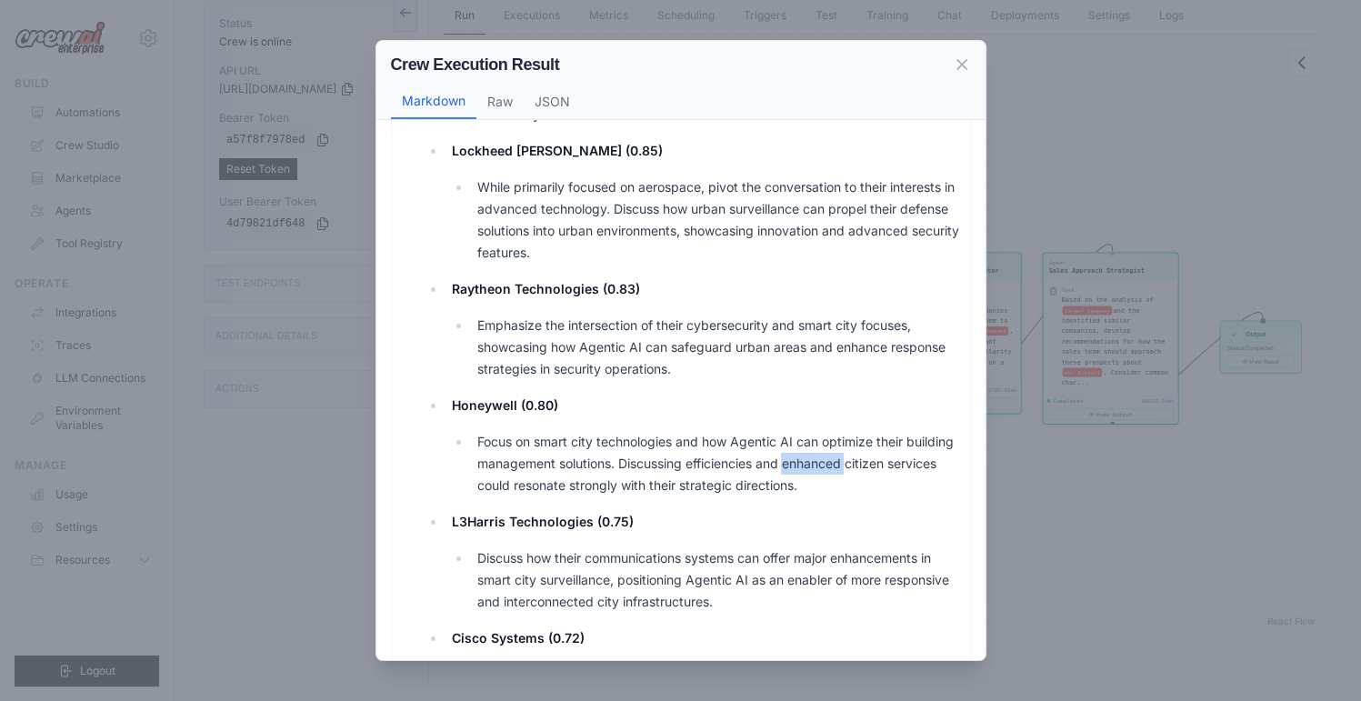
click at [800, 473] on li "Focus on smart city technologies and how Agentic AI can optimize their building…" at bounding box center [715, 463] width 489 height 65
click at [800, 464] on li "Focus on smart city technologies and how Agentic AI can optimize their building…" at bounding box center [715, 463] width 489 height 65
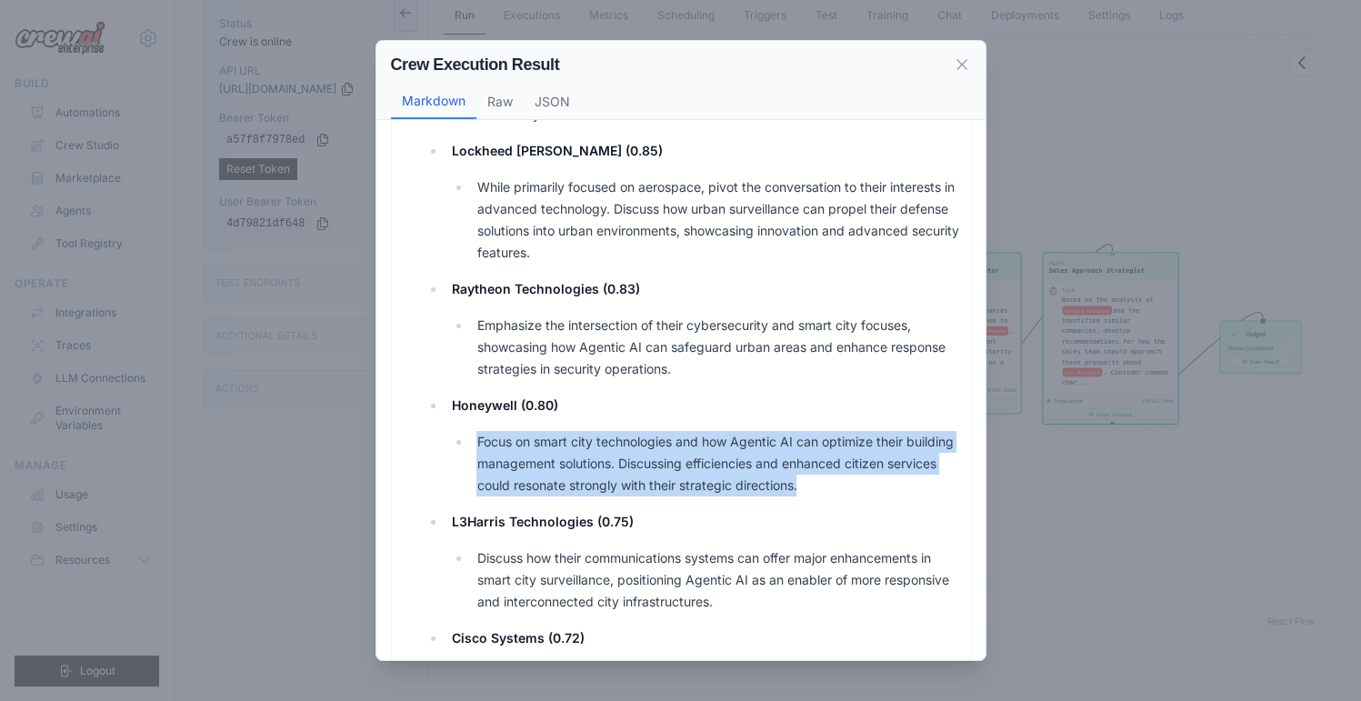
click at [800, 464] on li "Focus on smart city technologies and how Agentic AI can optimize their building…" at bounding box center [715, 463] width 489 height 65
drag, startPoint x: 751, startPoint y: 499, endPoint x: 741, endPoint y: 501, distance: 10.2
click at [751, 501] on ul "Thales Group (0.88) Discuss their advancements in defense and security systems,…" at bounding box center [692, 563] width 534 height 1174
click at [703, 468] on li "Focus on smart city technologies and how Agentic AI can optimize their building…" at bounding box center [715, 463] width 489 height 65
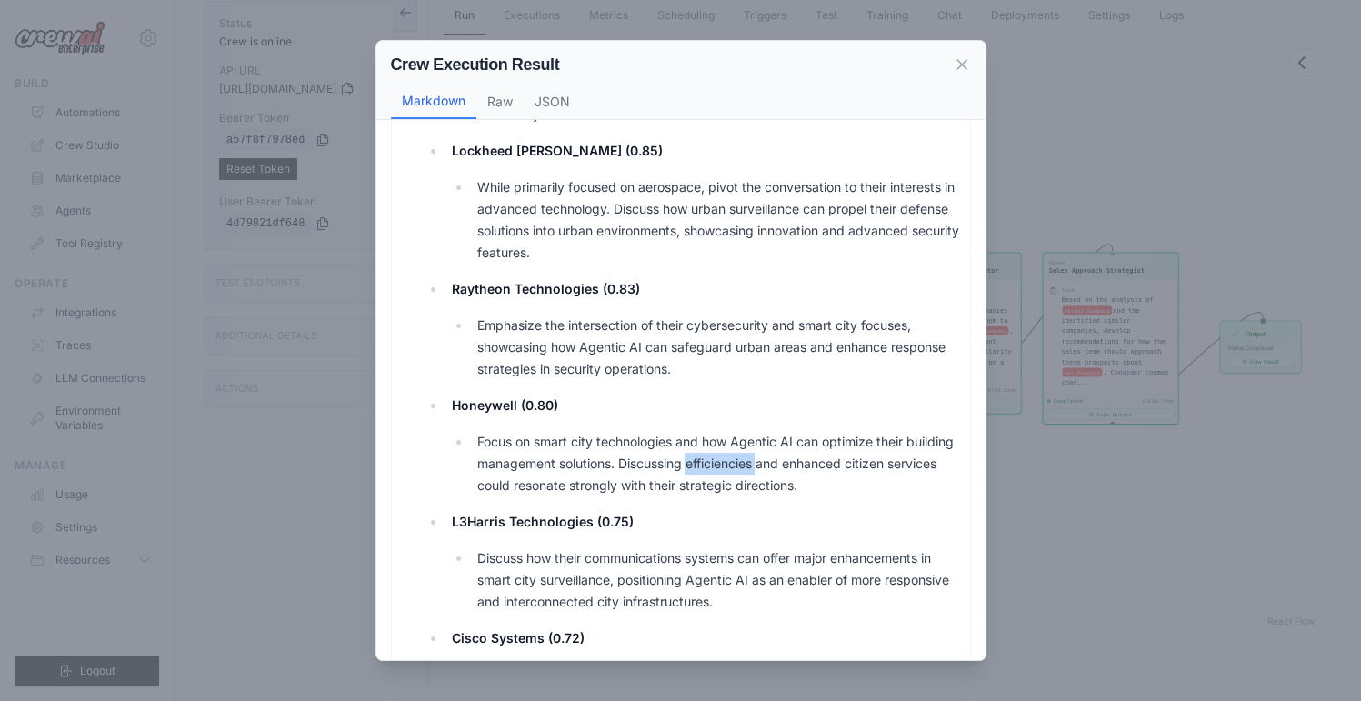
click at [703, 468] on li "Focus on smart city technologies and how Agentic AI can optimize their building…" at bounding box center [715, 463] width 489 height 65
click at [691, 497] on ul "Thales Group (0.88) Discuss their advancements in defense and security systems,…" at bounding box center [692, 563] width 534 height 1174
click at [713, 306] on li "Raytheon Technologies (0.83) Emphasize the intersection of their cybersecurity …" at bounding box center [702, 329] width 514 height 102
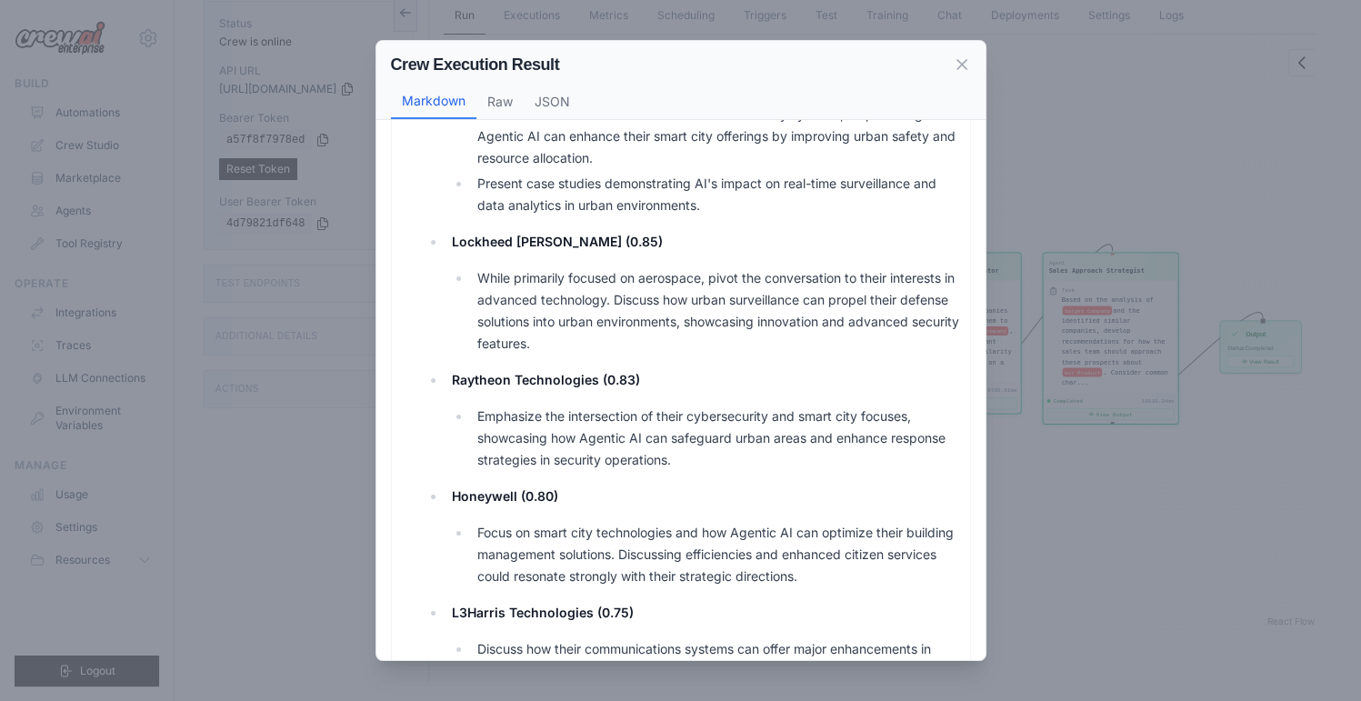
scroll to position [727, 0]
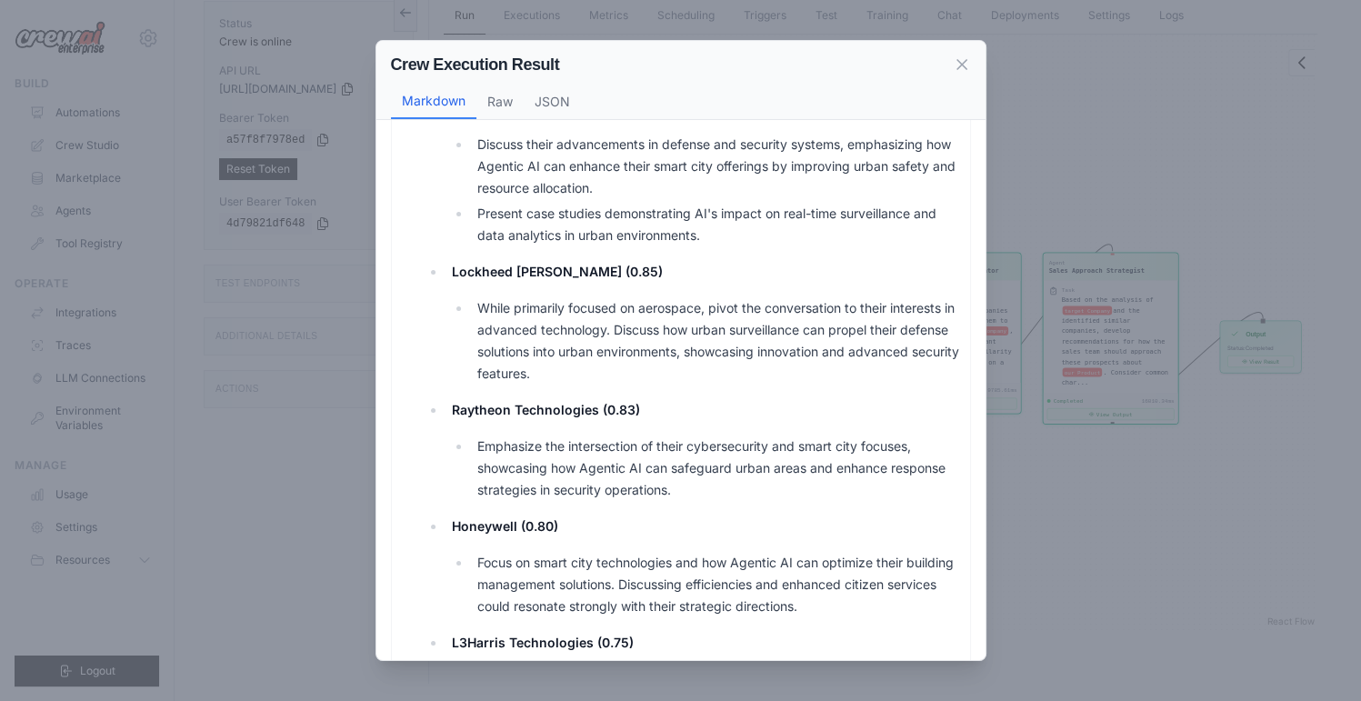
click at [673, 320] on li "While primarily focused on aerospace, pivot the conversation to their interests…" at bounding box center [715, 340] width 489 height 87
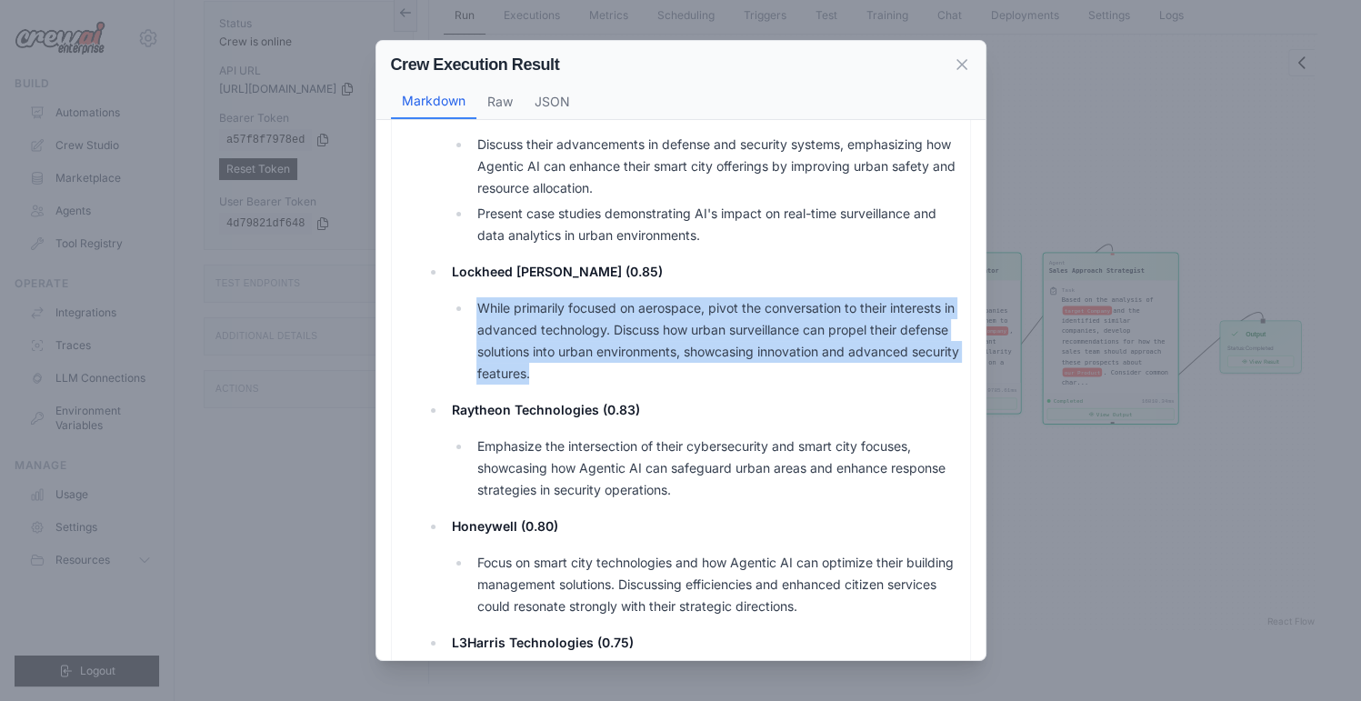
click at [673, 320] on li "While primarily focused on aerospace, pivot the conversation to their interests…" at bounding box center [715, 340] width 489 height 87
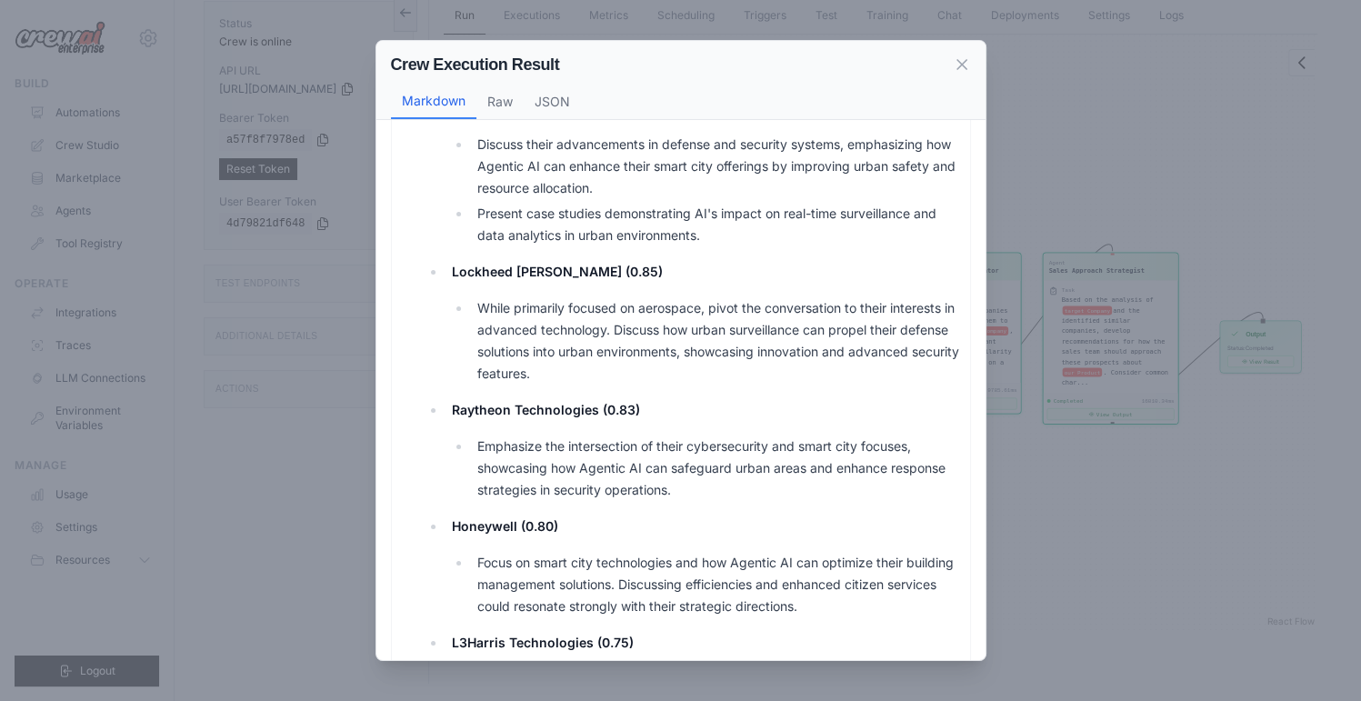
click at [730, 424] on li "Raytheon Technologies (0.83) Emphasize the intersection of their cybersecurity …" at bounding box center [702, 450] width 514 height 102
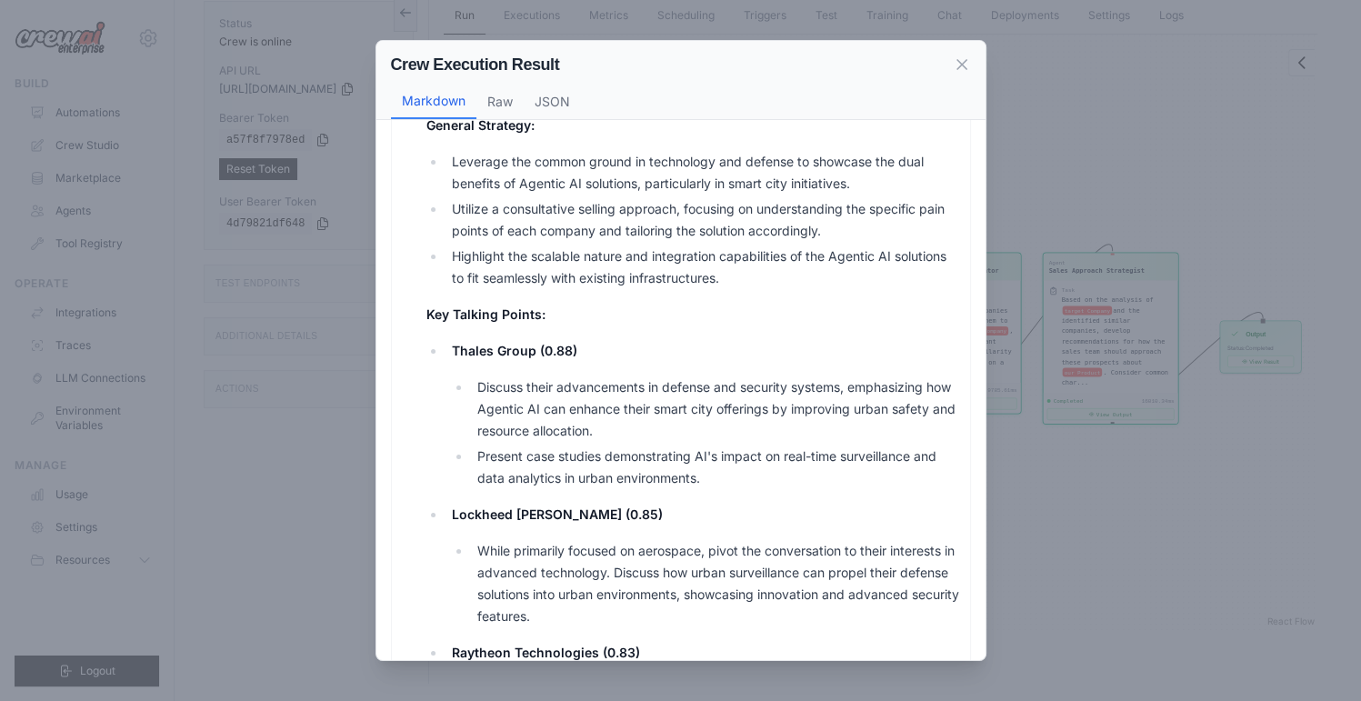
click at [633, 427] on li "Discuss their advancements in defense and security systems, emphasizing how Age…" at bounding box center [715, 408] width 489 height 65
click at [774, 391] on li "Discuss their advancements in defense and security systems, emphasizing how Age…" at bounding box center [715, 408] width 489 height 65
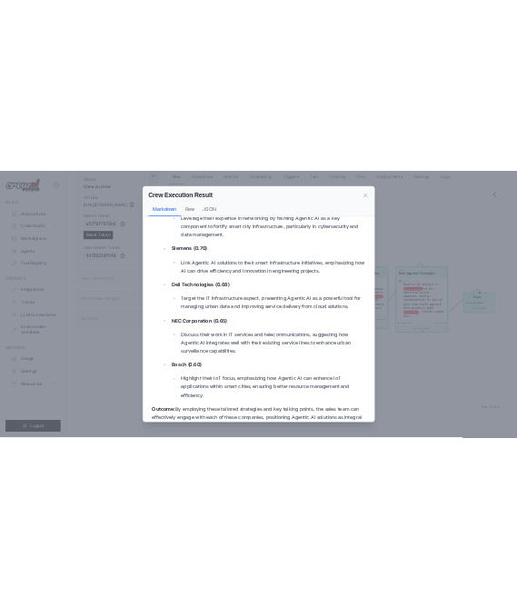
scroll to position [1442, 0]
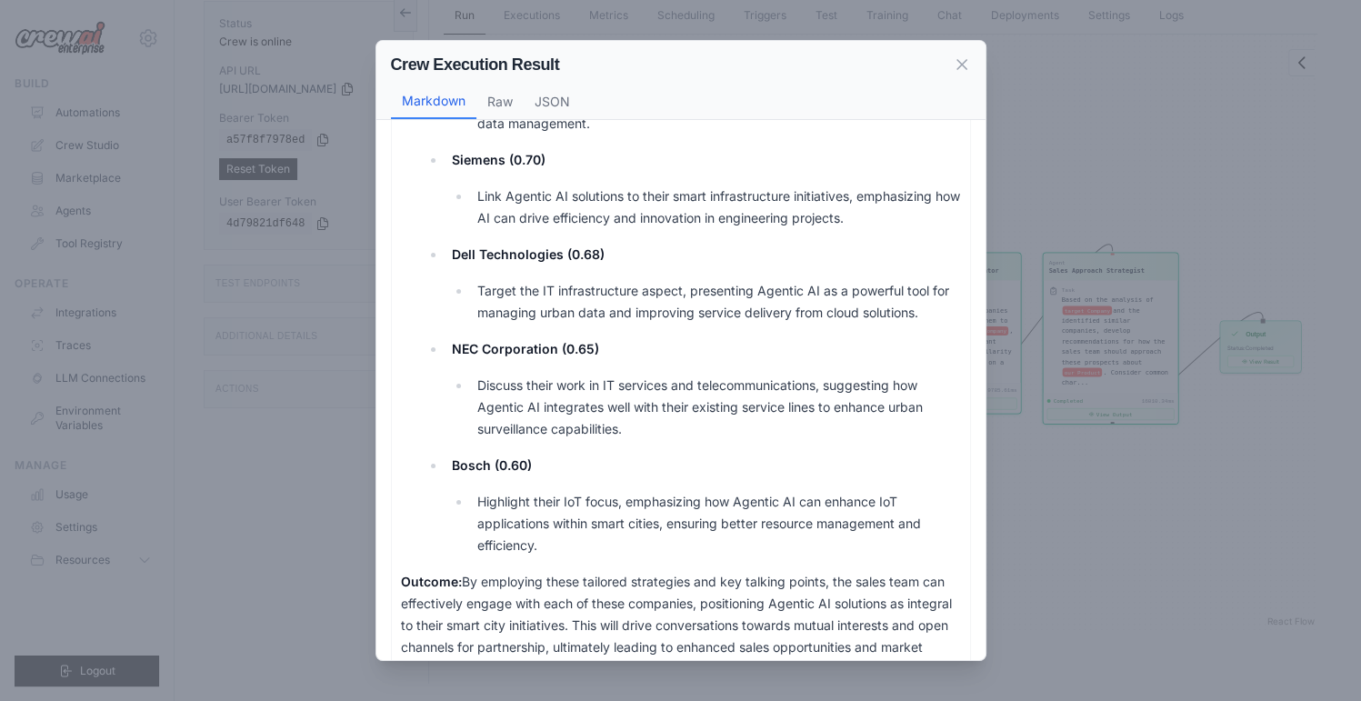
click at [741, 491] on li "Highlight their IoT focus, emphasizing how Agentic AI can enhance IoT applicati…" at bounding box center [715, 523] width 489 height 65
click at [955, 65] on icon at bounding box center [962, 64] width 18 height 18
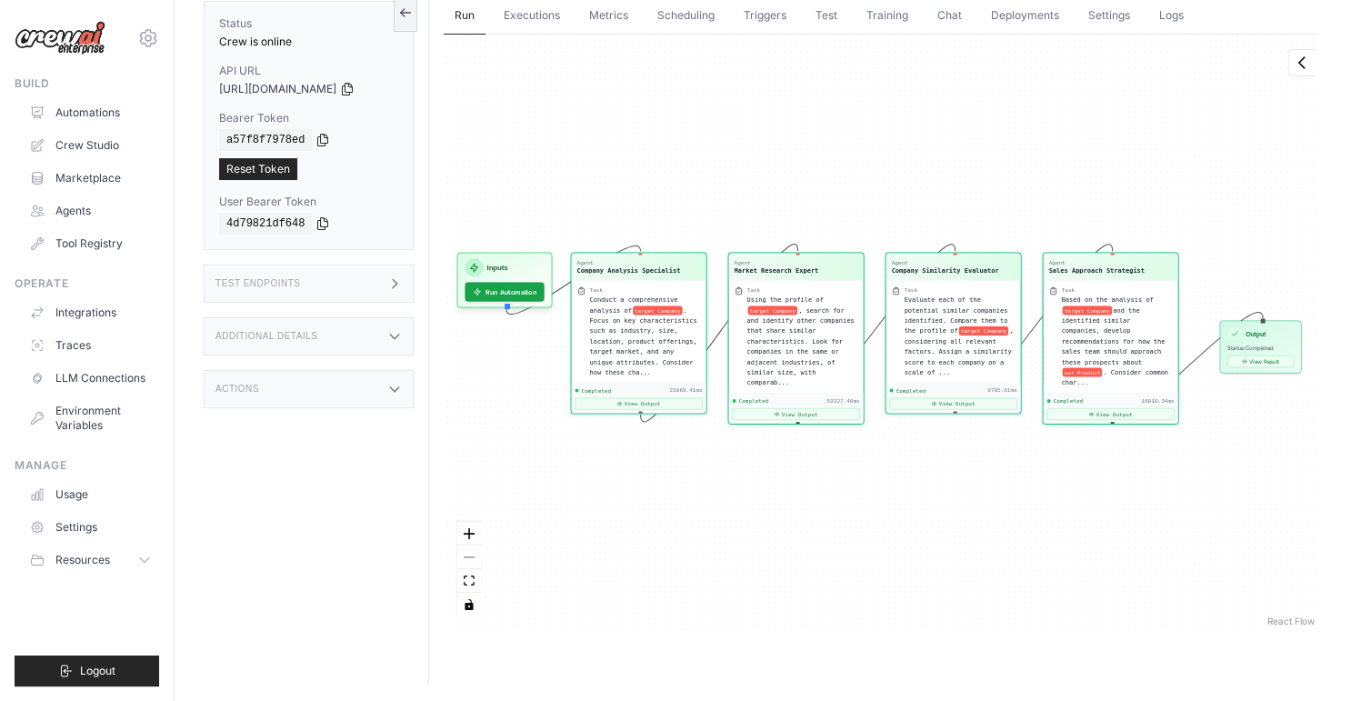
click at [832, 582] on div "Agent Company Analysis Specialist Task Conduct a comprehensive analysis of targ…" at bounding box center [880, 332] width 873 height 595
click at [400, 286] on icon at bounding box center [394, 283] width 15 height 15
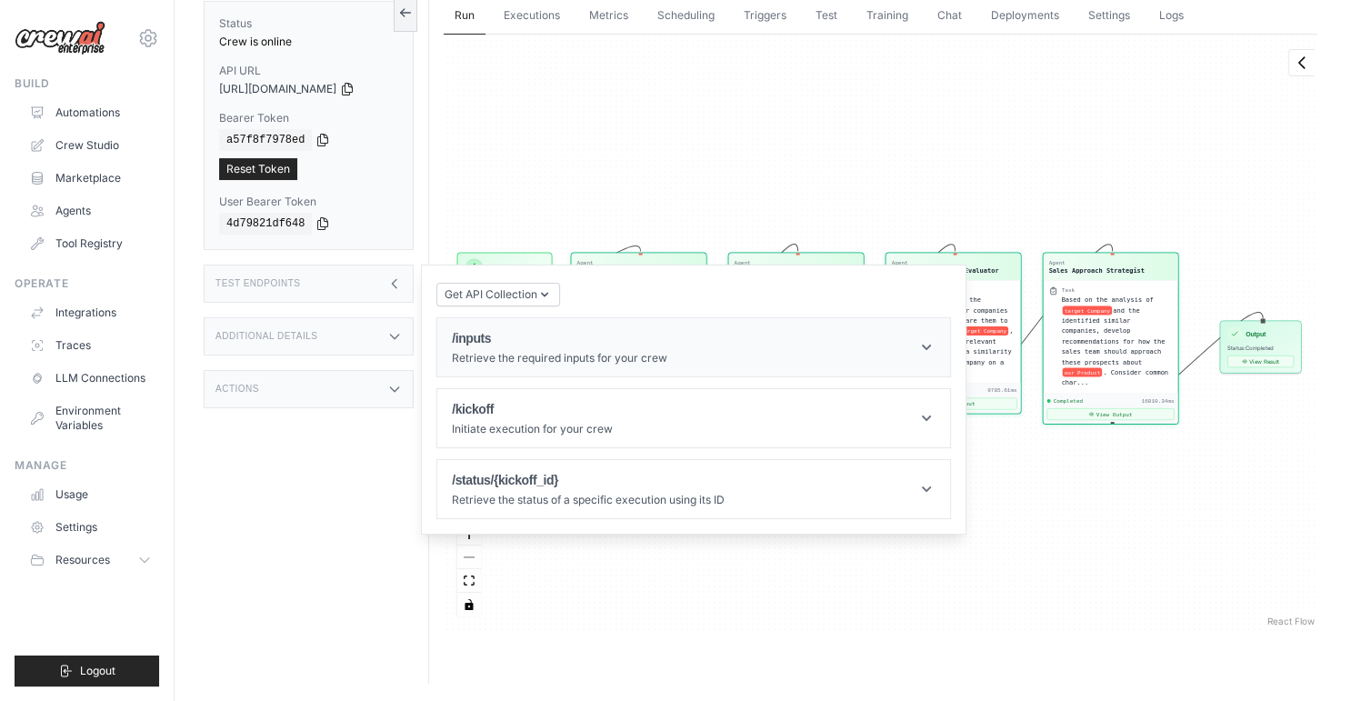
click at [587, 354] on p "Retrieve the required inputs for your crew" at bounding box center [559, 358] width 215 height 15
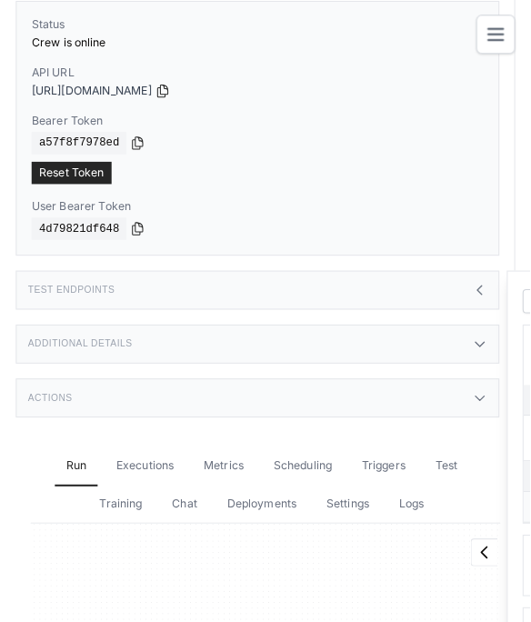
scroll to position [0, 0]
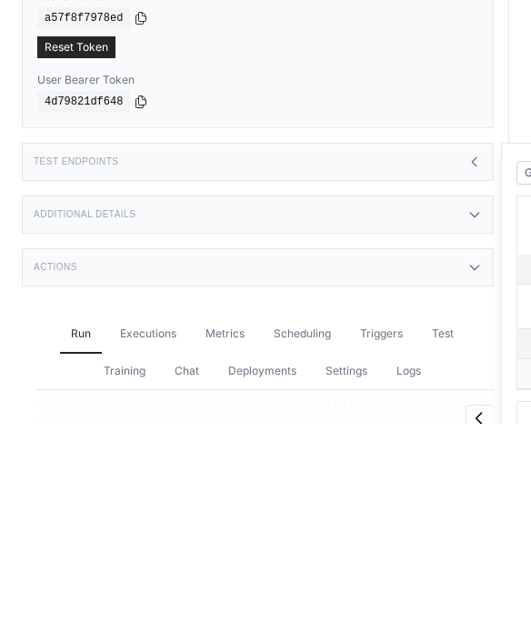
click at [229, 367] on div "Test Endpoints" at bounding box center [258, 360] width 472 height 38
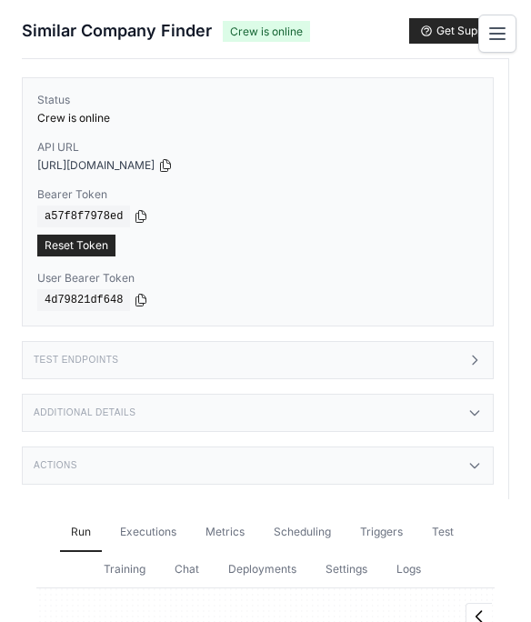
click at [147, 366] on div "Test Endpoints" at bounding box center [258, 360] width 472 height 38
click at [467, 361] on icon at bounding box center [474, 360] width 15 height 15
click at [475, 360] on icon at bounding box center [474, 360] width 15 height 15
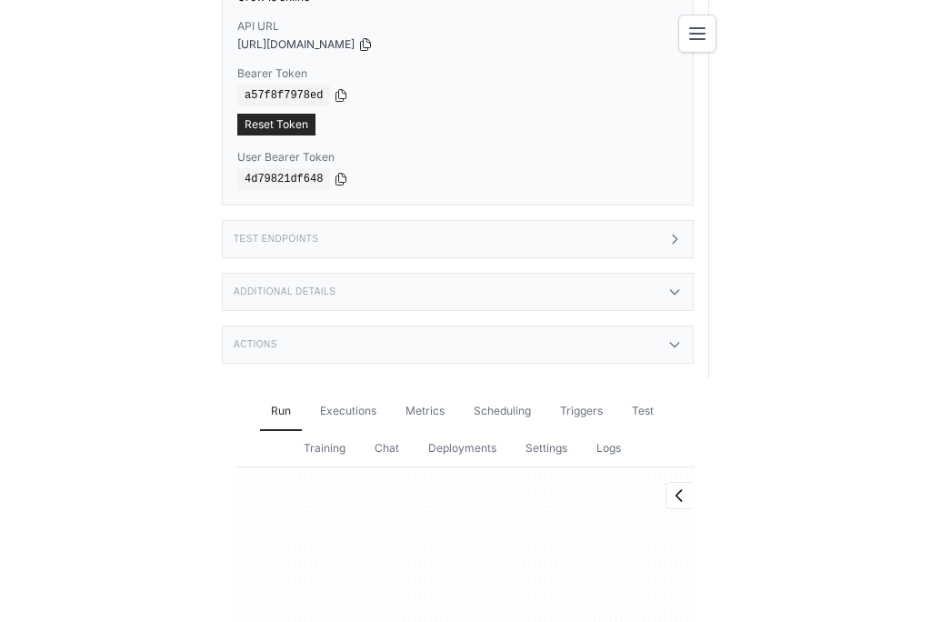
scroll to position [86, 0]
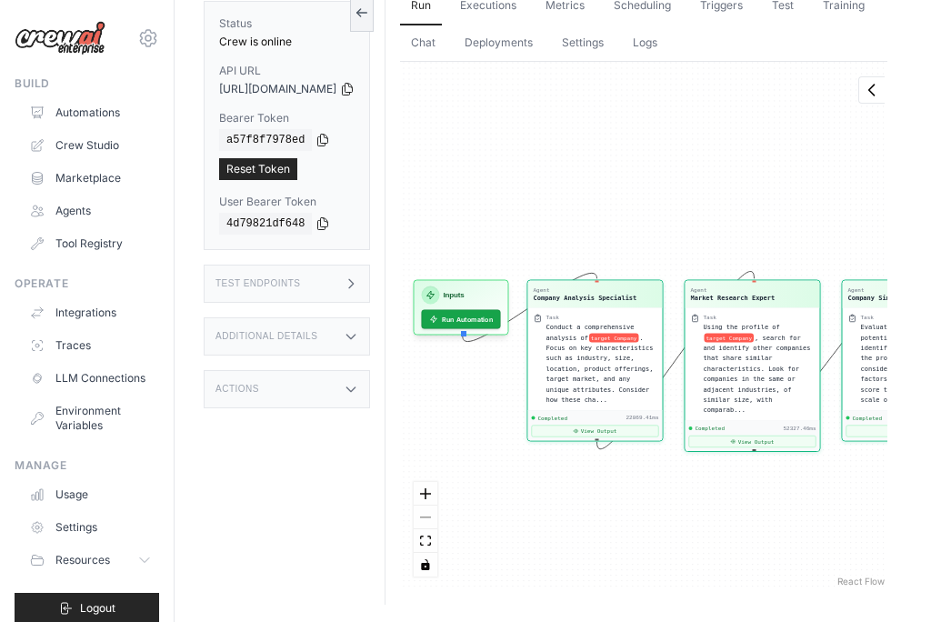
click at [367, 271] on div "Test Endpoints" at bounding box center [287, 283] width 166 height 38
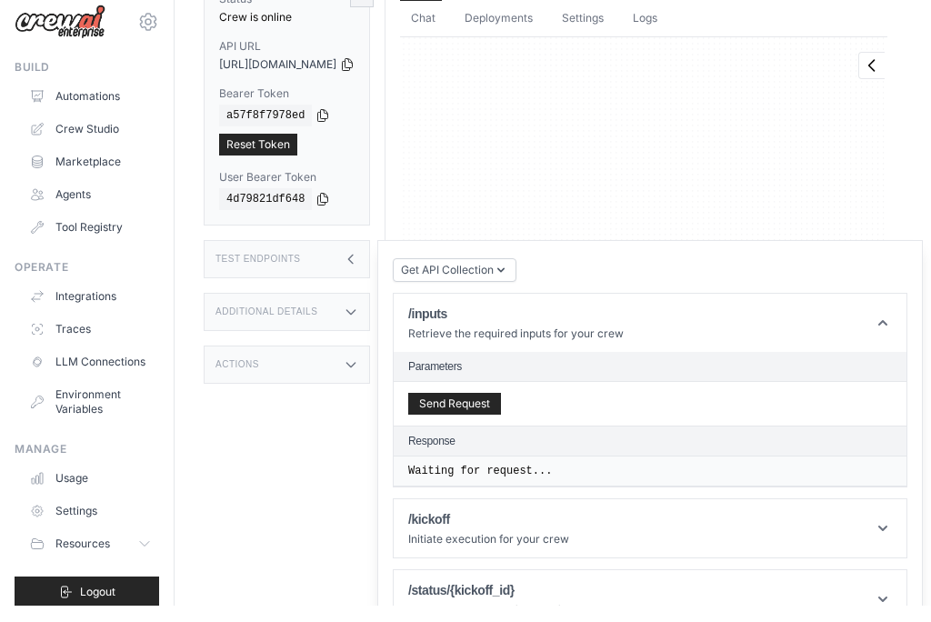
scroll to position [95, 0]
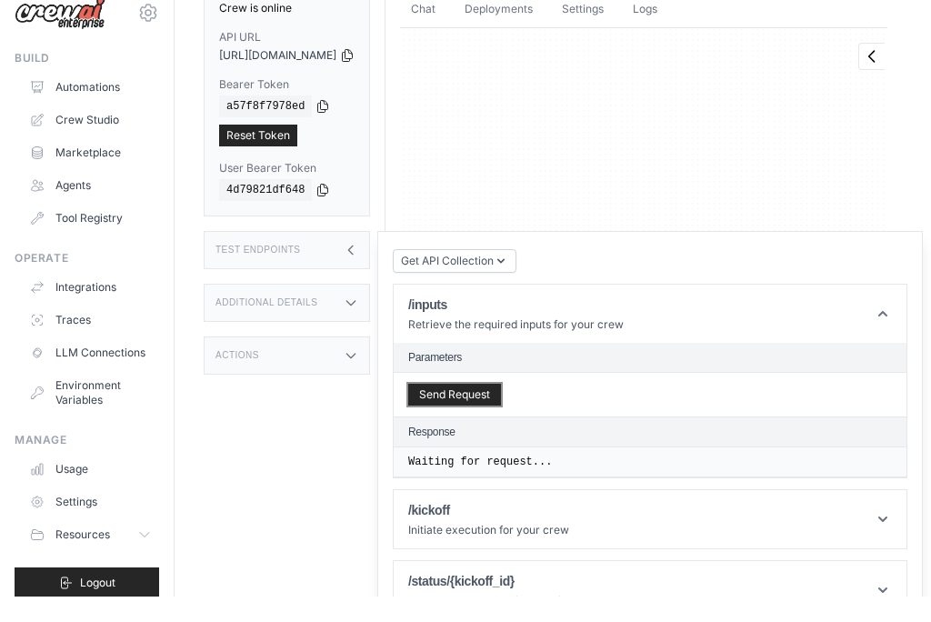
click at [501, 421] on button "Send Request" at bounding box center [454, 420] width 93 height 22
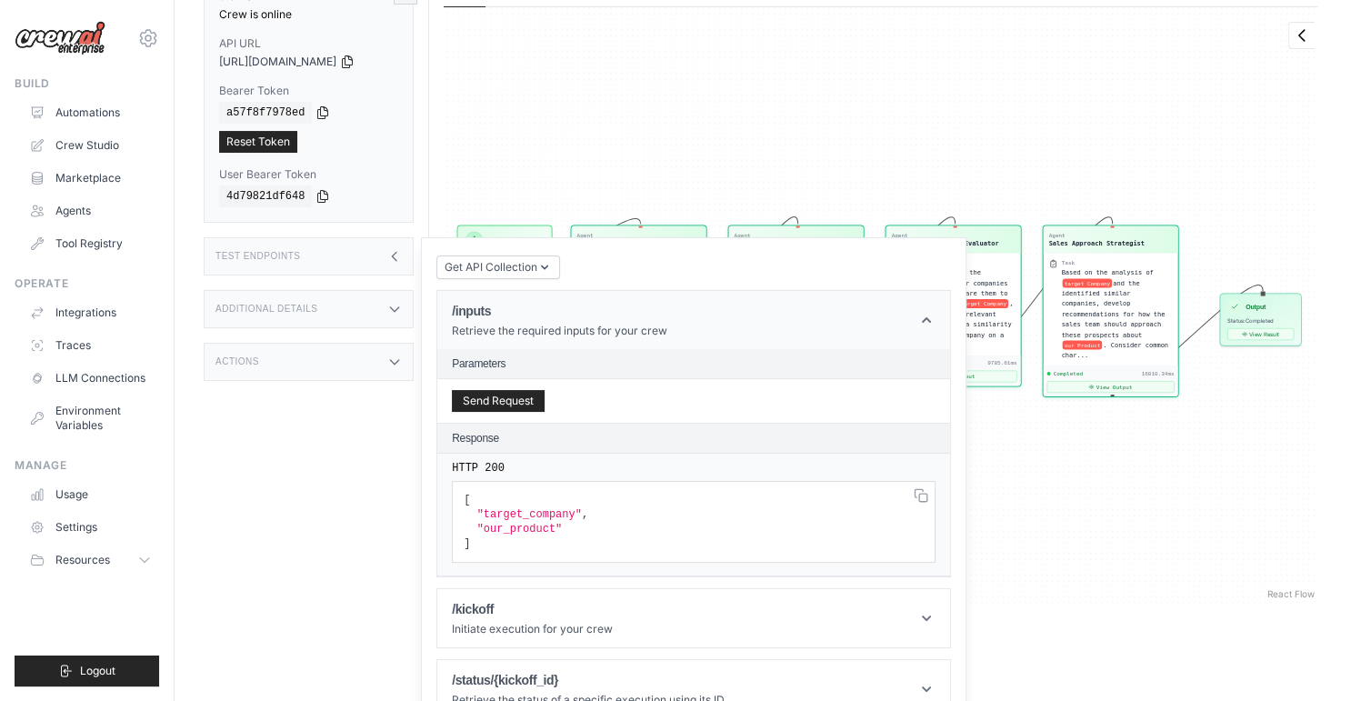
scroll to position [133, 0]
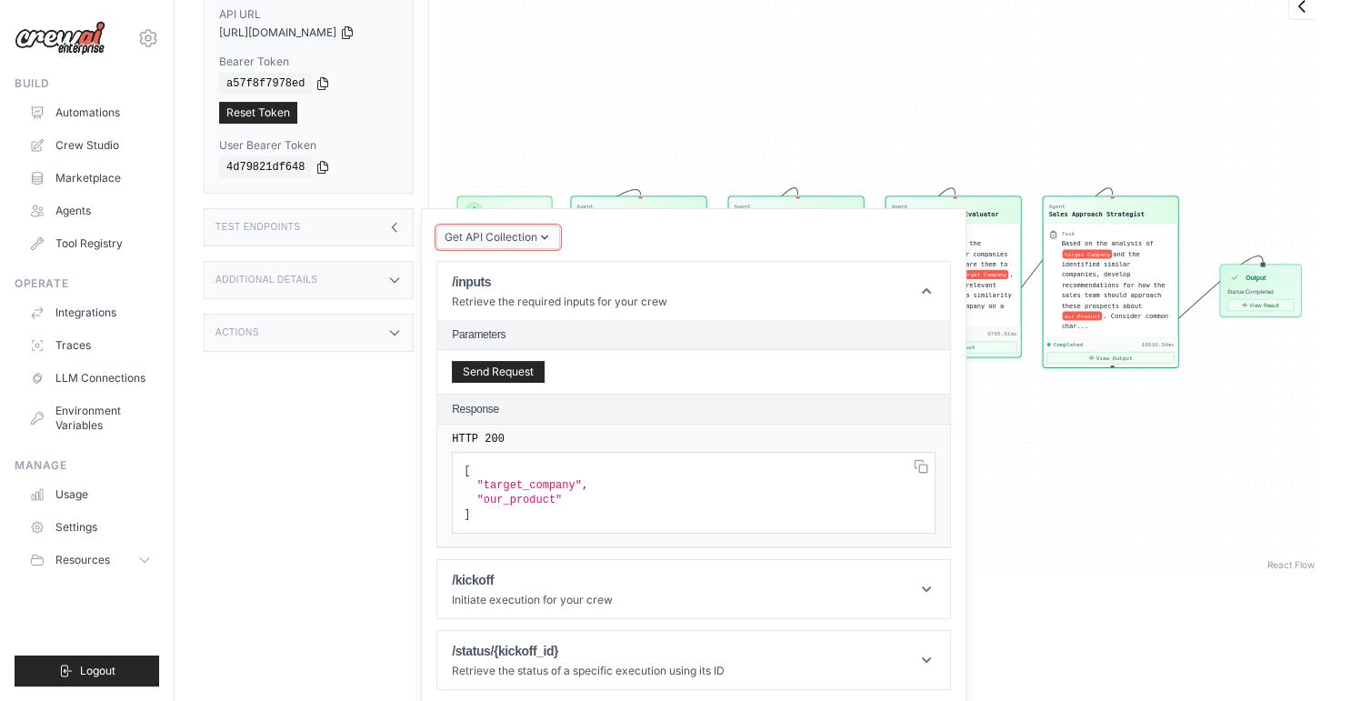
click at [514, 234] on span "Get API Collection" at bounding box center [490, 237] width 93 height 15
click at [526, 273] on div "Postman API Collection" at bounding box center [538, 287] width 175 height 29
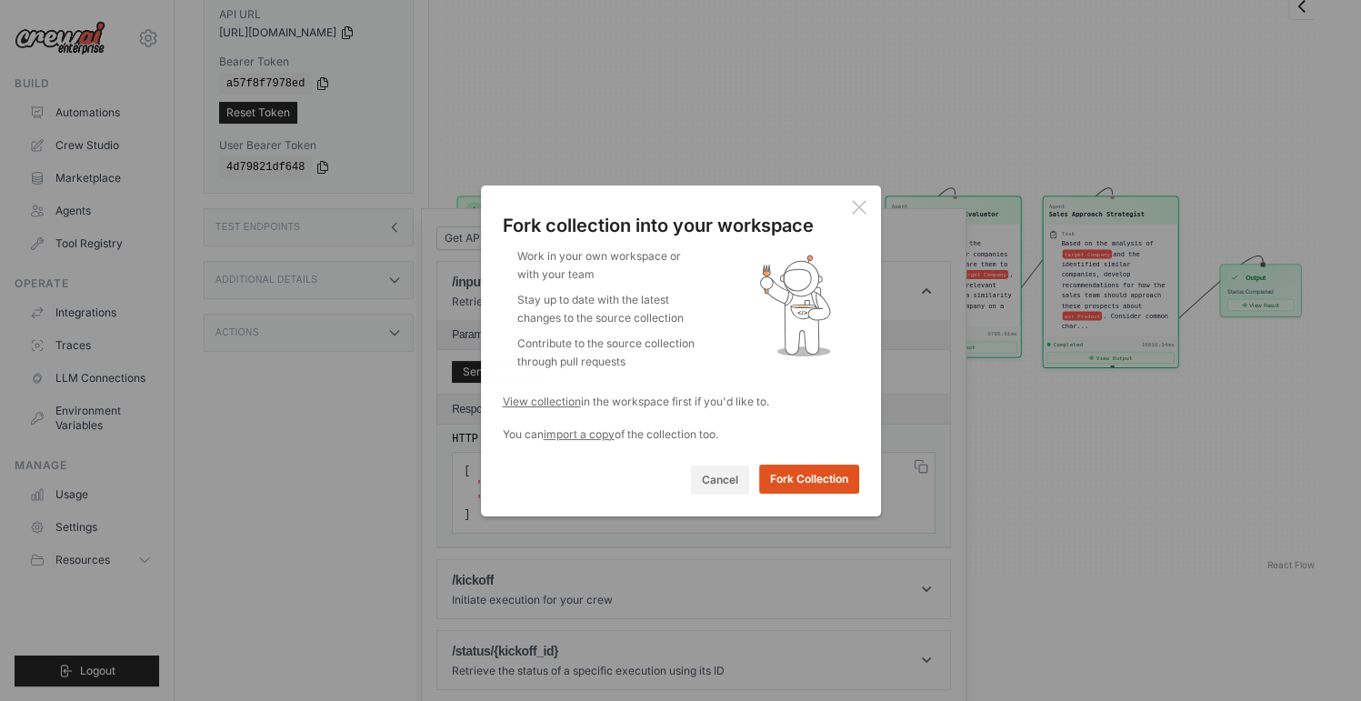
click at [807, 483] on button "Fork Collection" at bounding box center [809, 478] width 100 height 29
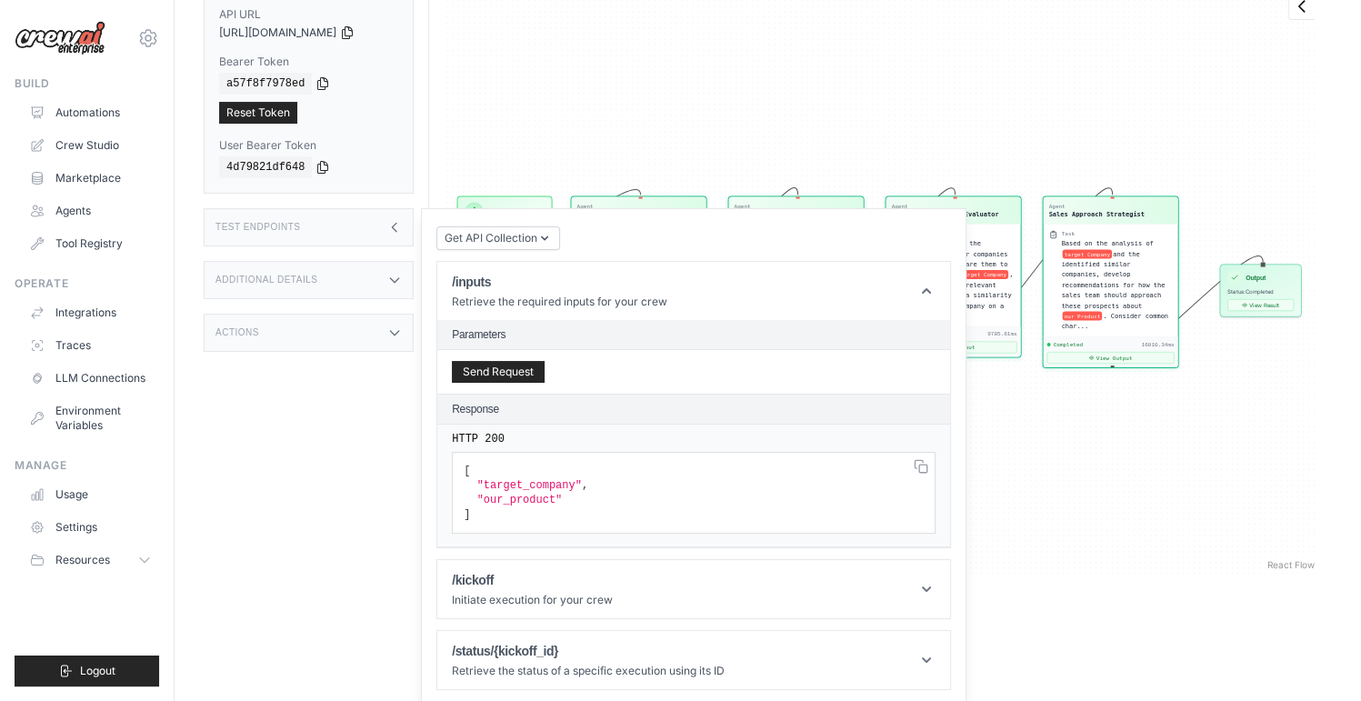
click at [1110, 509] on div "Agent Company Analysis Specialist Task Conduct a comprehensive analysis of targ…" at bounding box center [880, 275] width 873 height 595
click at [334, 564] on div "Status Crew is online API URL copied https://similar-company-finder-72f15cc3-97…" at bounding box center [316, 276] width 225 height 701
click at [357, 232] on div "Test Endpoints" at bounding box center [309, 227] width 210 height 38
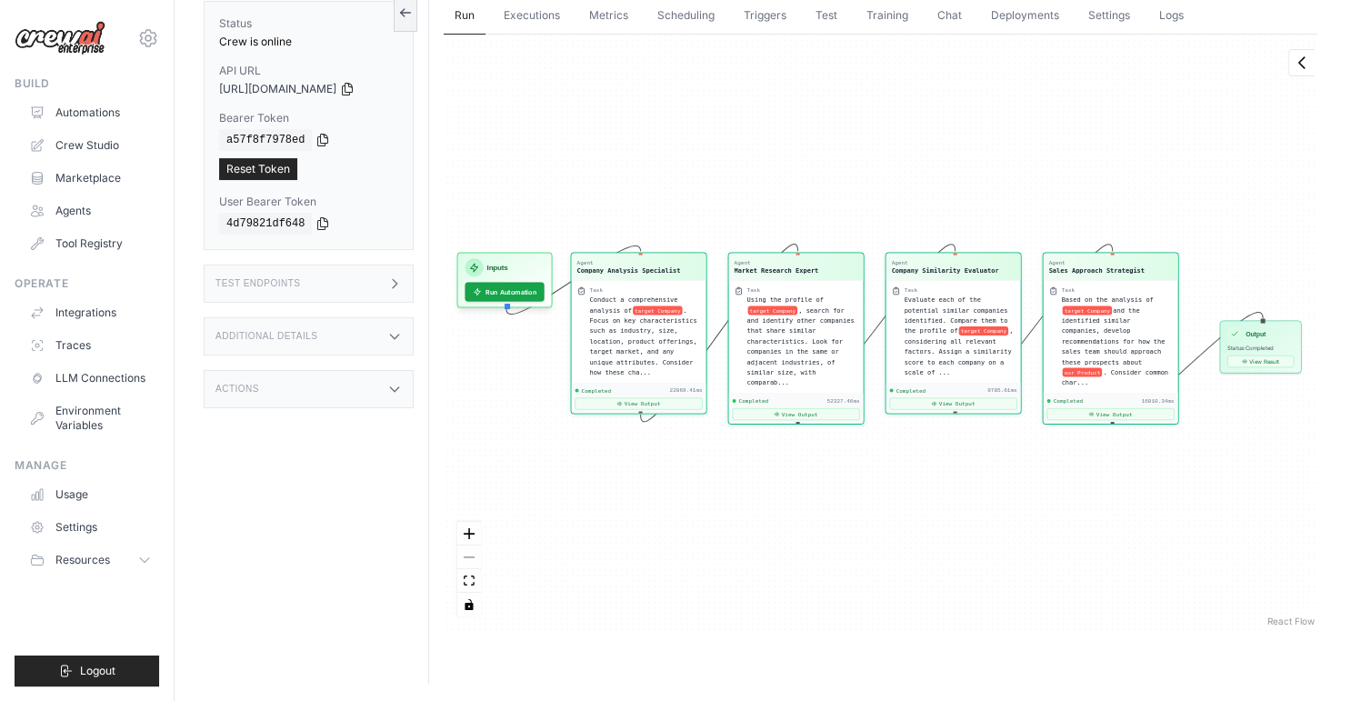
click at [618, 473] on div "Agent Company Analysis Specialist Task Conduct a comprehensive analysis of targ…" at bounding box center [880, 332] width 873 height 595
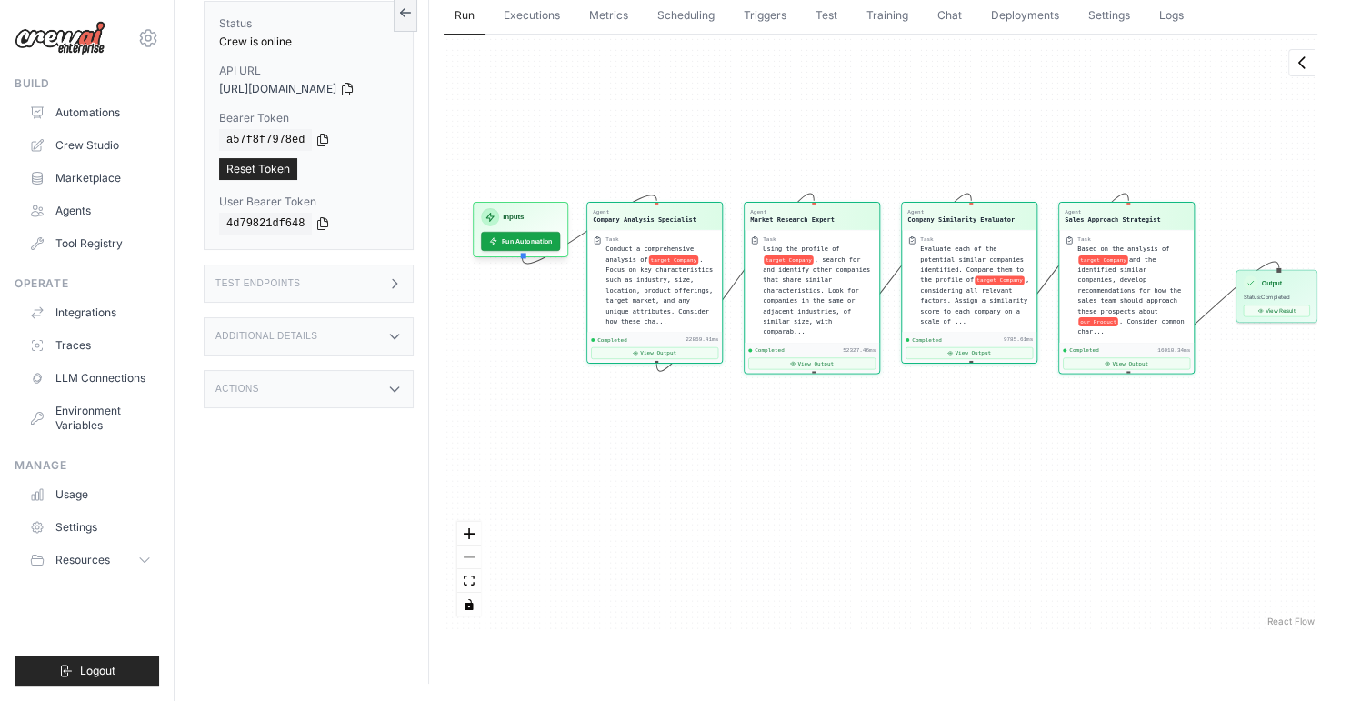
click at [698, 116] on div "Agent Company Analysis Specialist Task Conduct a comprehensive analysis of targ…" at bounding box center [880, 332] width 873 height 595
click at [593, 21] on link "Metrics" at bounding box center [608, 16] width 61 height 38
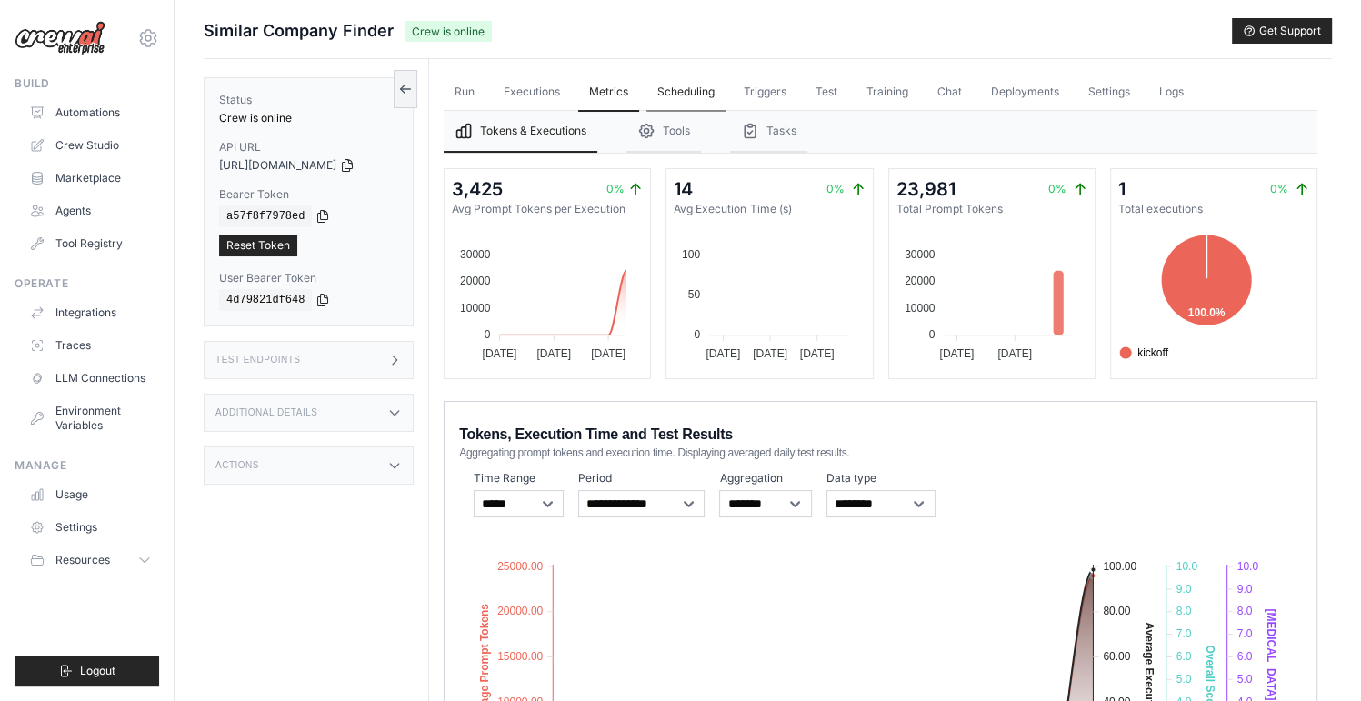
click at [694, 85] on link "Scheduling" at bounding box center [685, 93] width 79 height 38
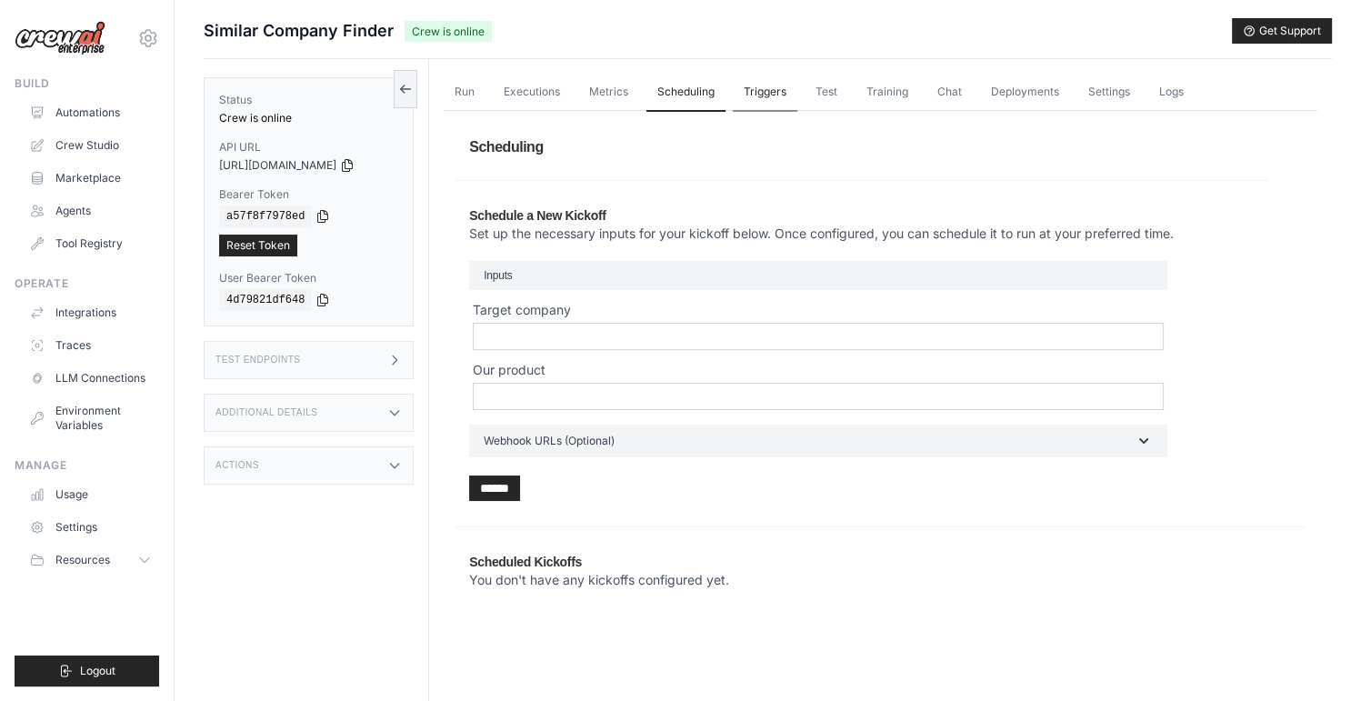
click at [763, 96] on link "Triggers" at bounding box center [765, 93] width 65 height 38
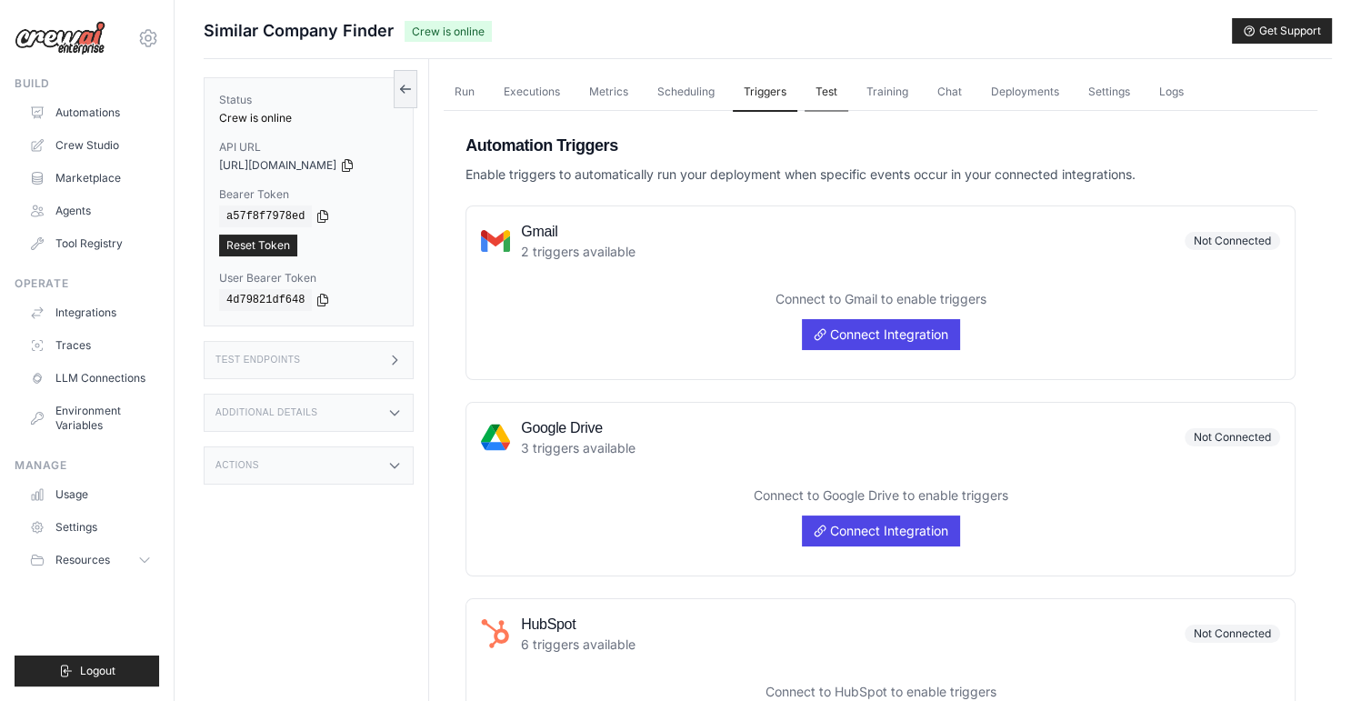
click at [807, 91] on link "Test" at bounding box center [826, 93] width 44 height 38
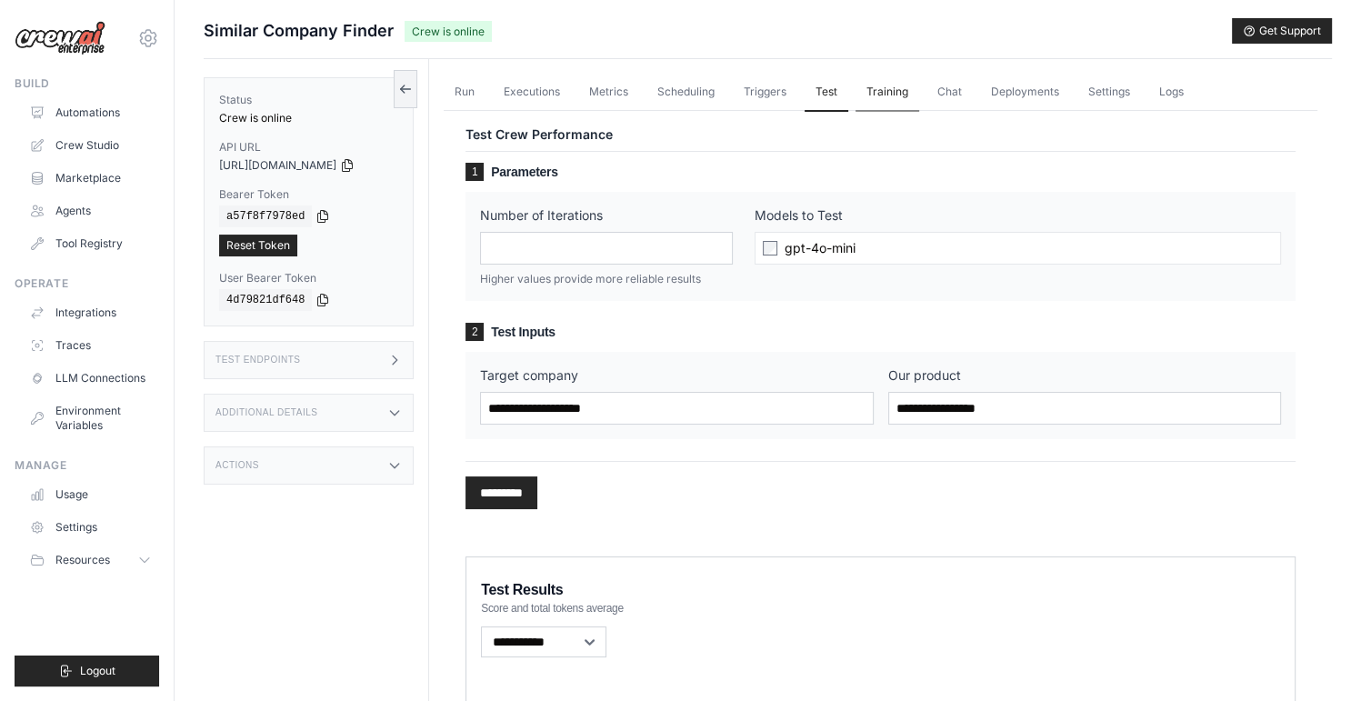
click at [873, 93] on link "Training" at bounding box center [887, 93] width 64 height 38
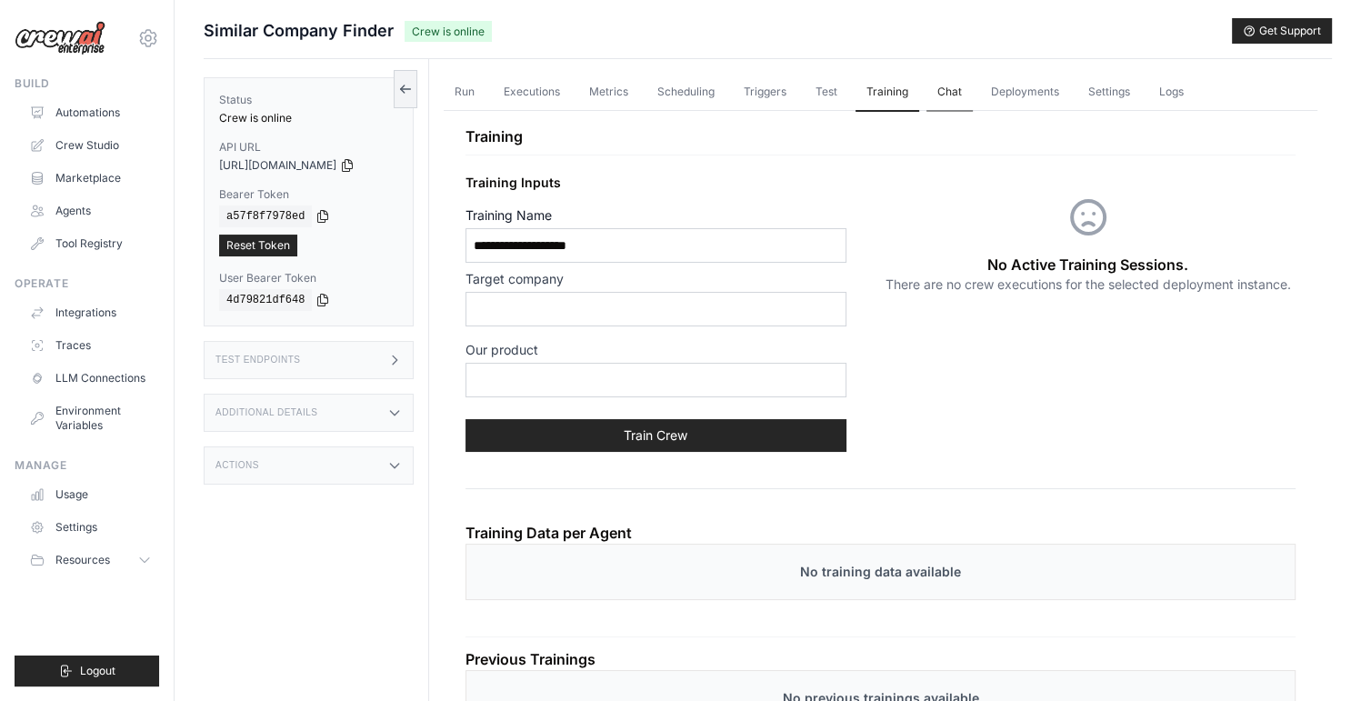
click at [936, 93] on link "Chat" at bounding box center [949, 93] width 46 height 38
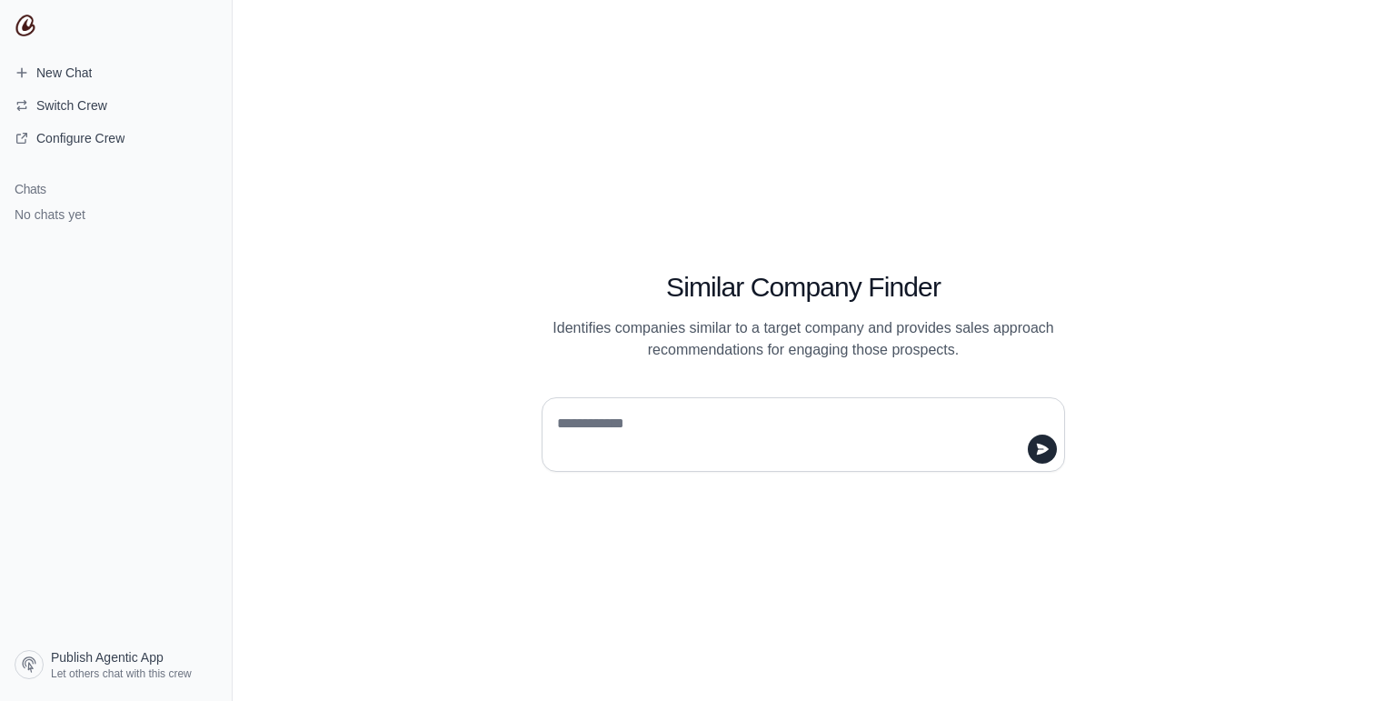
click at [673, 422] on textarea at bounding box center [798, 434] width 489 height 51
click at [68, 111] on span "Switch Crew" at bounding box center [71, 105] width 71 height 18
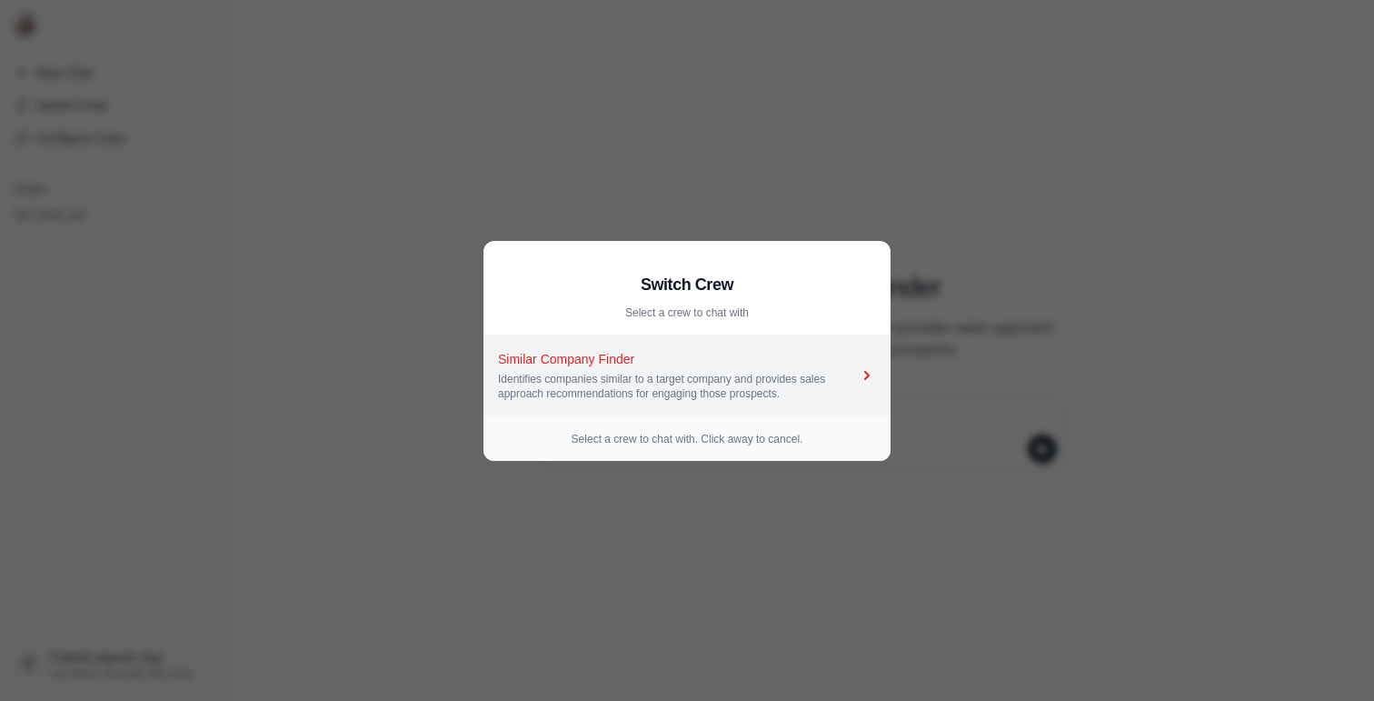
click at [592, 374] on div "Identifies companies similar to a target company and provides sales approach re…" at bounding box center [678, 386] width 360 height 29
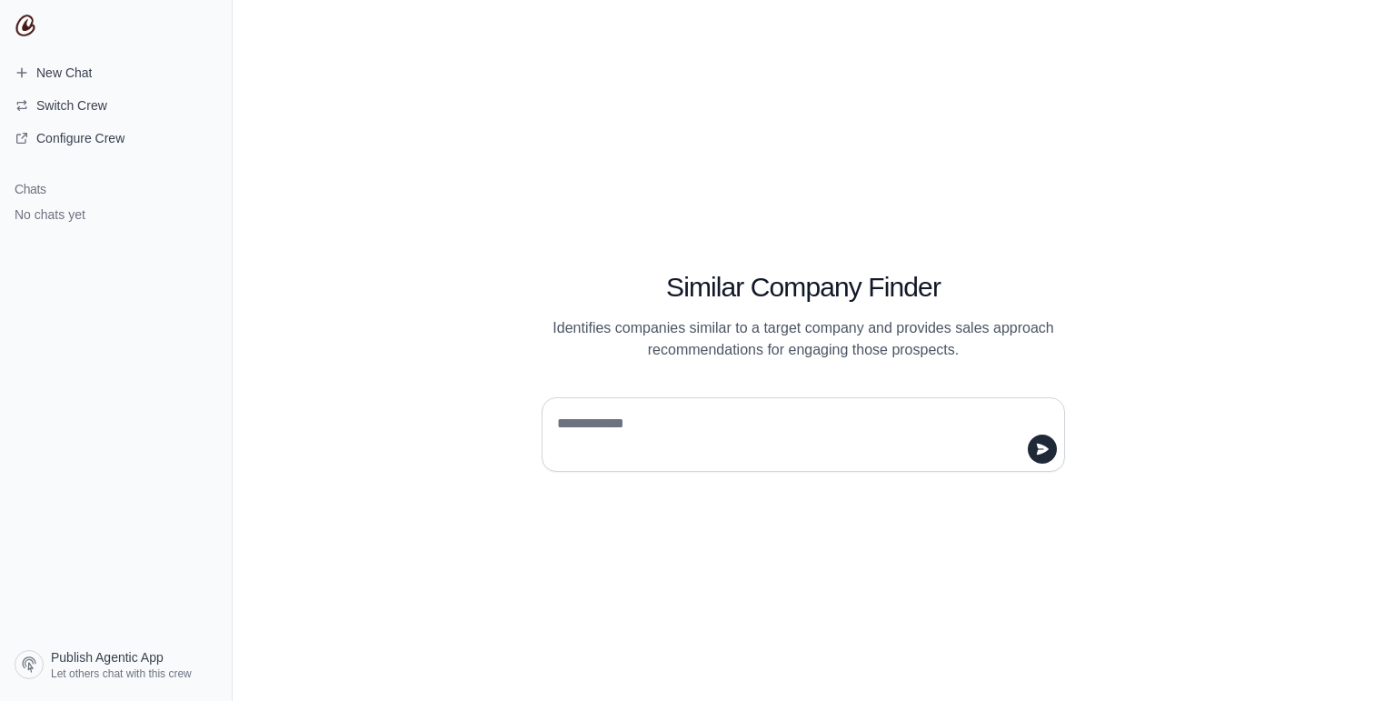
click at [705, 426] on textarea at bounding box center [798, 434] width 489 height 51
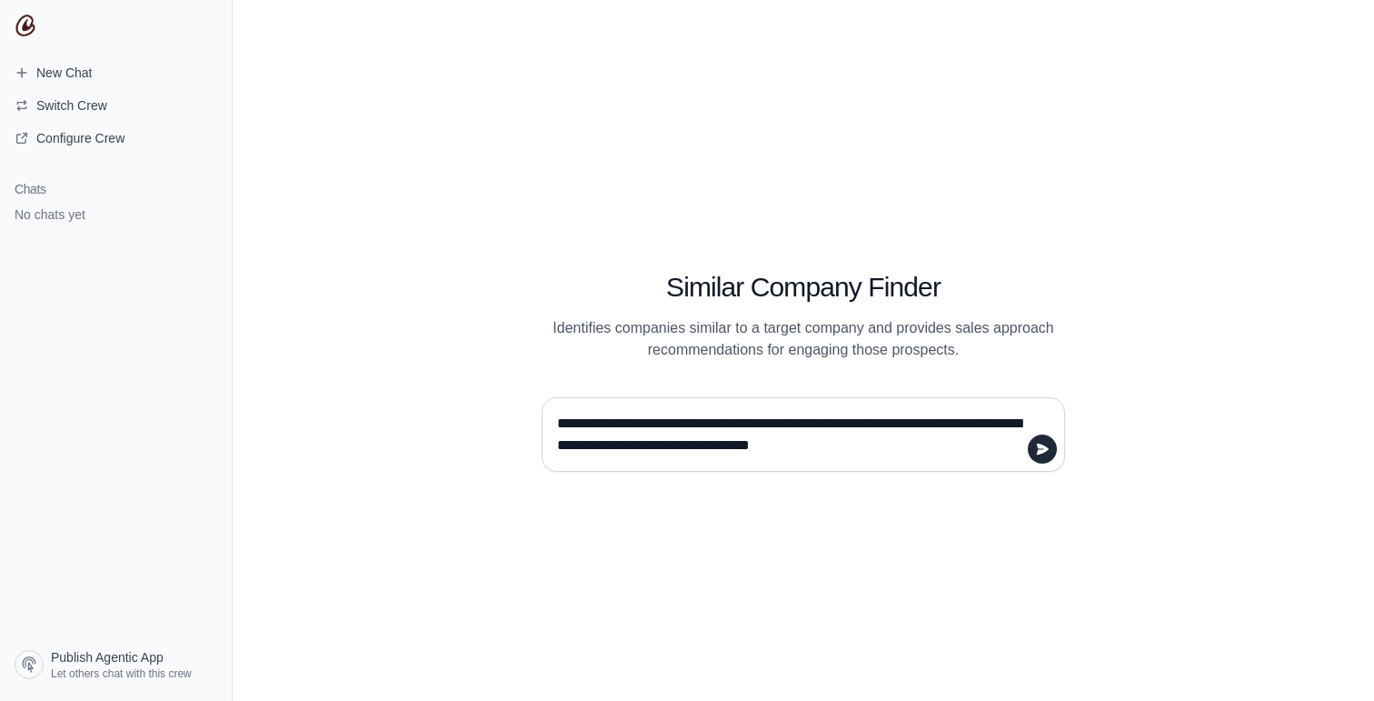
type textarea "**********"
